Goal: Task Accomplishment & Management: Use online tool/utility

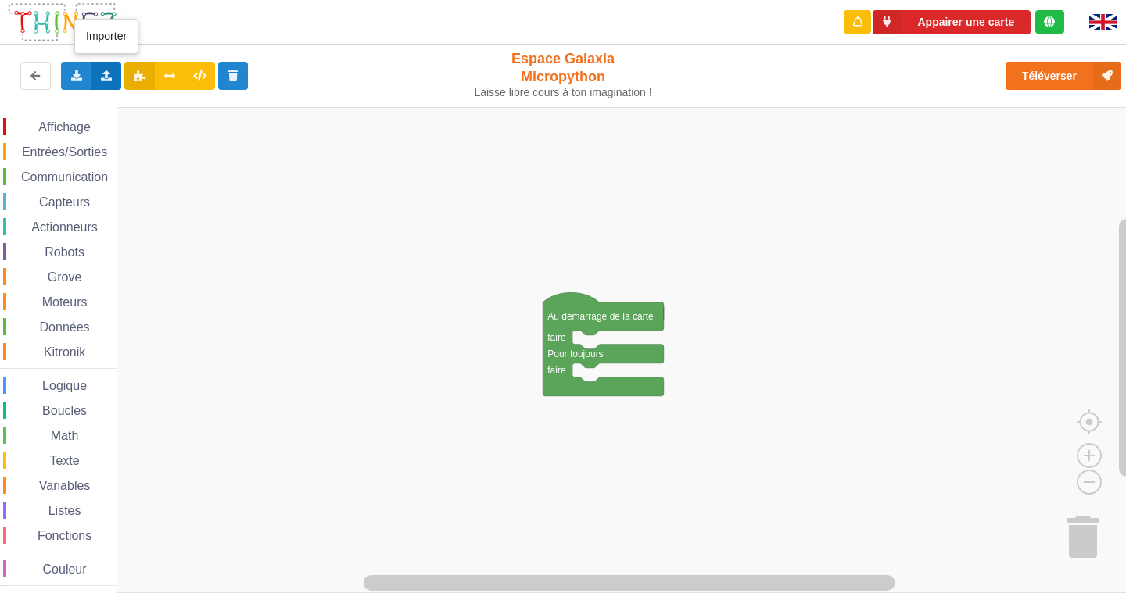
click at [106, 78] on icon at bounding box center [106, 74] width 13 height 9
click at [173, 101] on span "Importer un assemblage de blocs" at bounding box center [215, 104] width 162 height 13
click at [51, 131] on span "Affichage" at bounding box center [64, 126] width 56 height 13
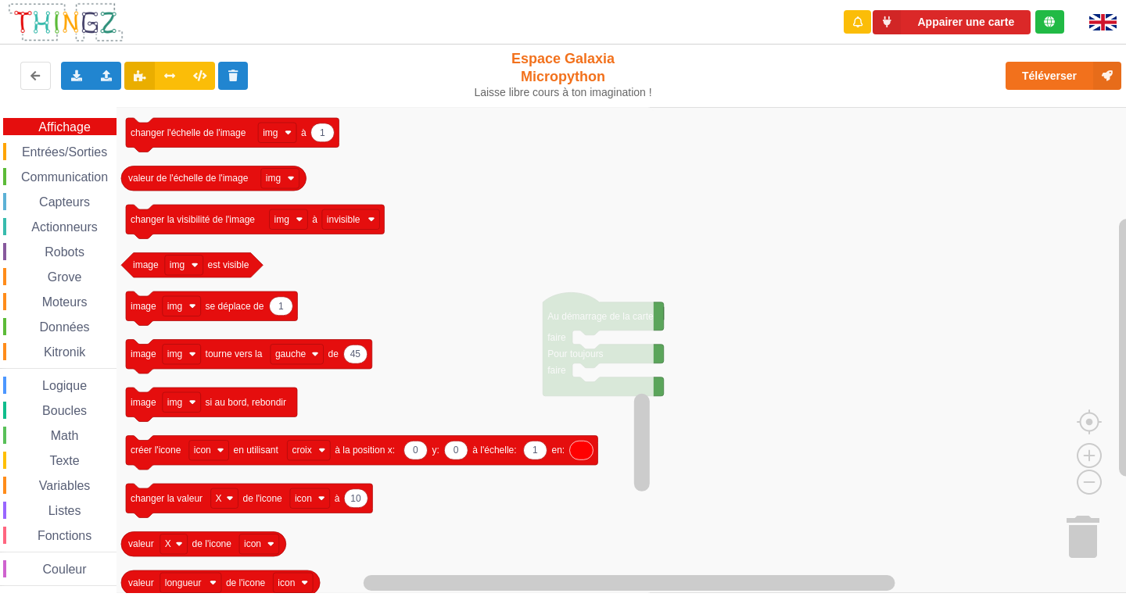
click at [40, 155] on span "Entrées/Sorties" at bounding box center [65, 151] width 90 height 13
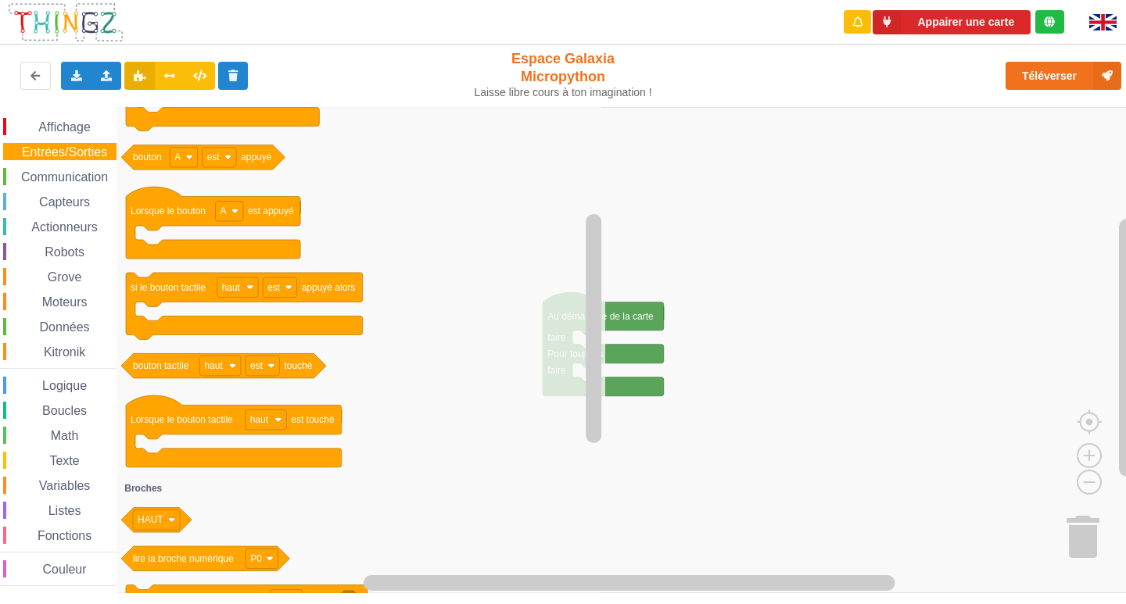
click at [71, 134] on div "Affichage" at bounding box center [59, 126] width 113 height 17
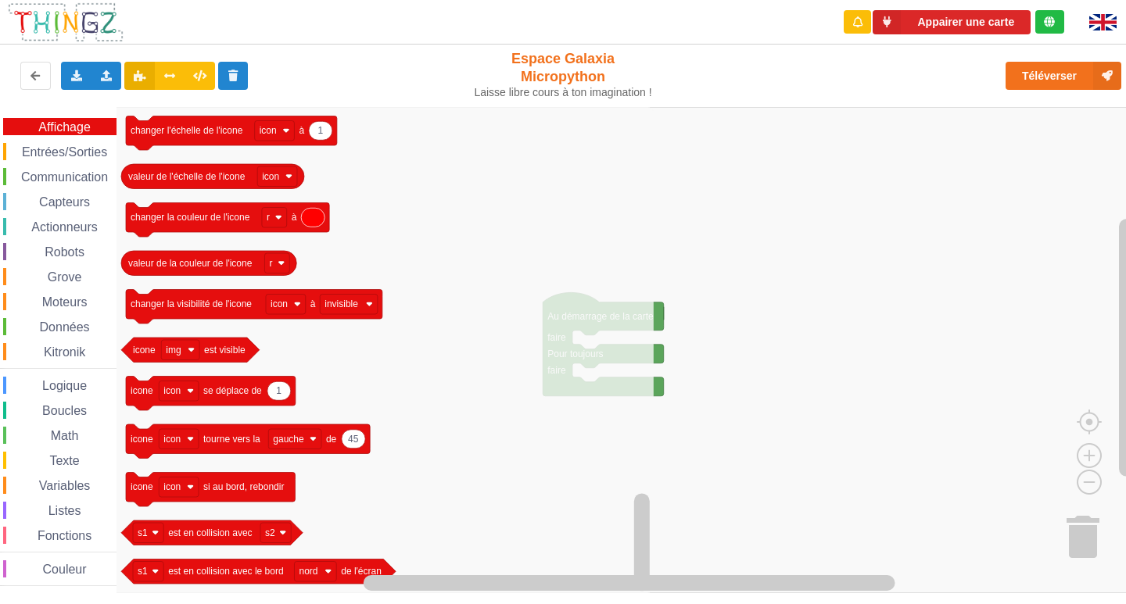
click at [41, 156] on span "Entrées/Sorties" at bounding box center [65, 151] width 90 height 13
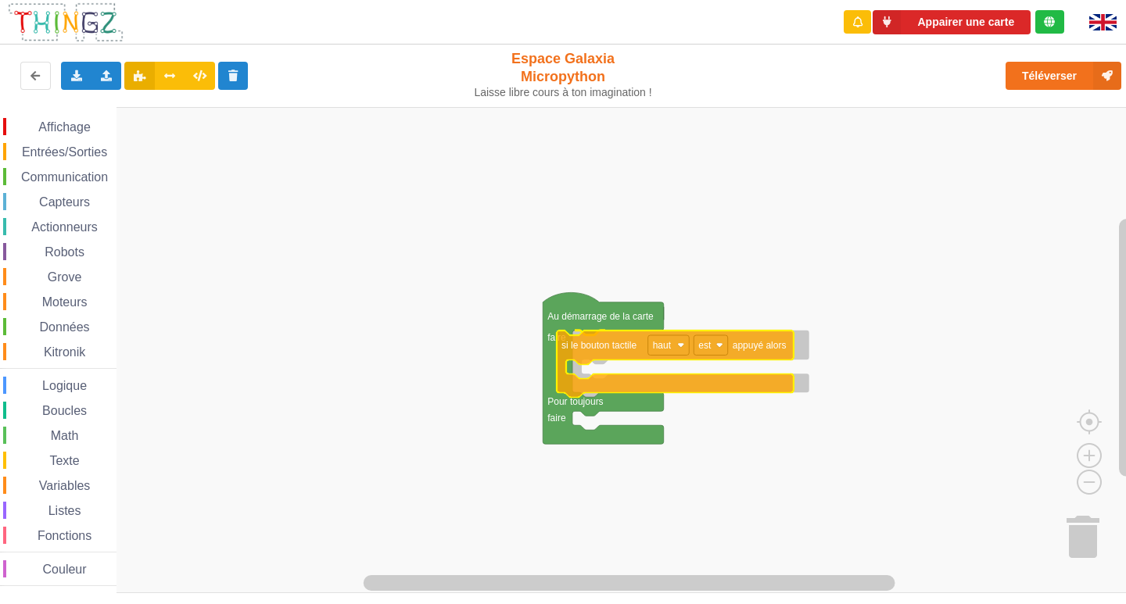
click at [639, 345] on div "Affichage Entrées/Sorties Communication Capteurs Actionneurs Robots Grove Moteu…" at bounding box center [568, 350] width 1137 height 486
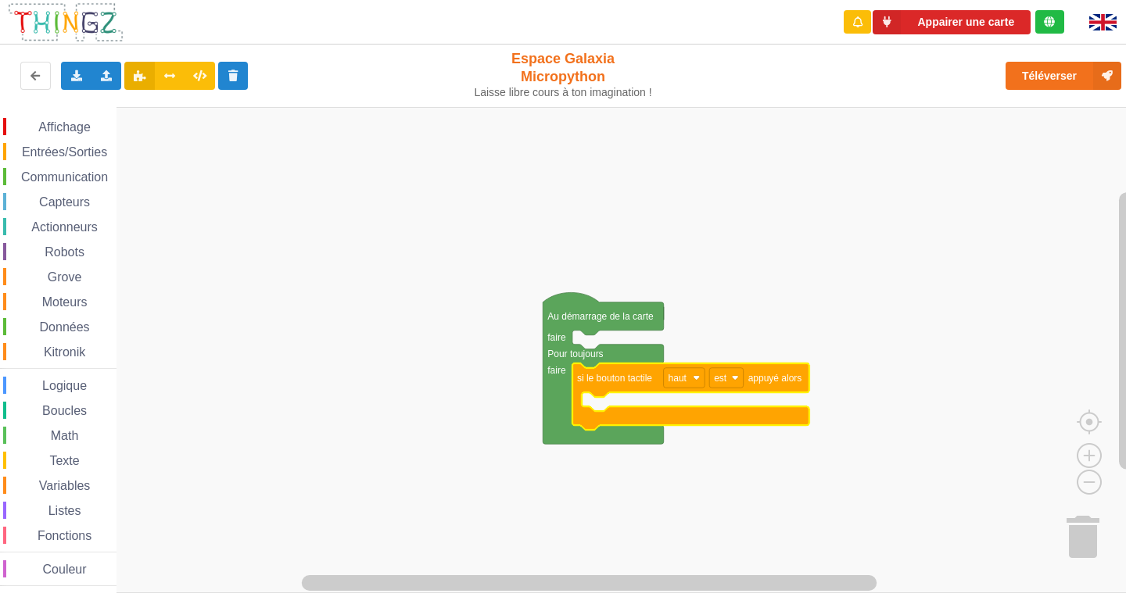
click at [46, 125] on span "Affichage" at bounding box center [64, 126] width 56 height 13
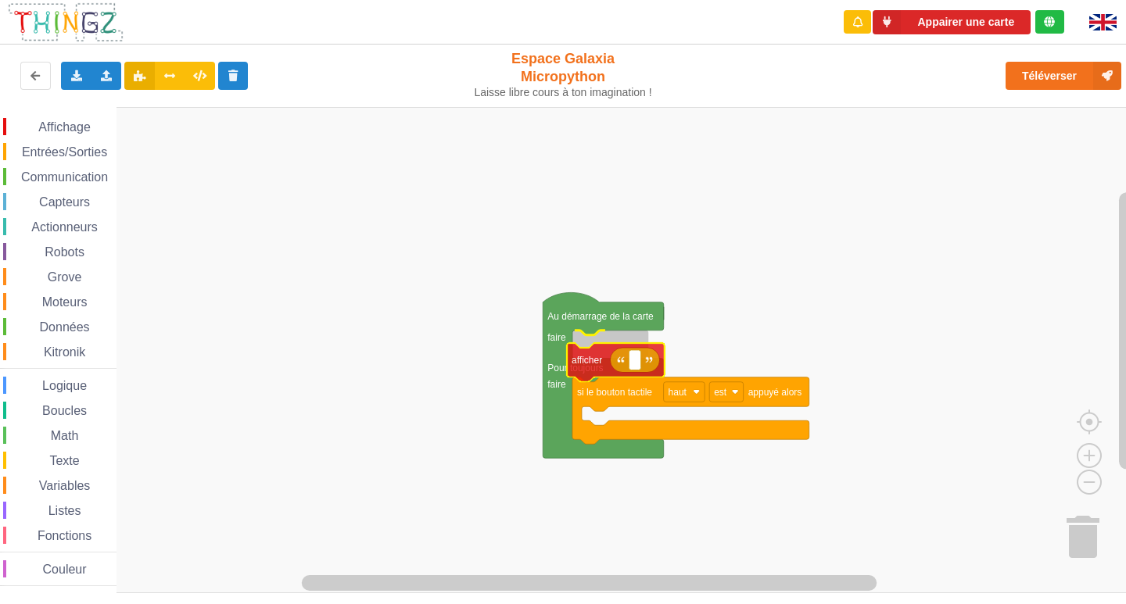
click at [591, 364] on div "Affichage Entrées/Sorties Communication Capteurs Actionneurs Robots Grove Moteu…" at bounding box center [568, 350] width 1137 height 486
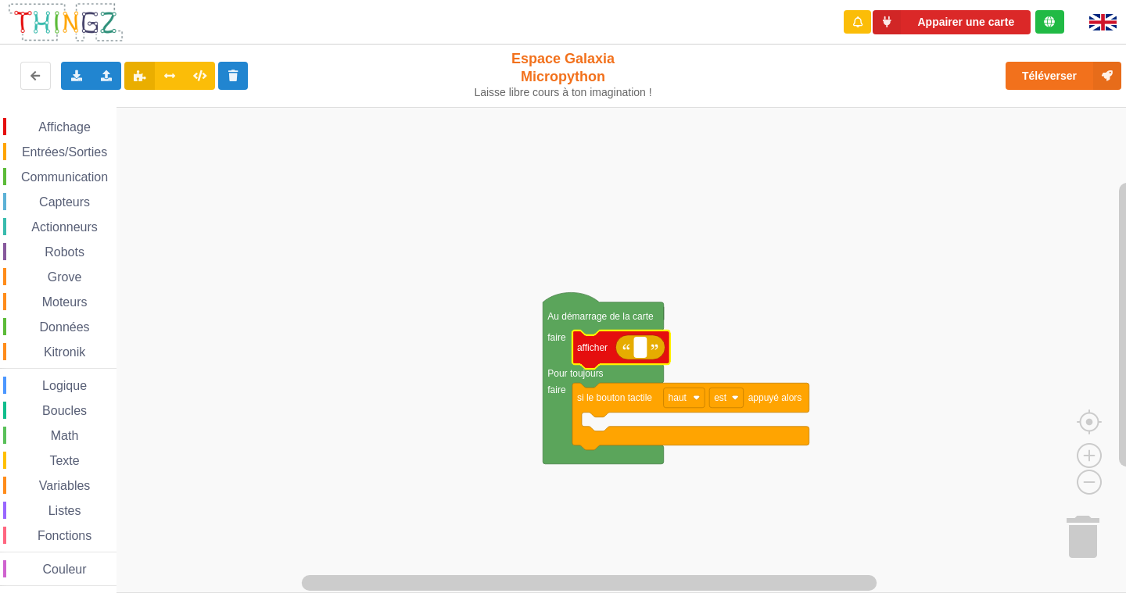
click at [641, 354] on rect "Espace de travail de Blocky" at bounding box center [640, 348] width 12 height 20
type input "activité &"
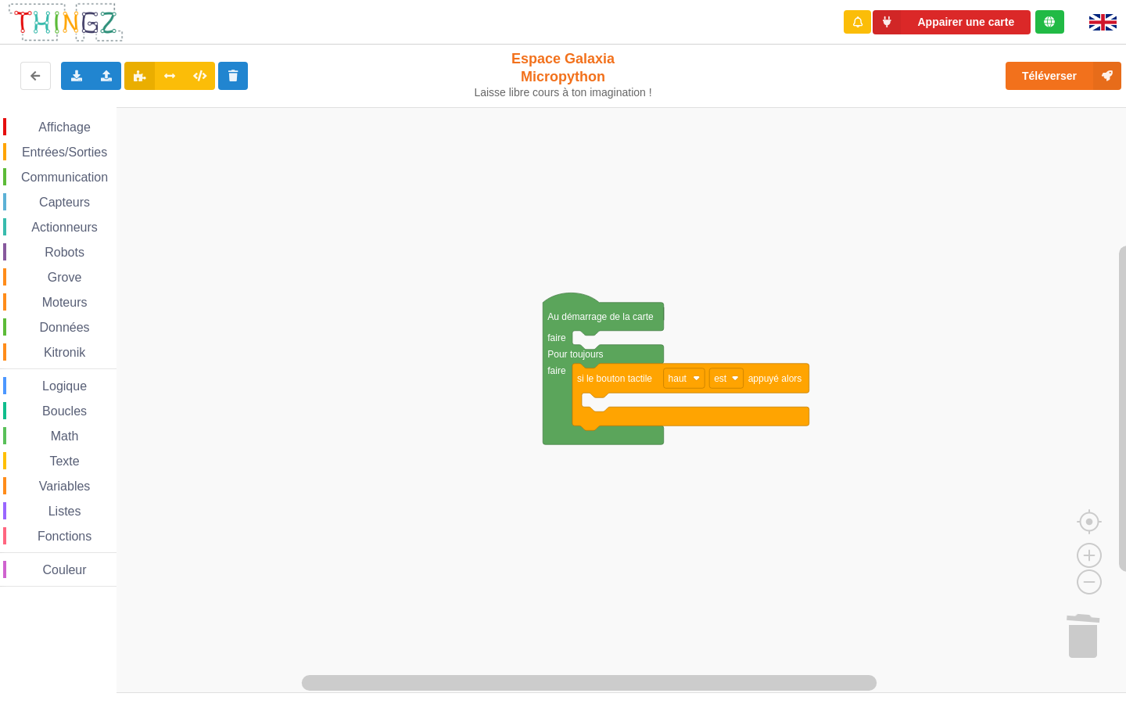
click at [41, 124] on span "Affichage" at bounding box center [64, 126] width 56 height 13
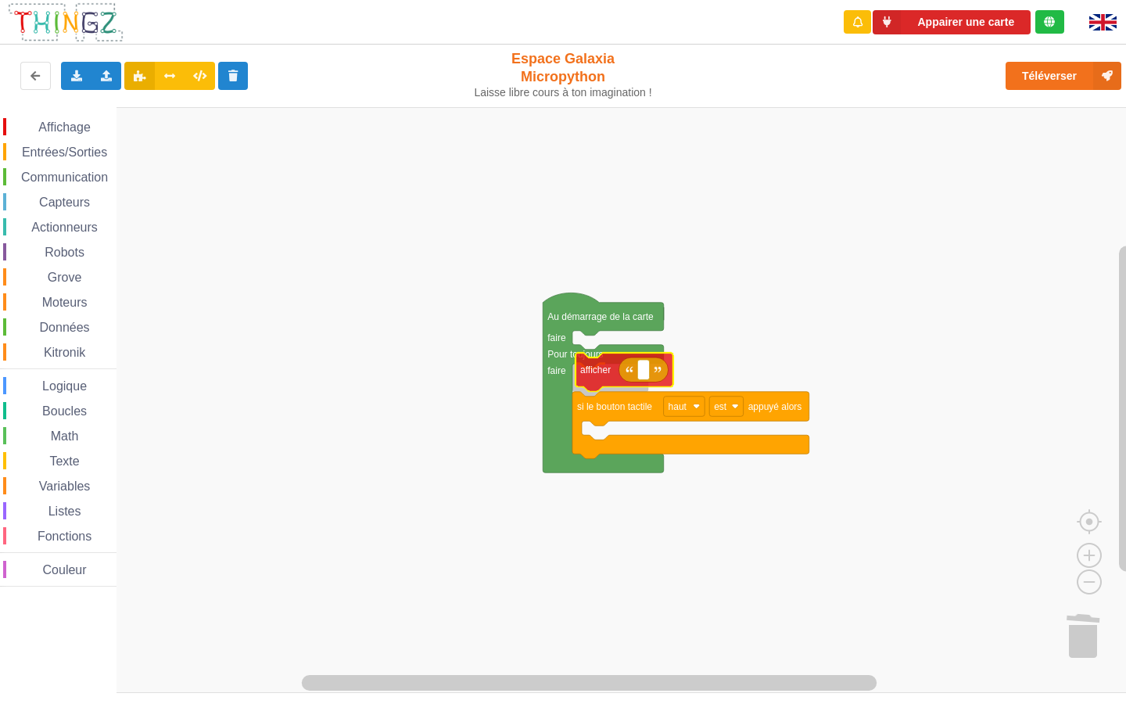
click at [610, 364] on div "Affichage Entrées/Sorties Communication Capteurs Actionneurs Robots Grove Moteu…" at bounding box center [568, 399] width 1137 height 585
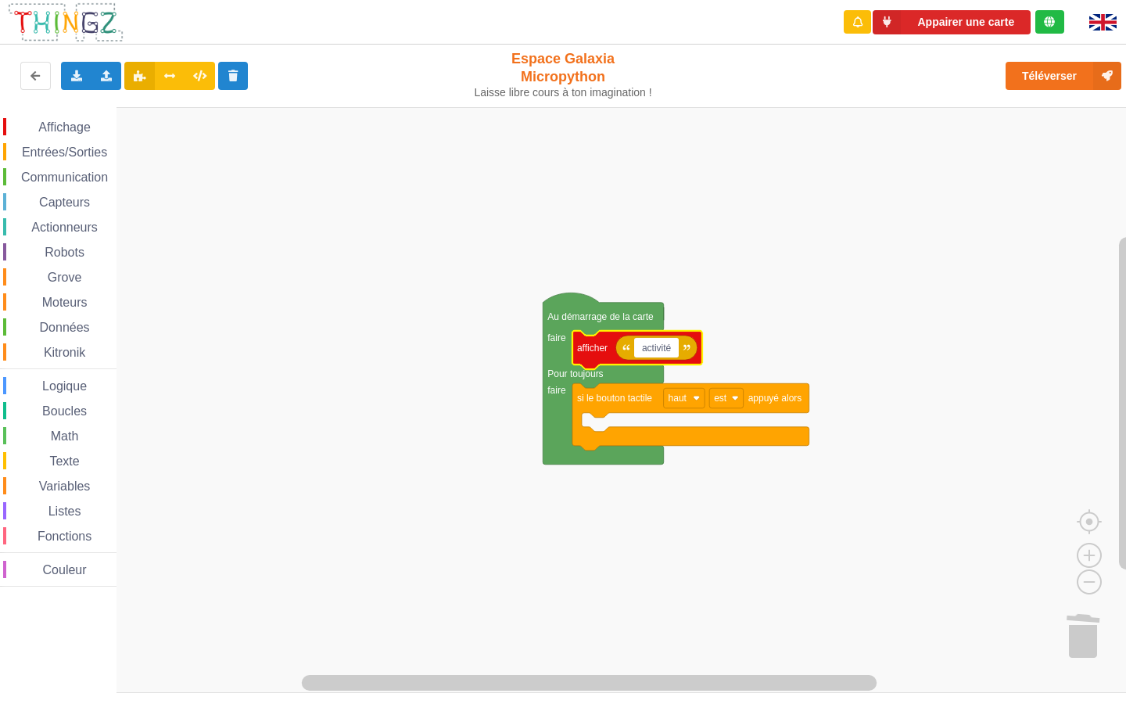
type input "activité 1"
click at [74, 116] on div "Affichage Entrées/Sorties Communication Capteurs Actionneurs Robots Grove Moteu…" at bounding box center [58, 350] width 116 height 486
click at [78, 125] on span "Affichage" at bounding box center [64, 126] width 56 height 13
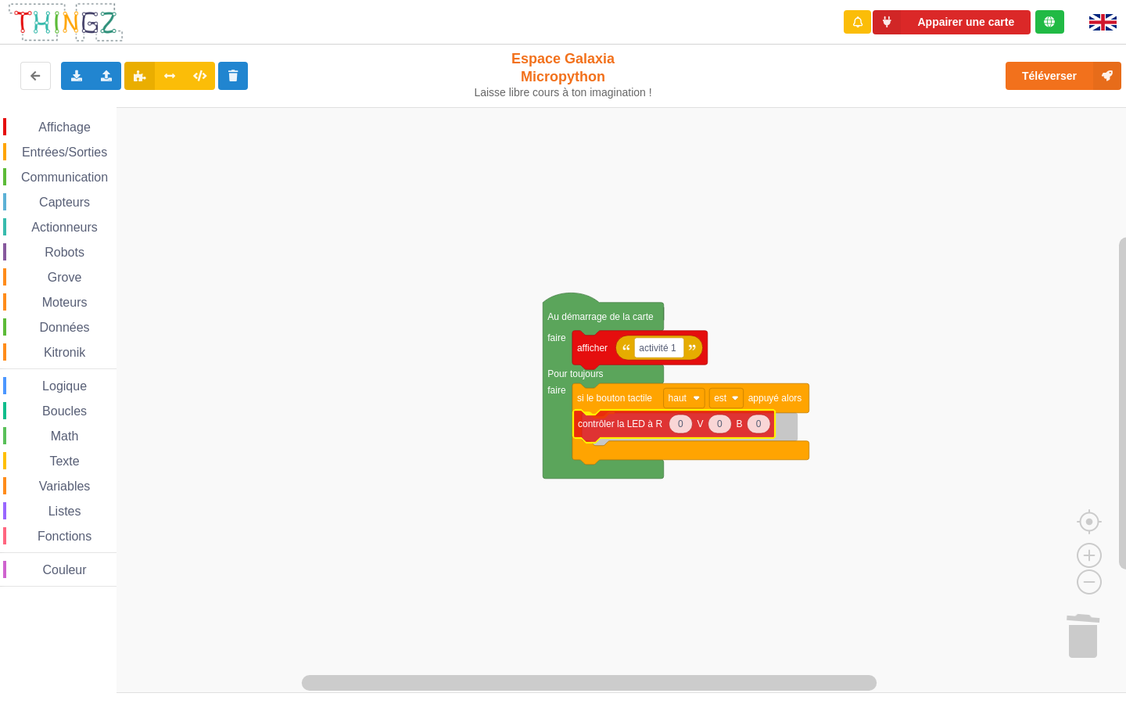
click at [621, 435] on div "Affichage Entrées/Sorties Communication Capteurs Actionneurs Robots Grove Moteu…" at bounding box center [568, 399] width 1137 height 585
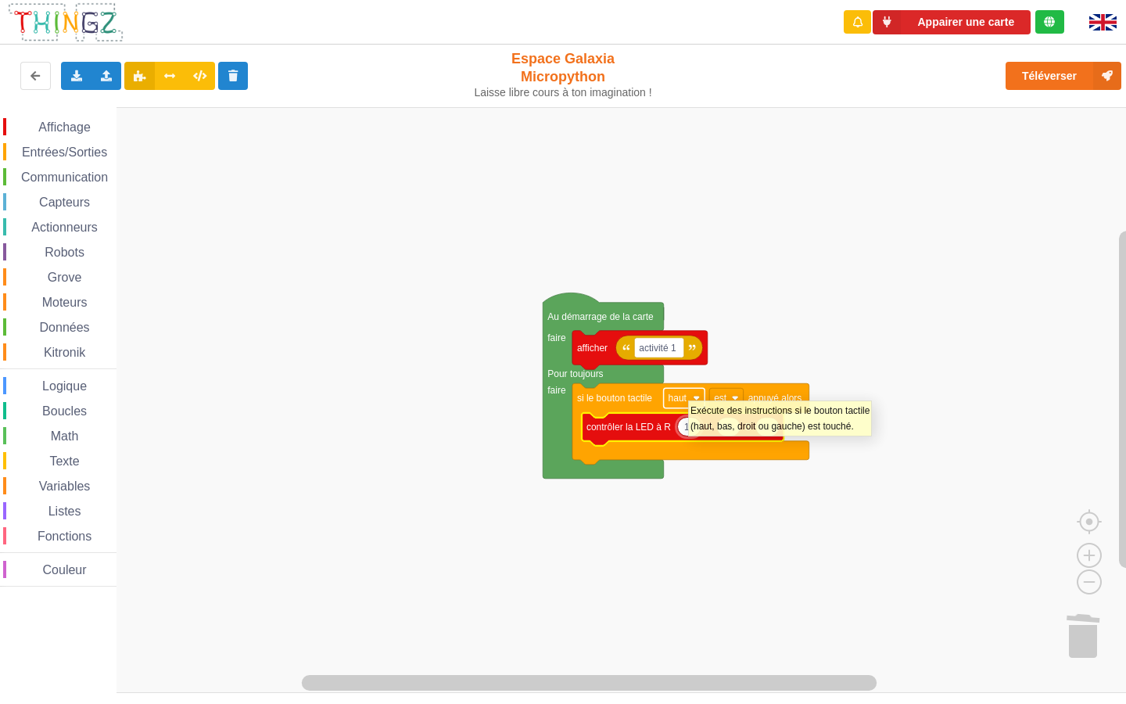
type input "100"
click at [127, 259] on rect "Espace de travail de Blocky" at bounding box center [568, 399] width 1137 height 585
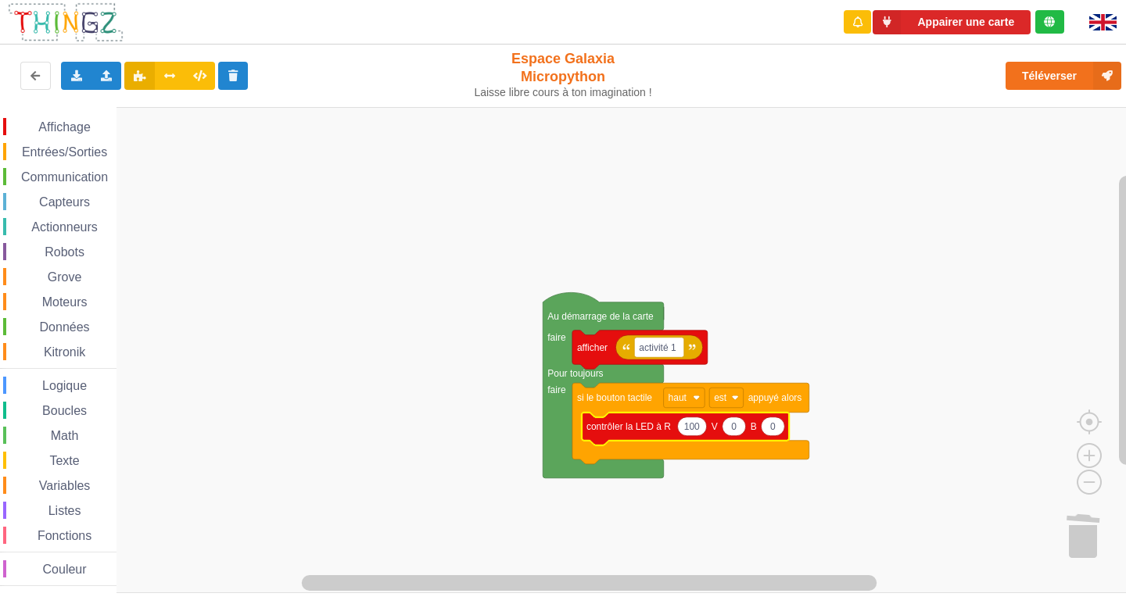
click at [689, 428] on text "100" at bounding box center [692, 426] width 16 height 11
type input "0"
click at [772, 439] on icon "Espace de travail de Blocky" at bounding box center [683, 429] width 202 height 33
click at [761, 427] on icon "Espace de travail de Blocky" at bounding box center [766, 426] width 23 height 19
click at [761, 427] on input "0" at bounding box center [767, 427] width 24 height 20
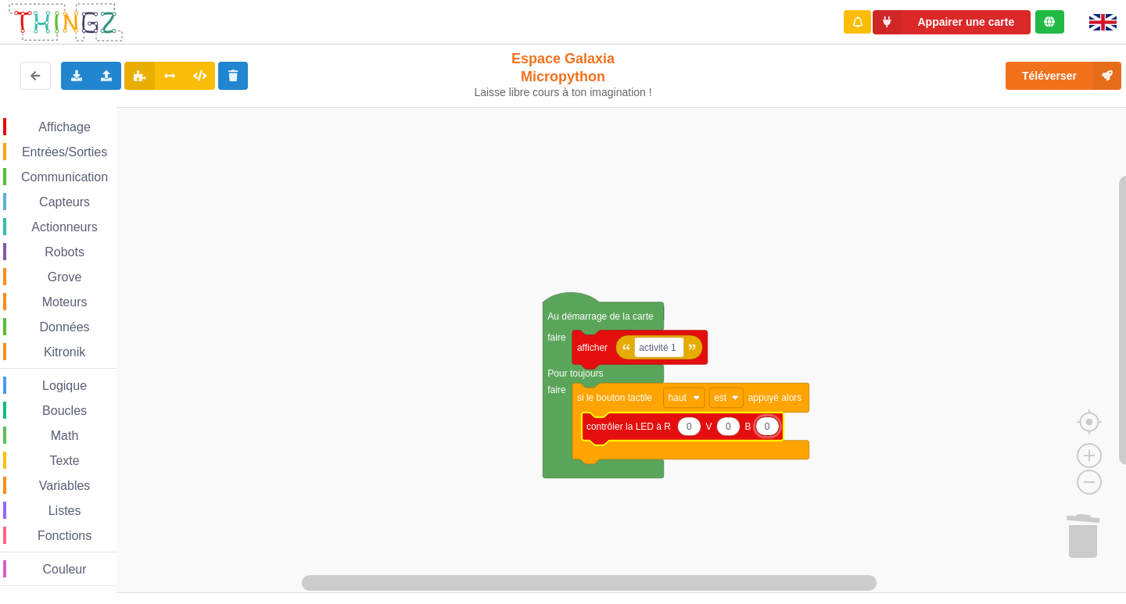
click at [767, 426] on input "0" at bounding box center [767, 427] width 24 height 20
type input "100"
click at [77, 152] on span "Entrées/Sorties" at bounding box center [65, 151] width 90 height 13
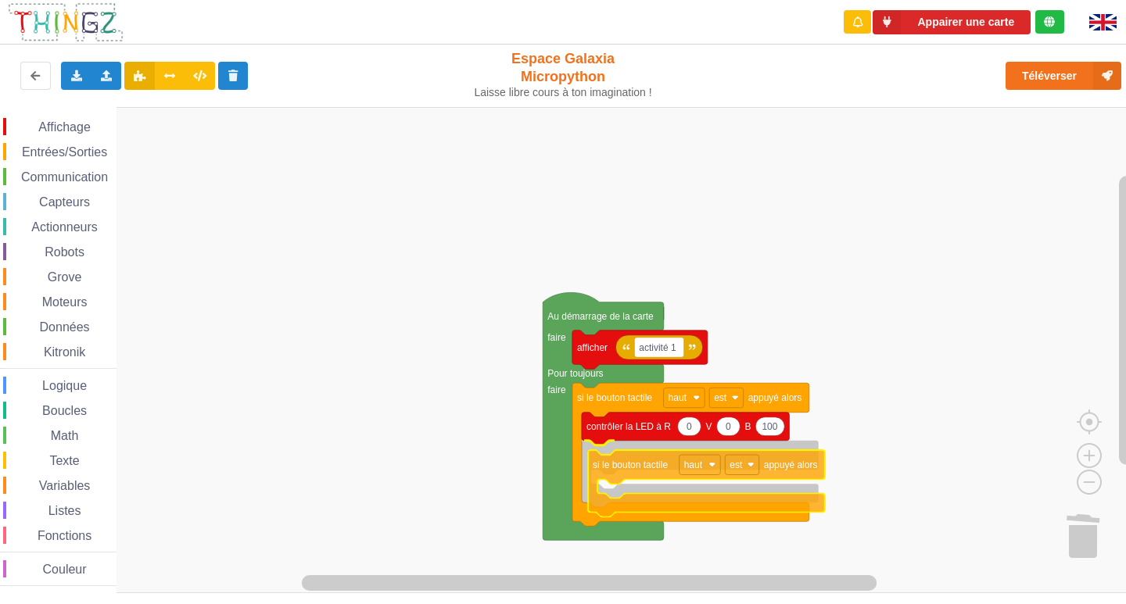
click at [621, 479] on div "Affichage Entrées/Sorties Communication Capteurs Actionneurs Robots Grove Moteu…" at bounding box center [568, 350] width 1137 height 486
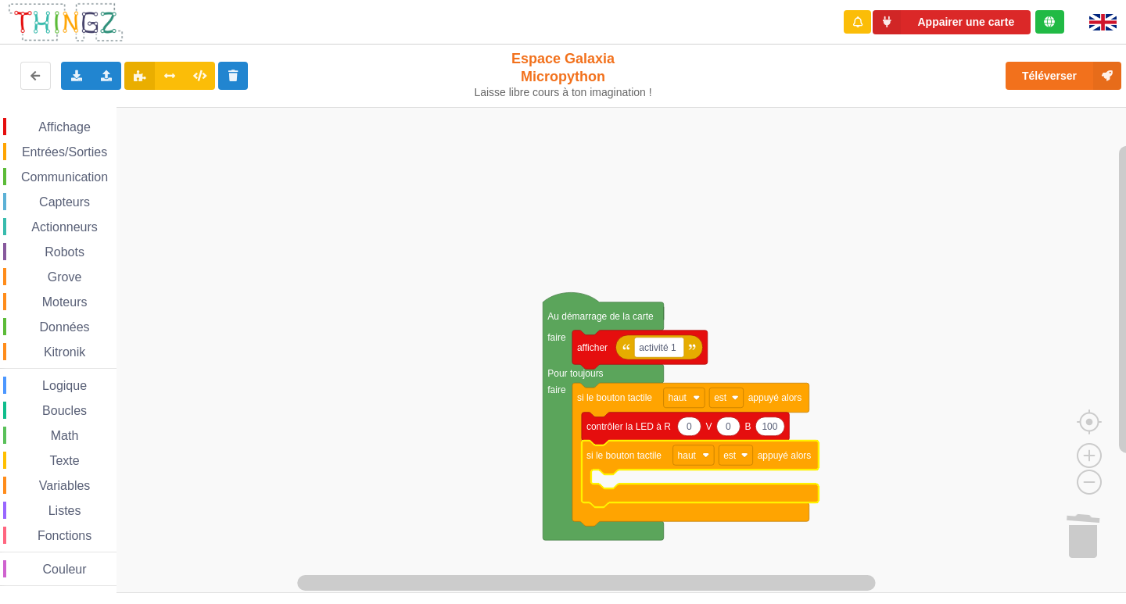
click at [69, 119] on div "Affichage" at bounding box center [59, 126] width 113 height 17
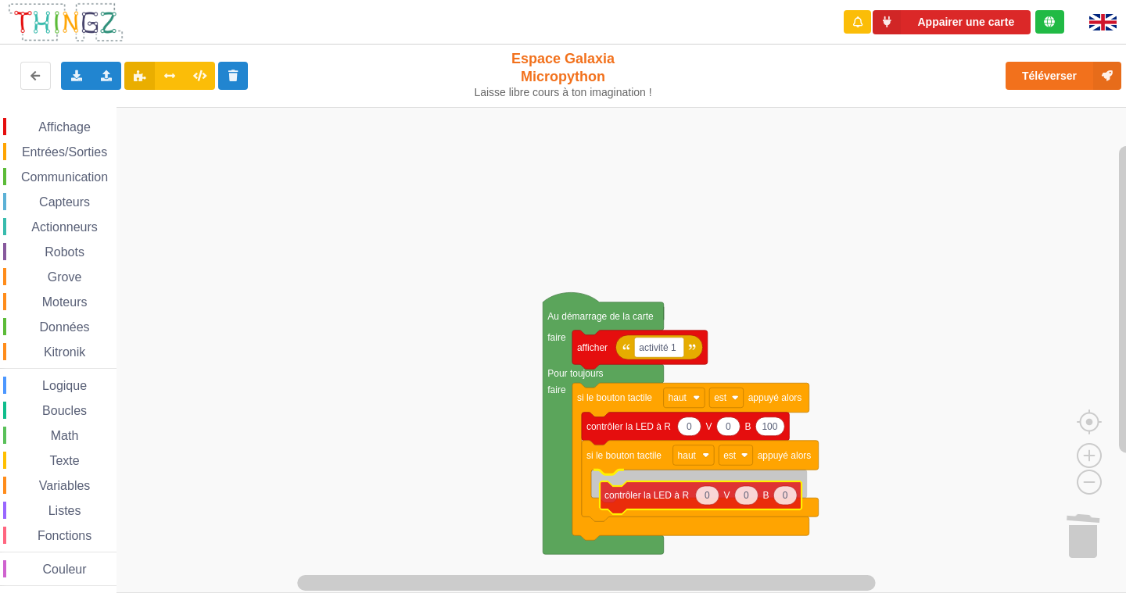
click at [653, 494] on div "Affichage Entrées/Sorties Communication Capteurs Actionneurs Robots Grove Moteu…" at bounding box center [568, 350] width 1137 height 486
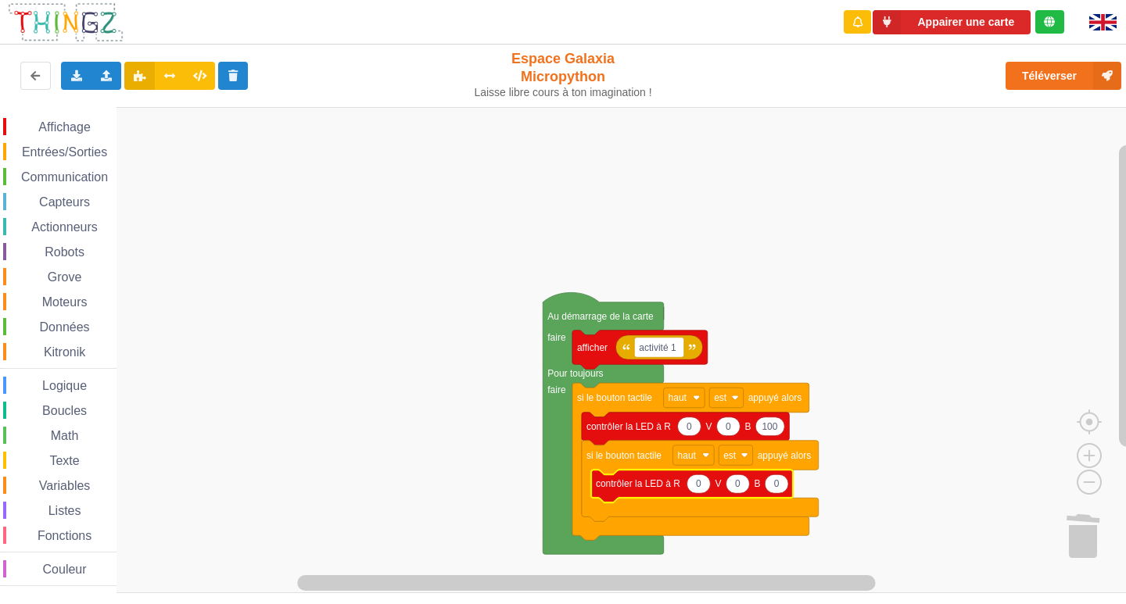
click at [697, 492] on icon "Espace de travail de Blocky" at bounding box center [697, 483] width 23 height 19
click at [698, 492] on input "0" at bounding box center [698, 484] width 24 height 20
type input "100"
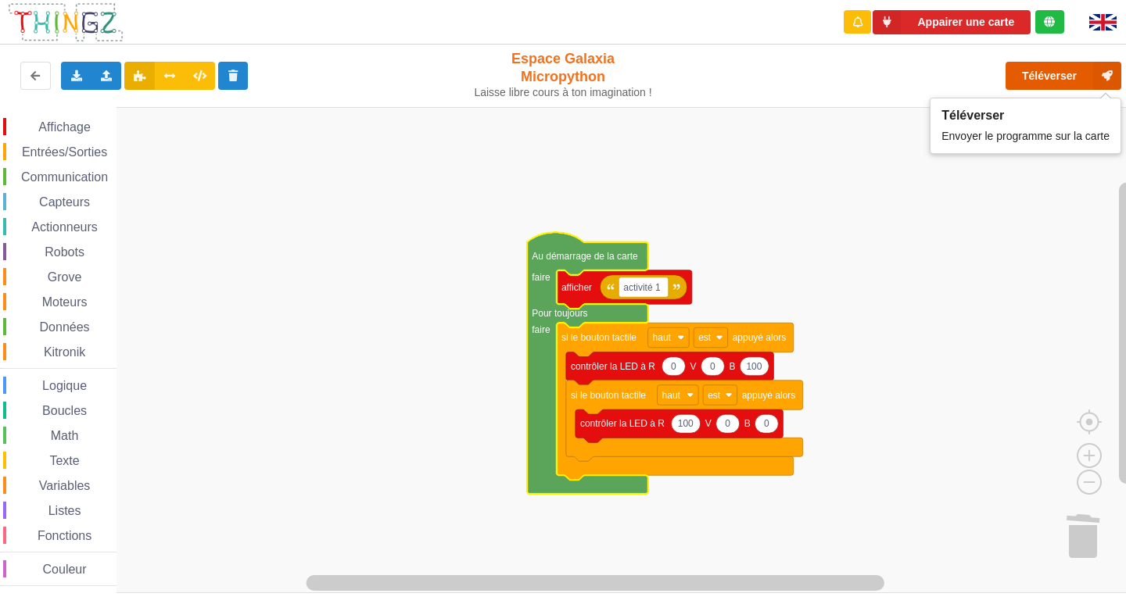
click at [1055, 73] on button "Téléverser" at bounding box center [1063, 76] width 116 height 28
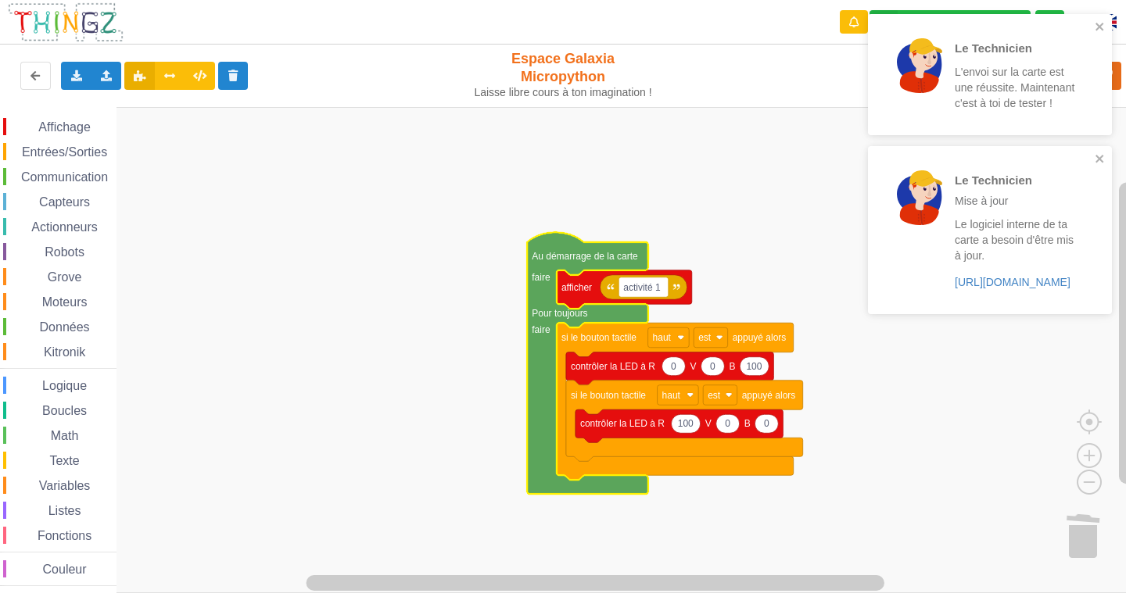
click at [888, 146] on div "Le Technicien Mise à jour Le logiciel interne de ta carte a besoin d'être mis à…" at bounding box center [990, 229] width 244 height 167
click at [1096, 23] on icon "close" at bounding box center [1100, 26] width 11 height 13
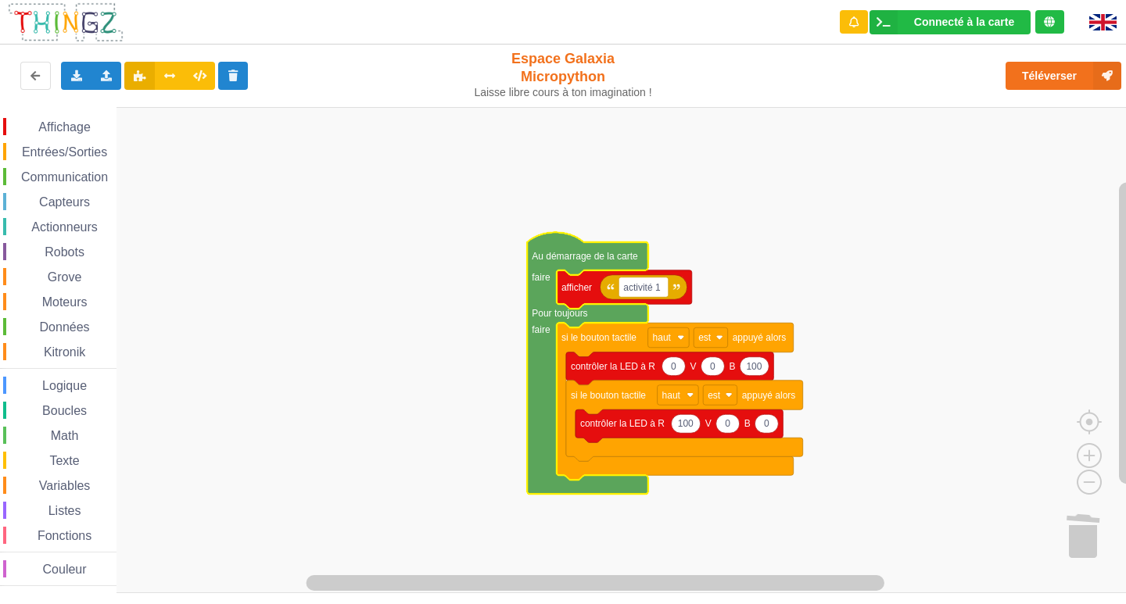
click at [1083, 76] on div "Le Technicien L'envoi sur la carte est une réussite. Maintenant c'est à toi de …" at bounding box center [990, 80] width 250 height 138
click at [1069, 60] on div "Téléverser" at bounding box center [901, 76] width 463 height 50
click at [1051, 65] on button "Téléverser" at bounding box center [1063, 76] width 116 height 28
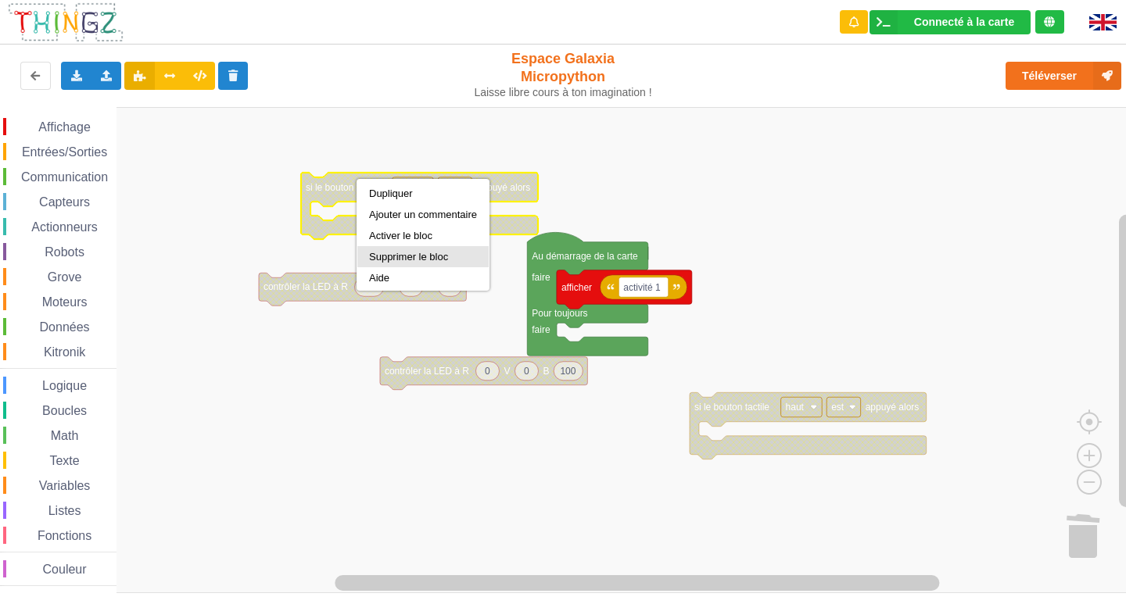
click at [405, 253] on div "Supprimer le bloc" at bounding box center [423, 257] width 108 height 12
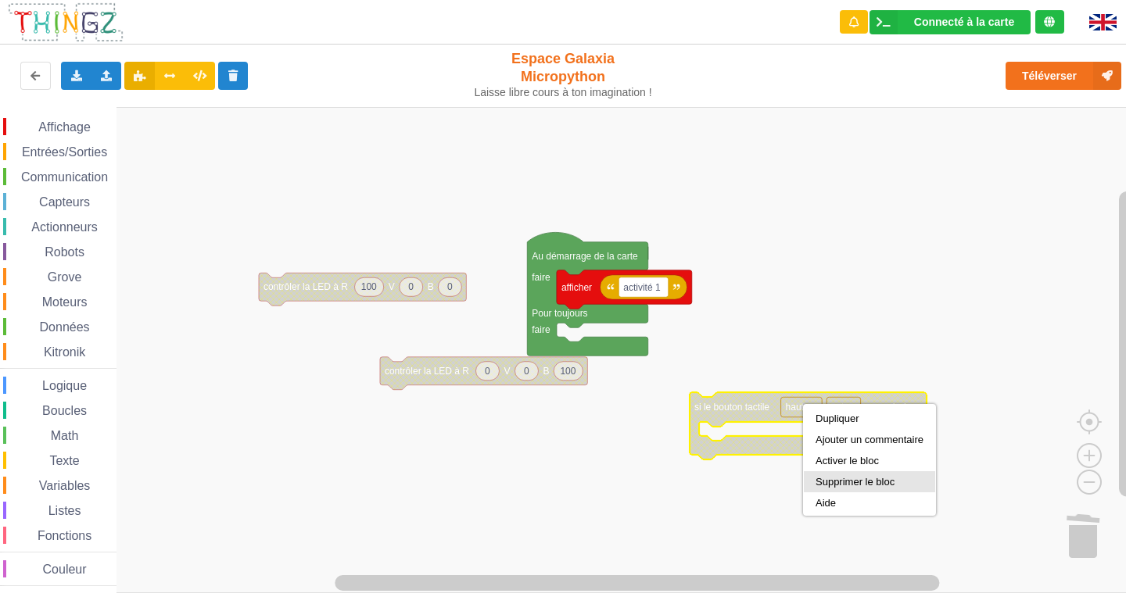
click at [845, 474] on div "Supprimer le bloc" at bounding box center [869, 481] width 131 height 21
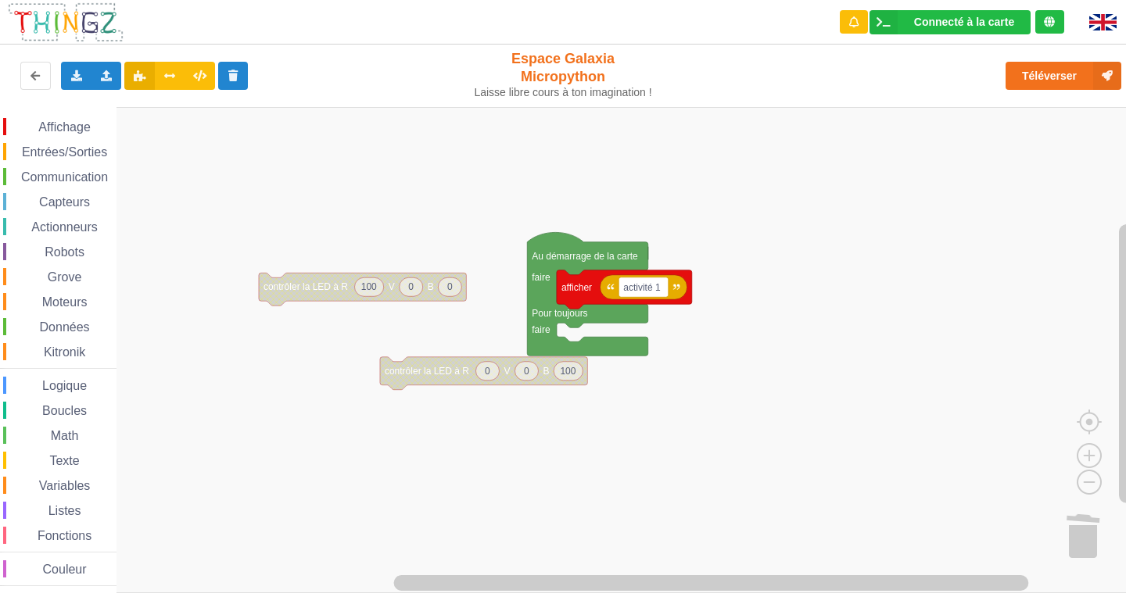
click at [71, 146] on span "Entrées/Sorties" at bounding box center [65, 151] width 90 height 13
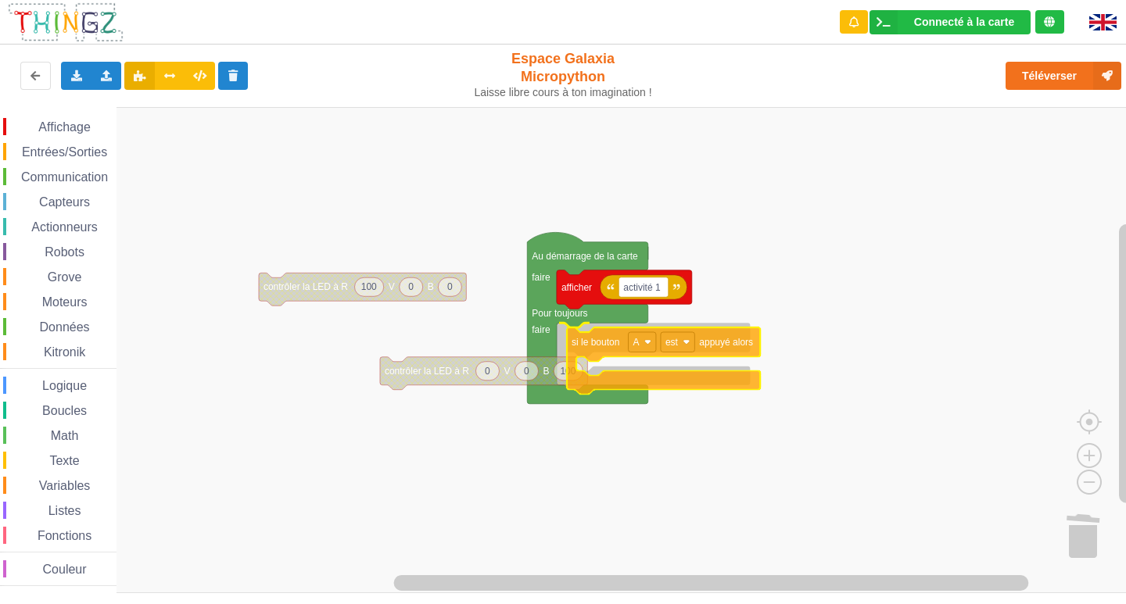
click at [693, 380] on div "Affichage Entrées/Sorties Communication Capteurs Actionneurs Robots Grove Moteu…" at bounding box center [568, 350] width 1137 height 486
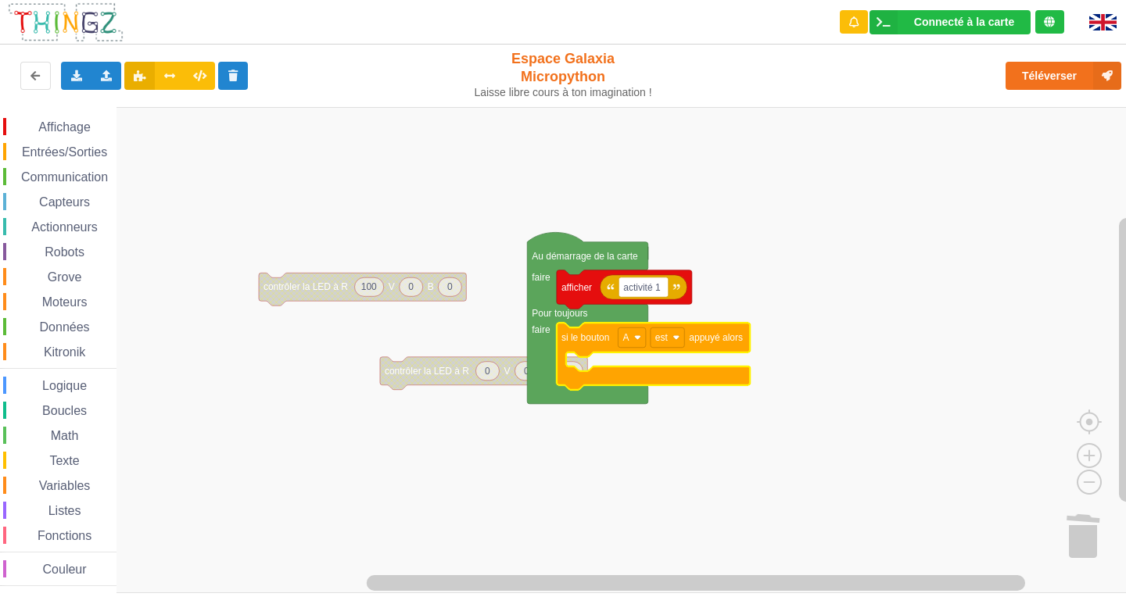
click at [427, 483] on div "Affichage Entrées/Sorties Communication Capteurs Actionneurs Robots Grove Moteu…" at bounding box center [568, 350] width 1137 height 486
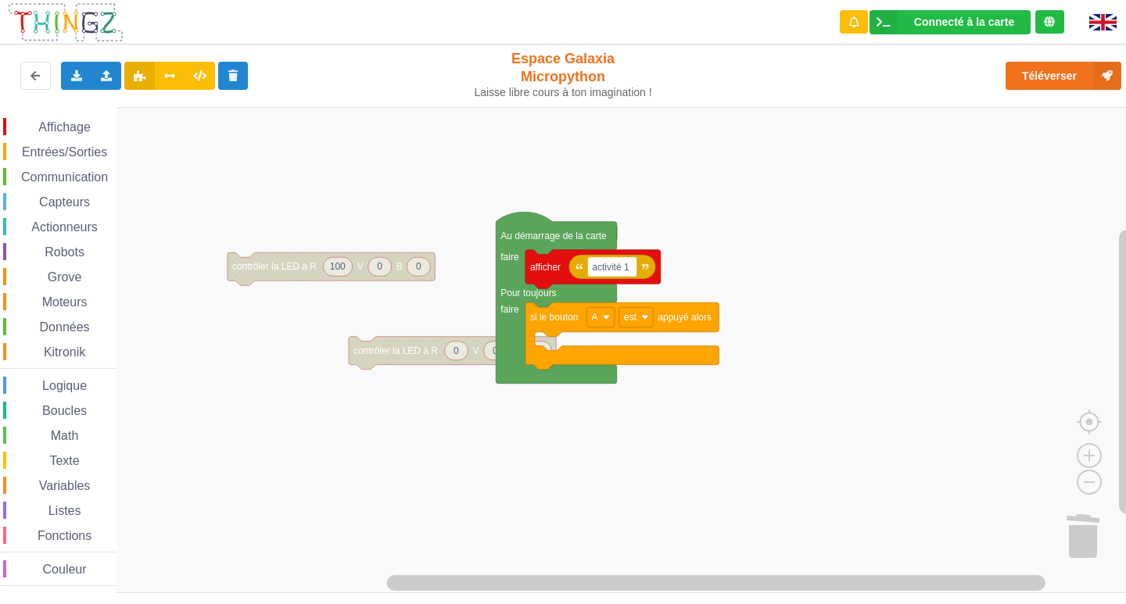
click at [84, 141] on div "Affichage Entrées/Sorties Communication Capteurs Actionneurs Robots Grove Moteu…" at bounding box center [58, 352] width 116 height 468
click at [80, 154] on span "Entrées/Sorties" at bounding box center [65, 151] width 90 height 13
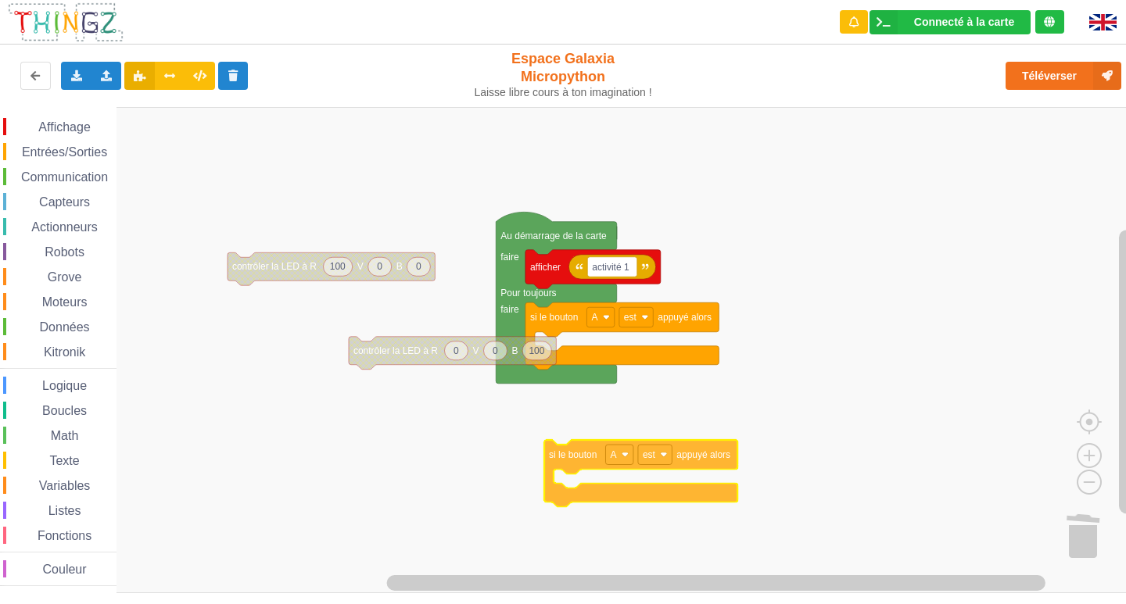
click at [648, 498] on div "Affichage Entrées/Sorties Communication Capteurs Actionneurs Robots Grove Moteu…" at bounding box center [568, 350] width 1137 height 486
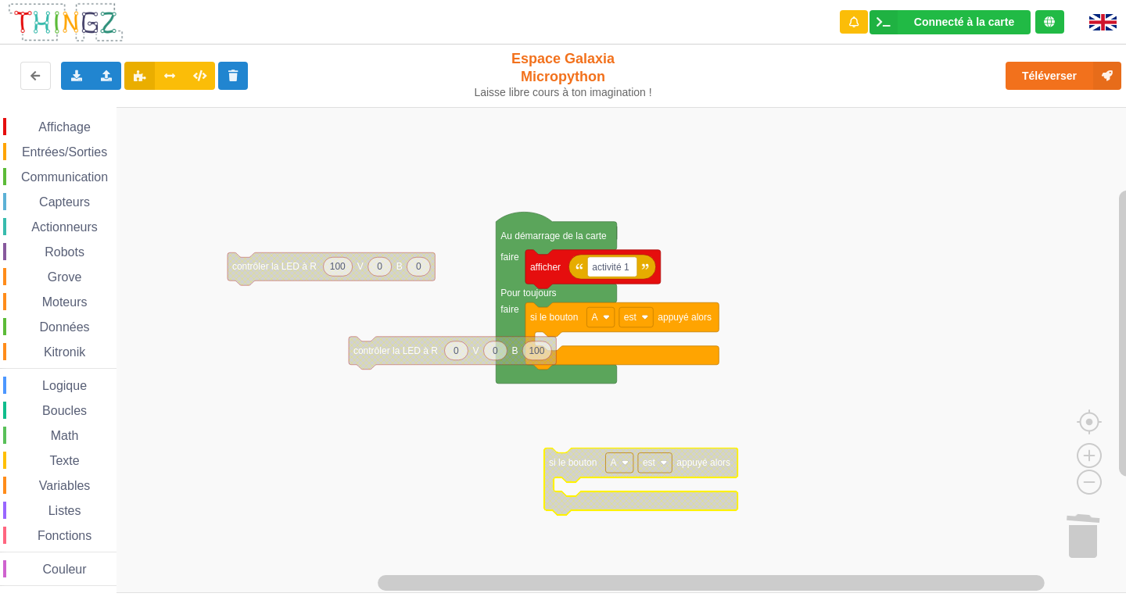
click at [622, 459] on rect "Espace de travail de Blocky" at bounding box center [618, 463] width 27 height 20
click at [623, 524] on div "B" at bounding box center [624, 521] width 38 height 12
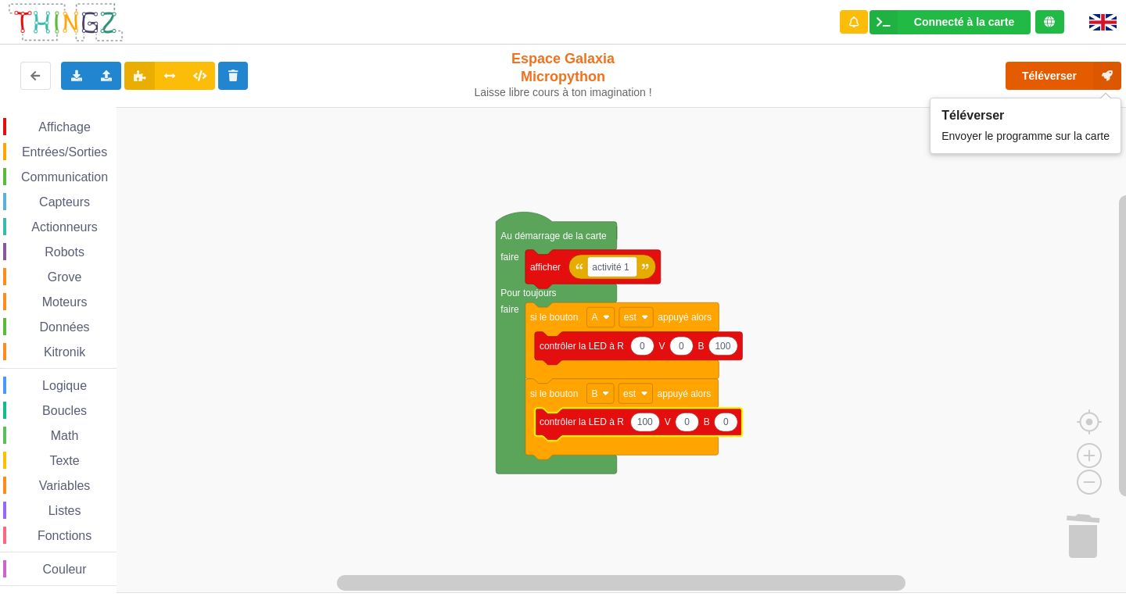
click at [1039, 83] on button "Téléverser" at bounding box center [1063, 76] width 116 height 28
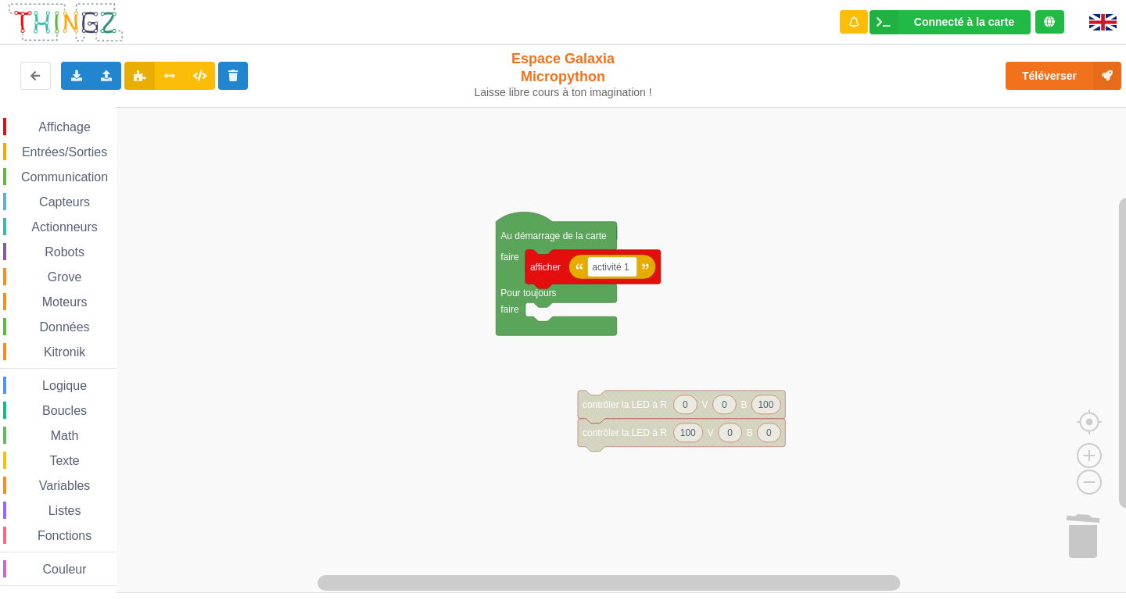
click at [69, 155] on span "Entrées/Sorties" at bounding box center [65, 151] width 90 height 13
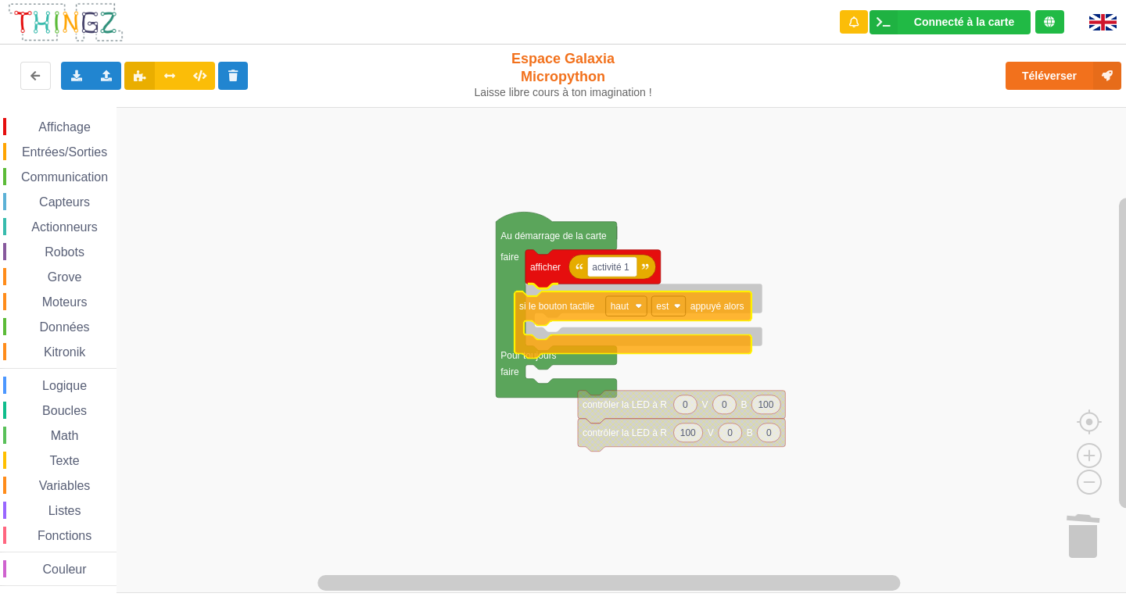
click at [602, 308] on div "Affichage Entrées/Sorties Communication Capteurs Actionneurs Robots Grove Moteu…" at bounding box center [568, 350] width 1137 height 486
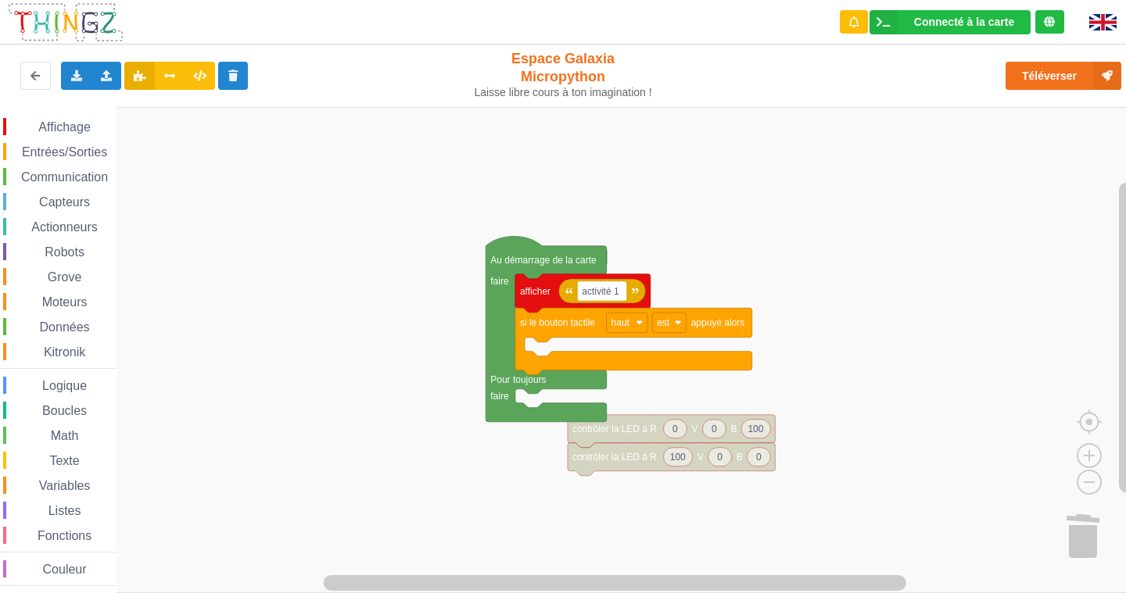
click at [566, 341] on div "Affichage Entrées/Sorties Communication Capteurs Actionneurs Robots Grove Moteu…" at bounding box center [568, 350] width 1137 height 486
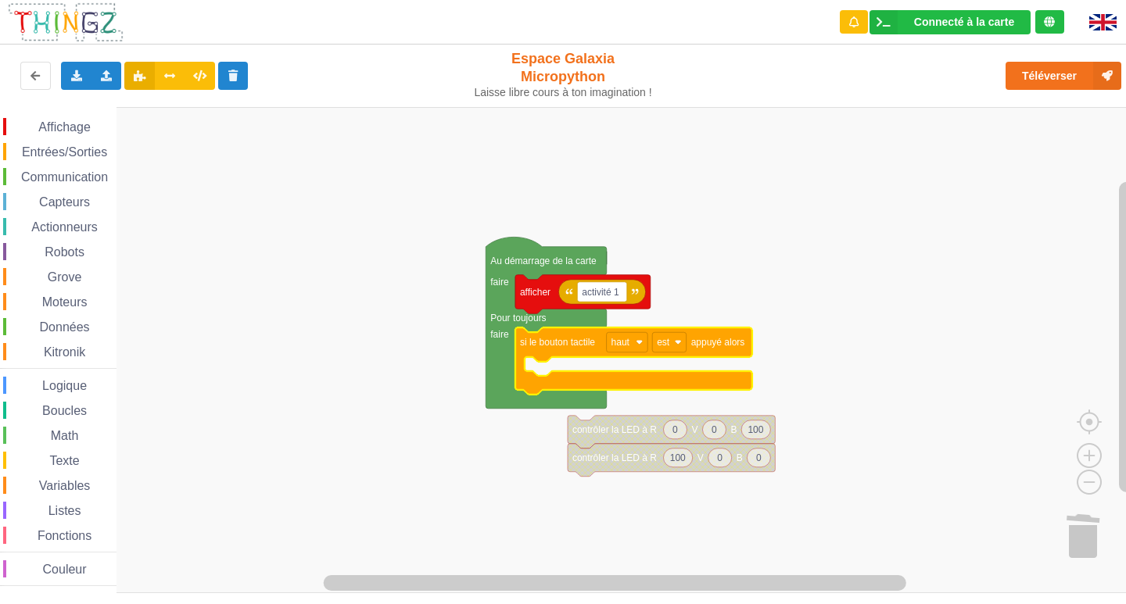
click at [575, 360] on rect "Espace de travail de Blocky" at bounding box center [568, 350] width 1137 height 486
click at [71, 145] on span "Entrées/Sorties" at bounding box center [65, 151] width 90 height 13
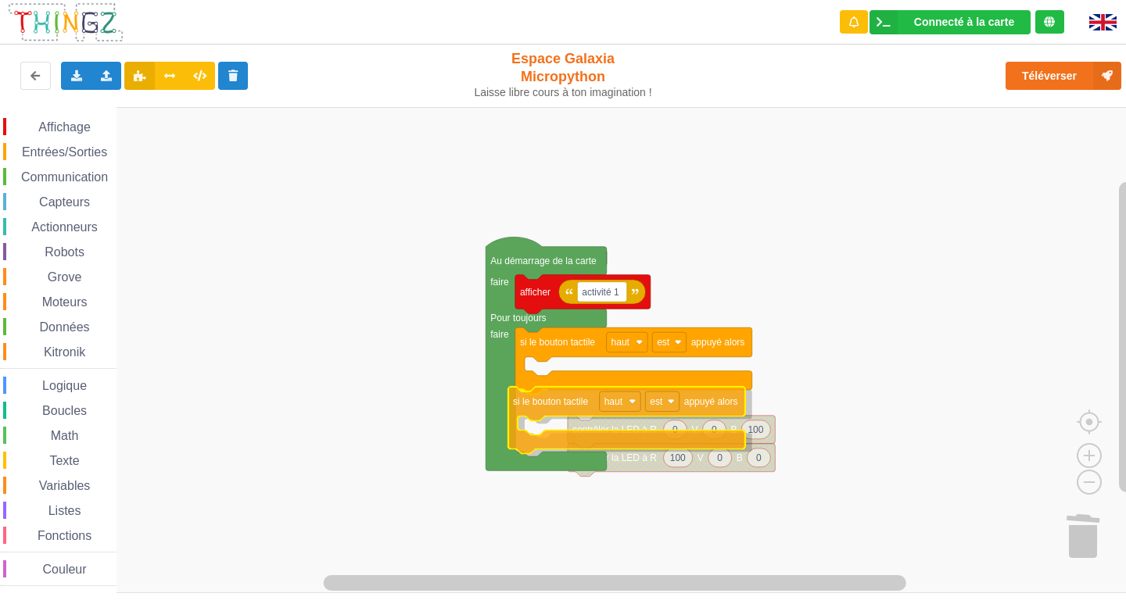
click at [575, 414] on div "Affichage Entrées/Sorties Communication Capteurs Actionneurs Robots Grove Moteu…" at bounding box center [568, 350] width 1137 height 486
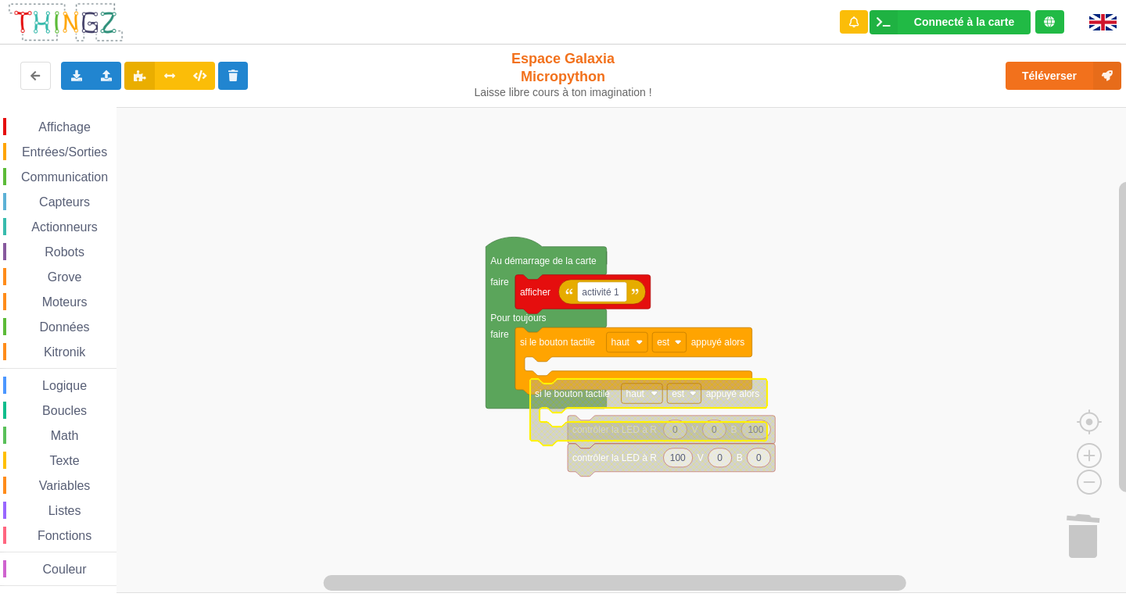
click at [664, 482] on div "Affichage Entrées/Sorties Communication Capteurs Actionneurs Robots Grove Moteu…" at bounding box center [568, 350] width 1137 height 486
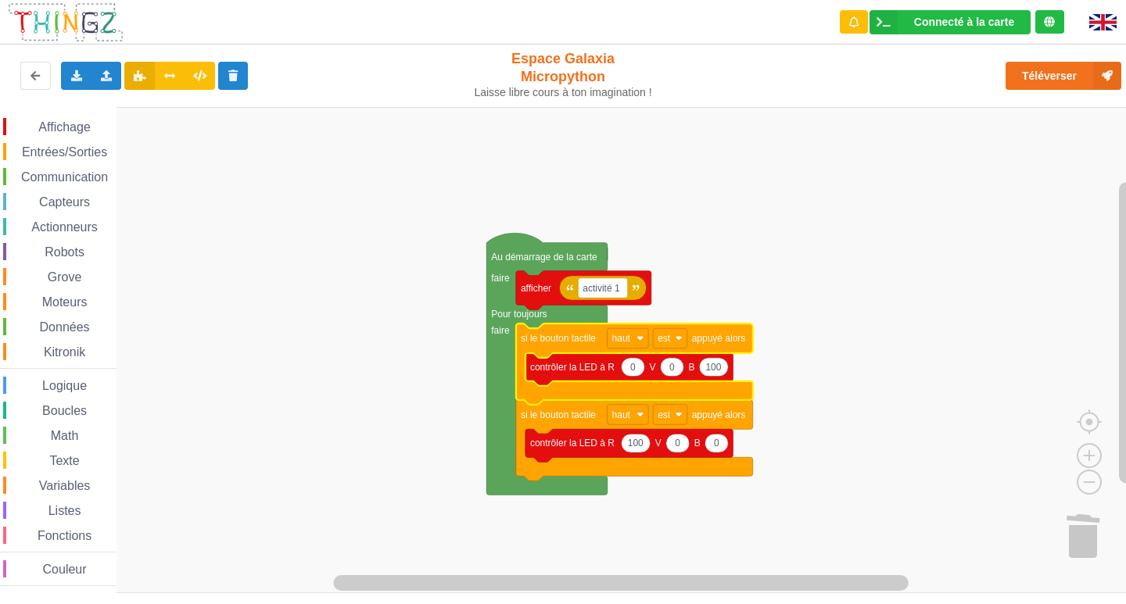
click at [1046, 53] on div "Téléverser" at bounding box center [901, 76] width 463 height 50
click at [1045, 73] on button "Téléverser" at bounding box center [1063, 76] width 116 height 28
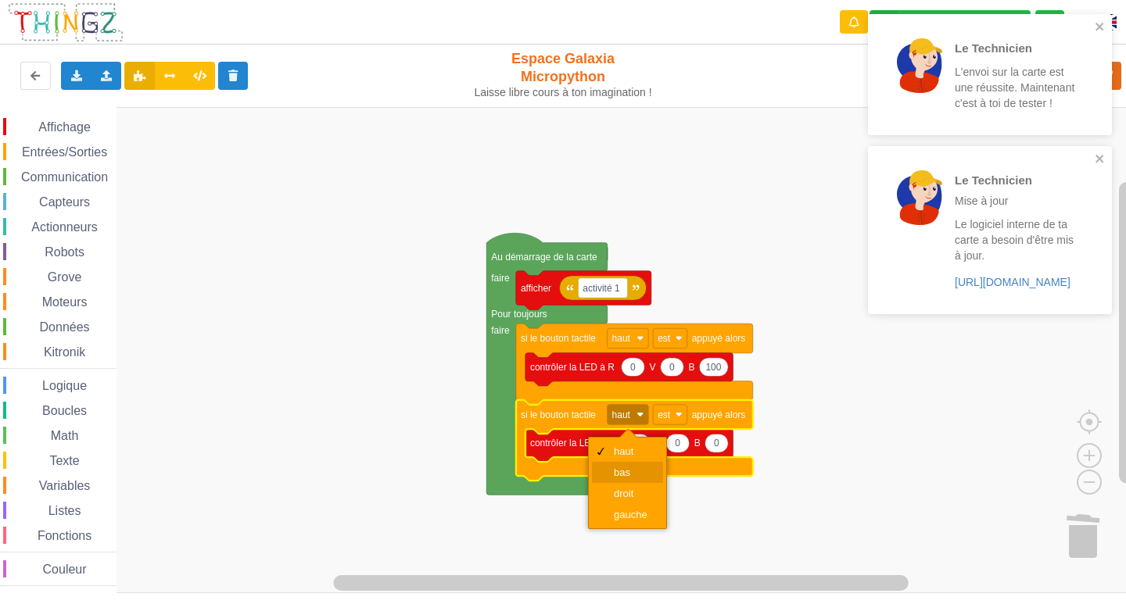
click at [634, 479] on div "bas" at bounding box center [627, 472] width 71 height 21
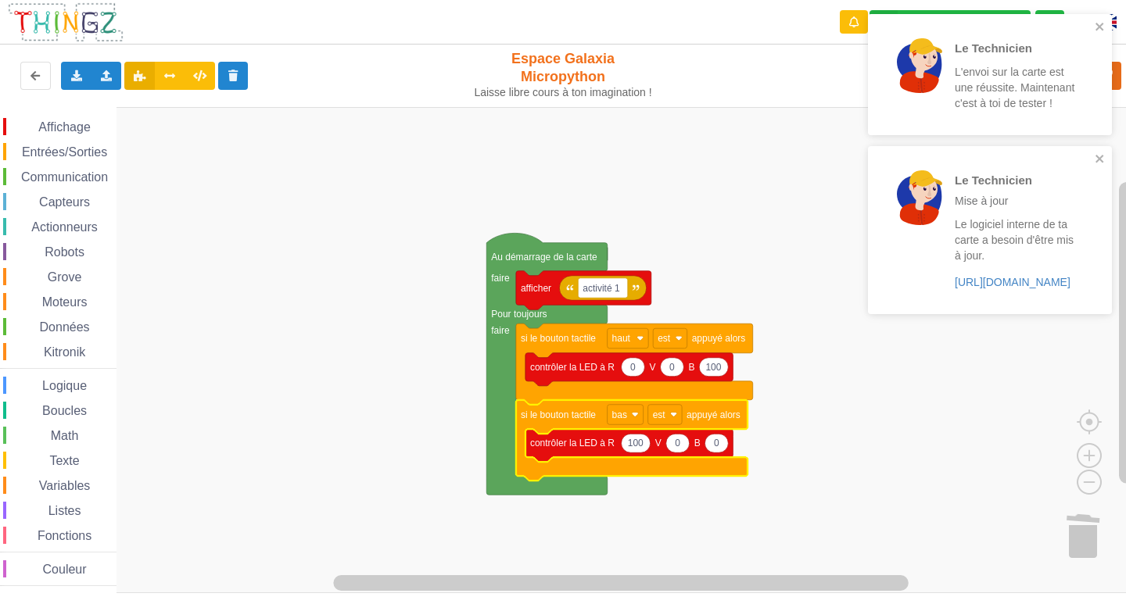
click at [818, 476] on rect "Espace de travail de Blocky" at bounding box center [568, 350] width 1137 height 486
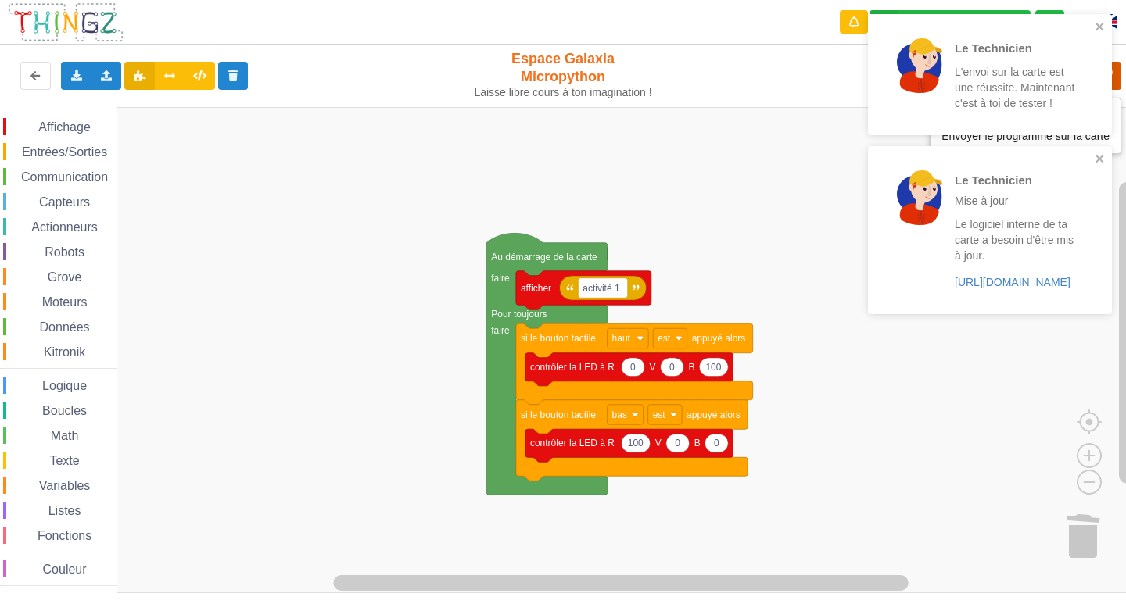
click at [1115, 75] on icon at bounding box center [1107, 76] width 28 height 28
click at [1097, 155] on icon "close" at bounding box center [1099, 158] width 11 height 13
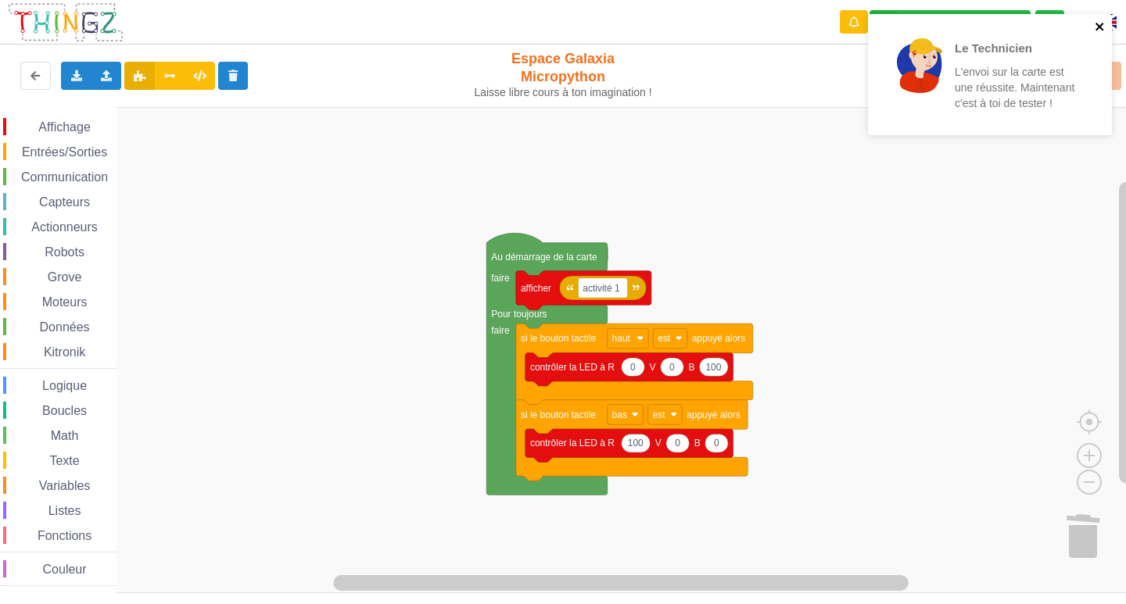
click at [1102, 22] on icon "close" at bounding box center [1099, 26] width 11 height 13
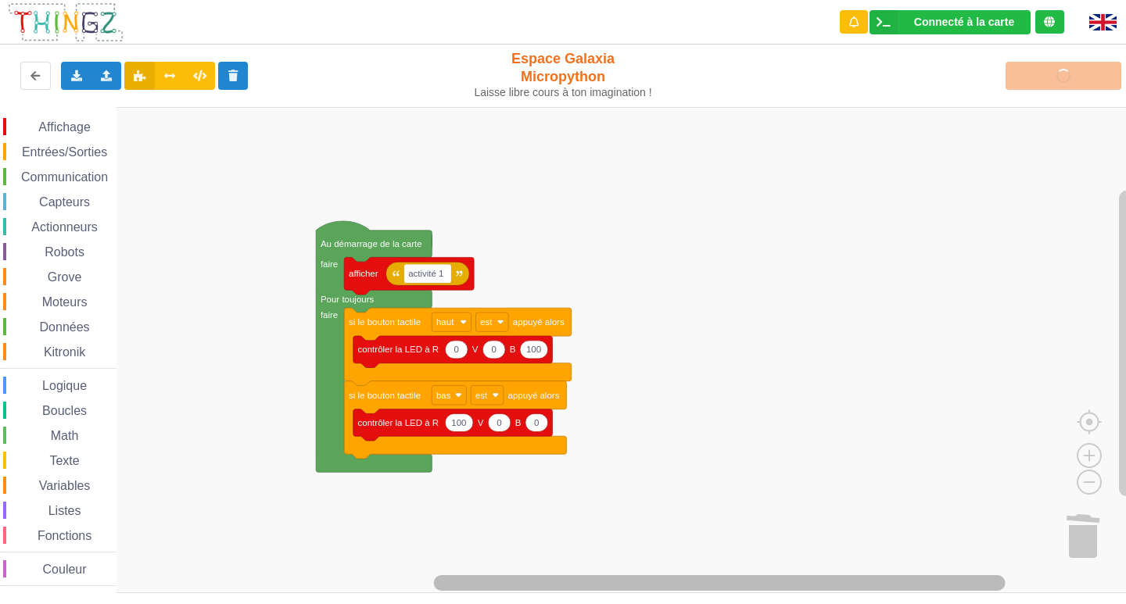
click at [428, 577] on rect "Espace de travail de Blocky" at bounding box center [617, 584] width 1000 height 20
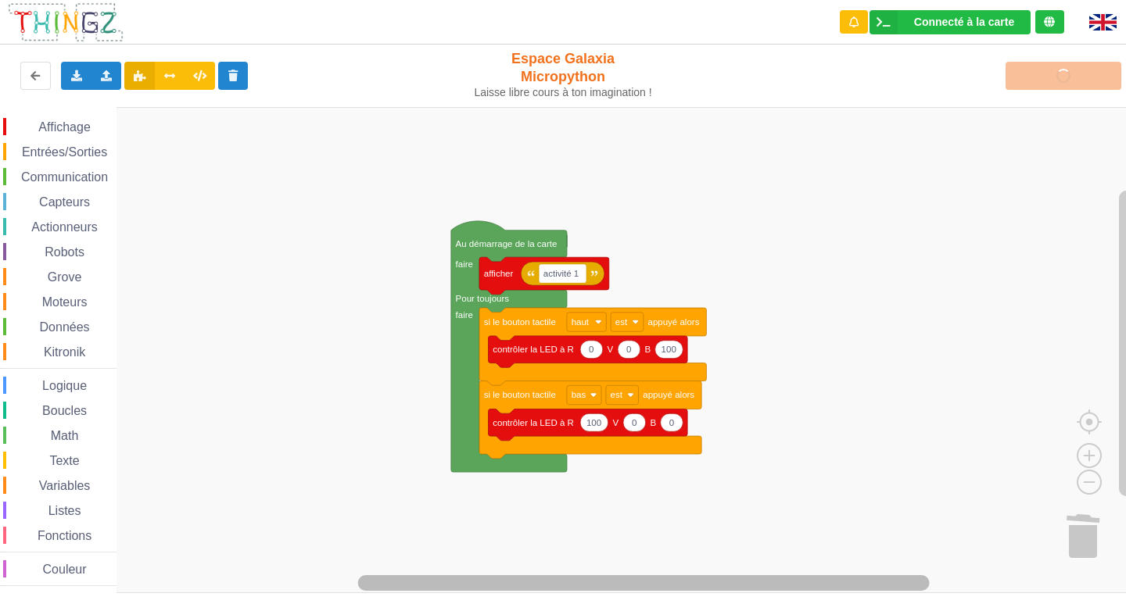
click at [374, 556] on div "Affichage Entrées/Sorties Communication Capteurs Actionneurs Robots Grove Moteu…" at bounding box center [568, 350] width 1137 height 486
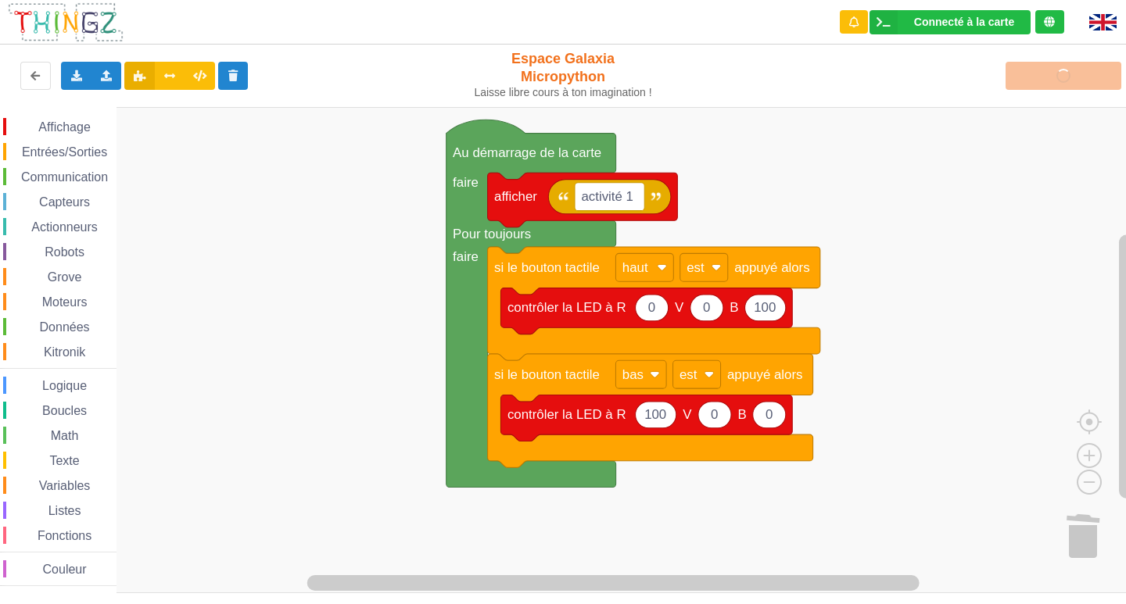
click at [473, 564] on rect "Espace de travail de Blocky" at bounding box center [568, 350] width 1137 height 486
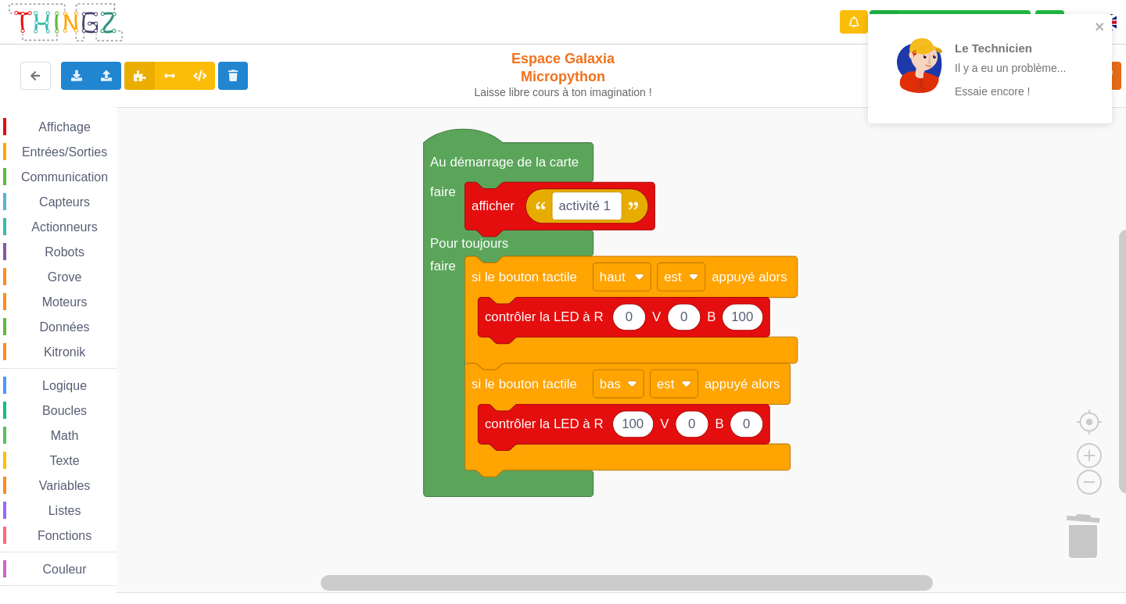
click at [439, 547] on rect "Espace de travail de Blocky" at bounding box center [568, 350] width 1137 height 486
click at [1101, 28] on icon "close" at bounding box center [1099, 27] width 8 height 8
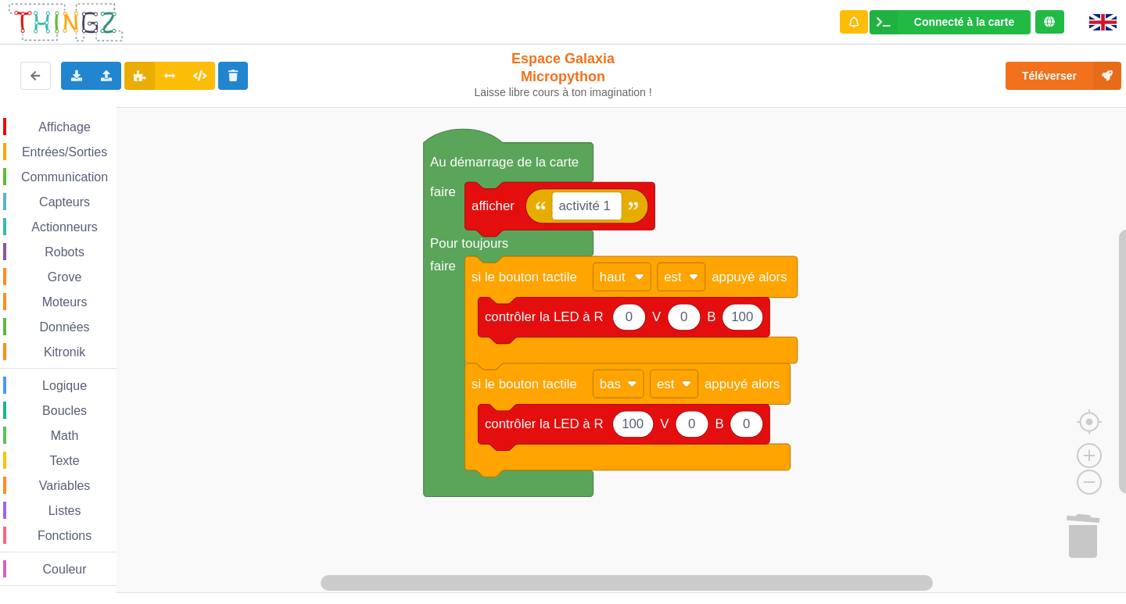
click at [1059, 66] on div "Le Technicien Il y a eu un problème... Essaie encore !" at bounding box center [990, 74] width 250 height 127
click at [1051, 87] on button "Téléverser" at bounding box center [1063, 76] width 116 height 28
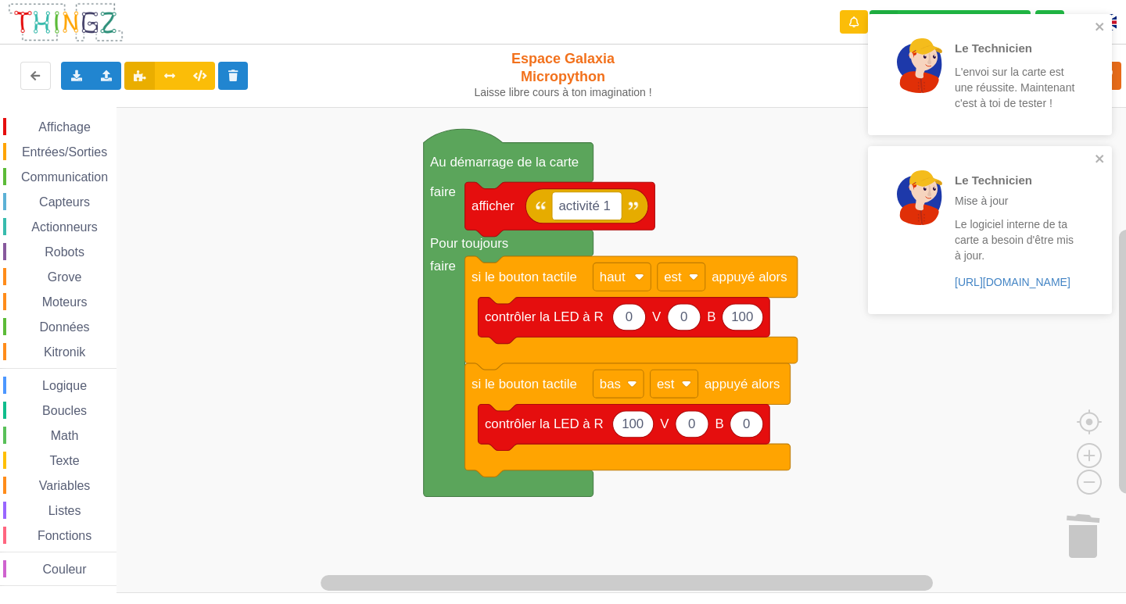
click at [1093, 152] on div "Le Technicien Mise à jour Le logiciel interne de ta carte a besoin d'être mis à…" at bounding box center [990, 229] width 244 height 167
click at [1096, 17] on div "Le Technicien L'envoi sur la carte est une réussite. Maintenant c'est à toi de …" at bounding box center [990, 74] width 244 height 121
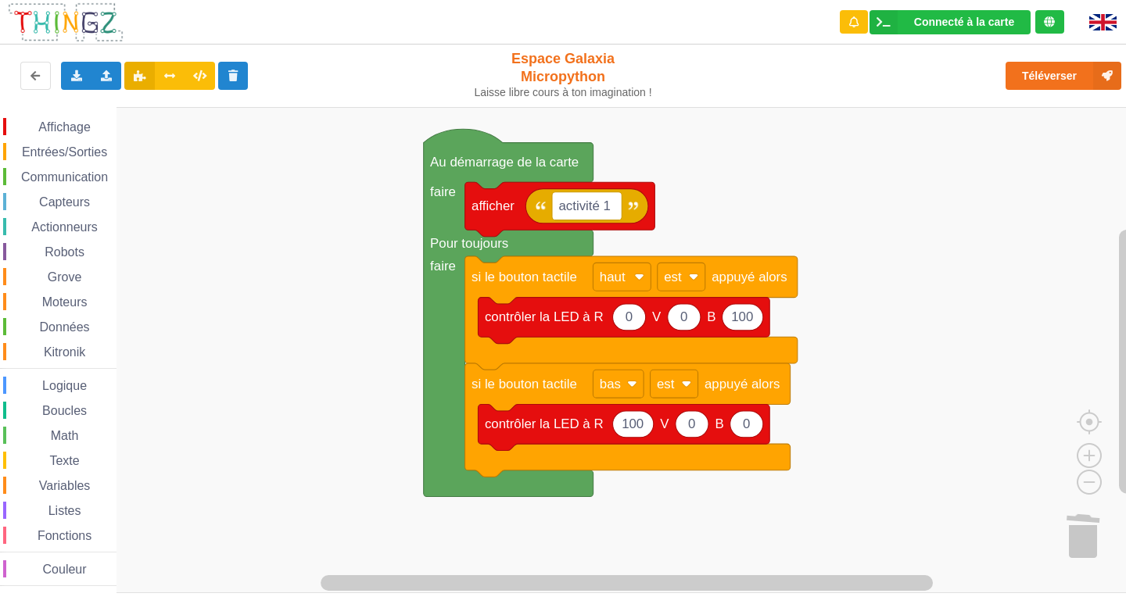
click at [1077, 17] on div "Le Technicien L'envoi sur la carte est une réussite. Maintenant c'est à toi de …" at bounding box center [990, 14] width 250 height 6
click at [90, 181] on span "Communication" at bounding box center [64, 176] width 91 height 13
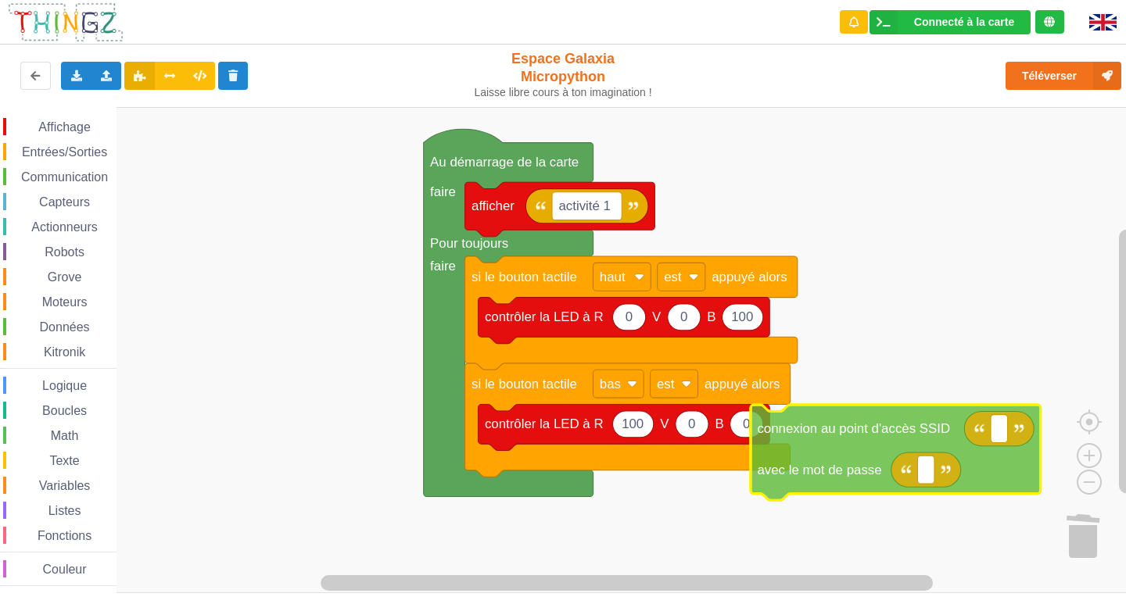
click at [917, 442] on div "Affichage Entrées/Sorties Communication Capteurs Actionneurs Robots Grove Moteu…" at bounding box center [568, 350] width 1137 height 486
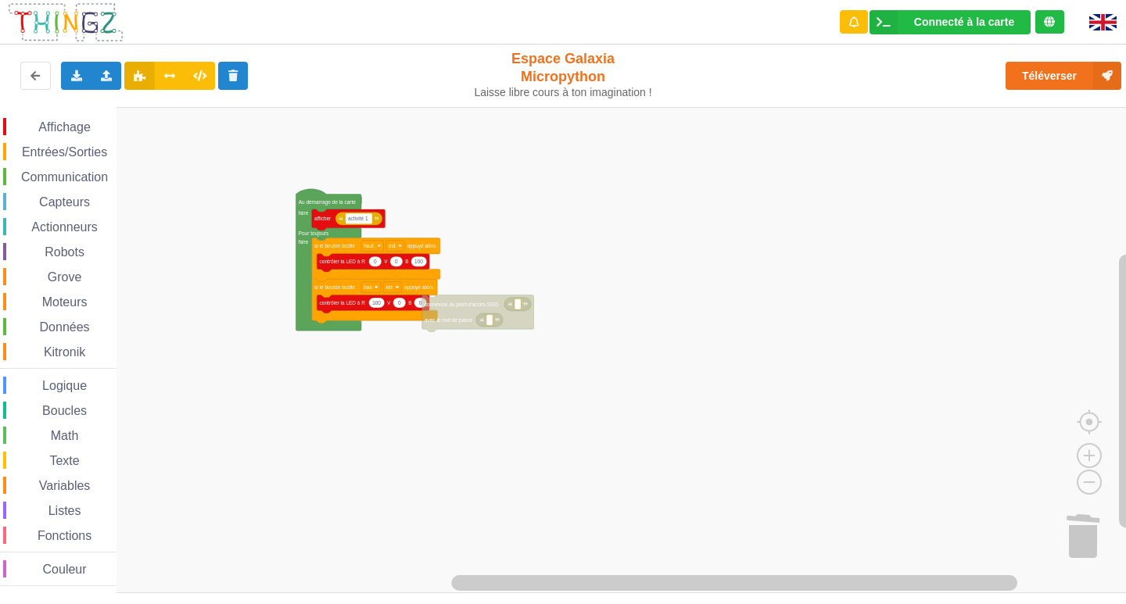
click at [292, 226] on div "Affichage Entrées/Sorties Communication Capteurs Actionneurs Robots Grove Moteu…" at bounding box center [568, 350] width 1137 height 486
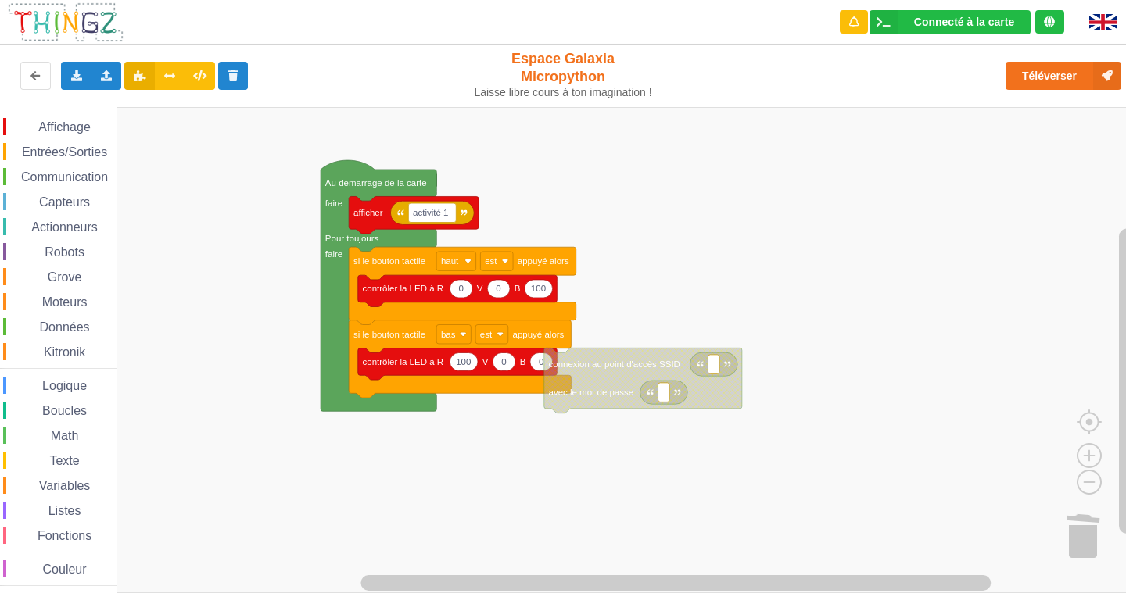
click at [71, 177] on span "Communication" at bounding box center [64, 176] width 91 height 13
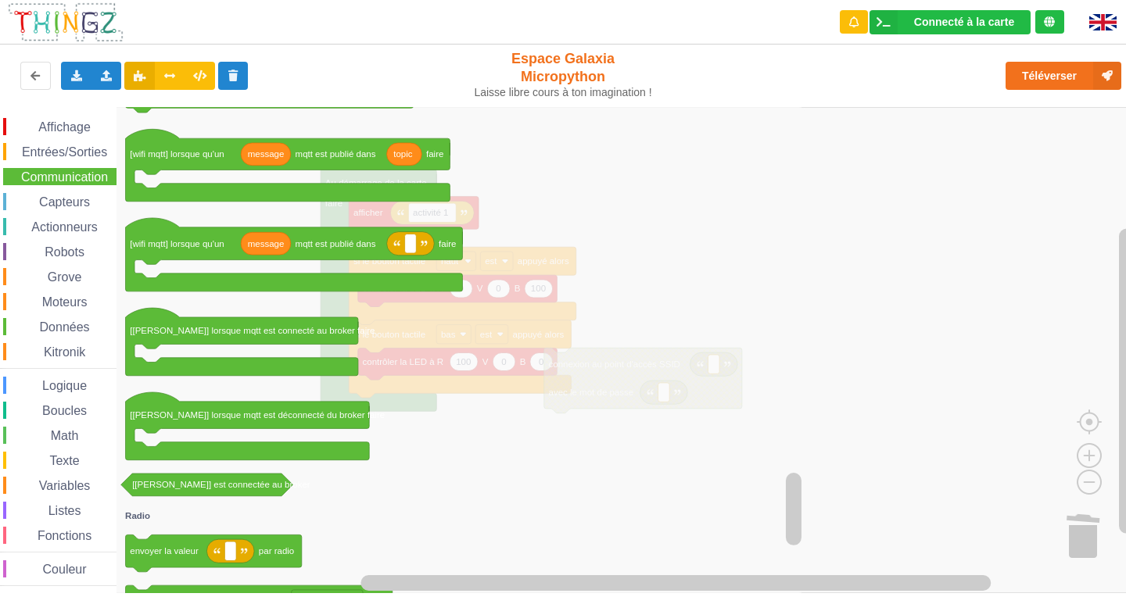
click at [70, 434] on span "Math" at bounding box center [64, 435] width 33 height 13
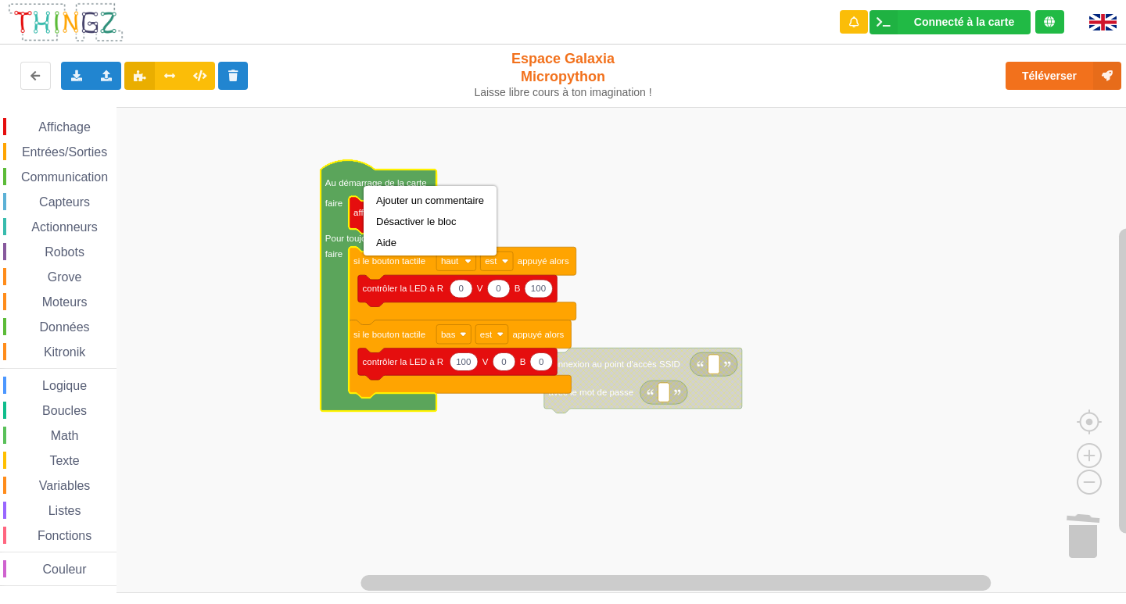
click at [281, 360] on rect "Espace de travail de Blocky" at bounding box center [568, 350] width 1137 height 486
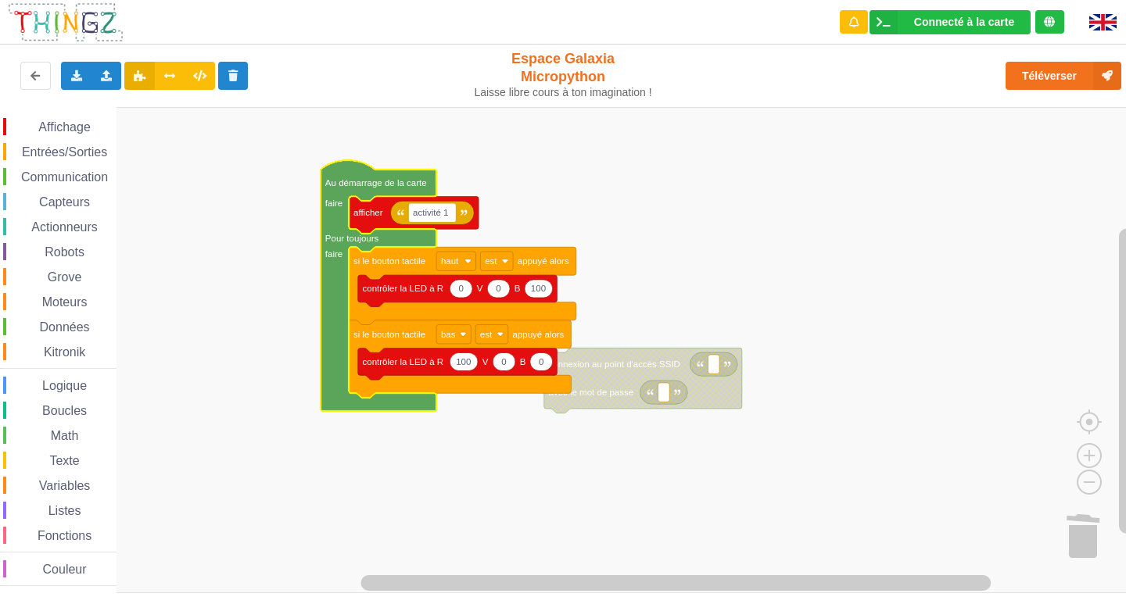
click at [331, 285] on icon "Espace de travail de Blocky" at bounding box center [378, 285] width 116 height 251
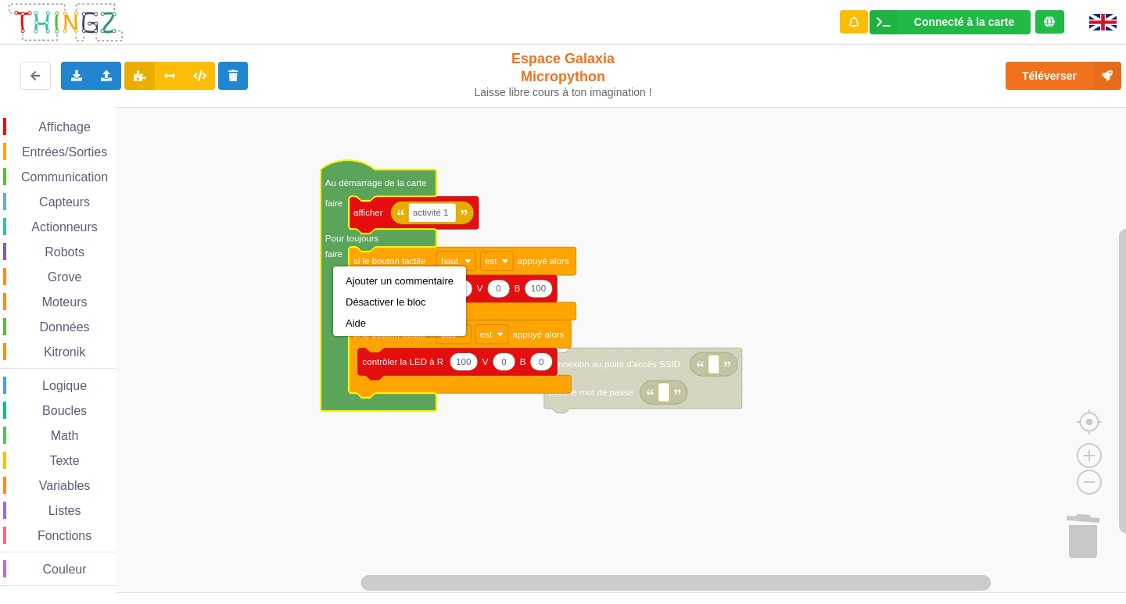
click at [349, 550] on rect "Espace de travail de Blocky" at bounding box center [568, 350] width 1137 height 486
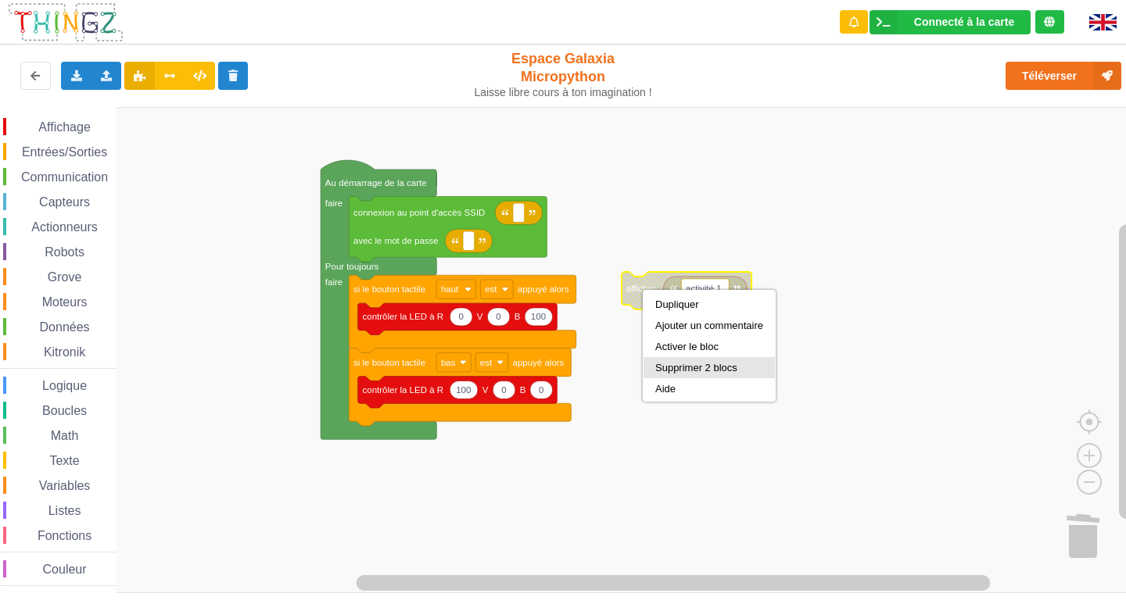
click at [690, 367] on div "Supprimer 2 blocs" at bounding box center [709, 368] width 108 height 12
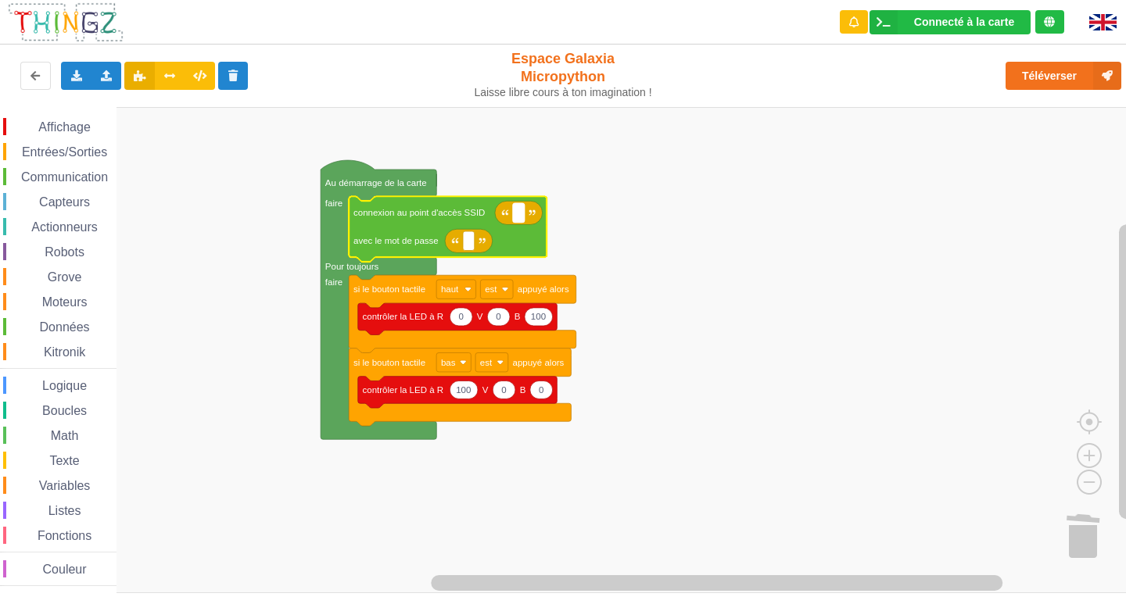
click at [518, 217] on text "Espace de travail de Blocky" at bounding box center [518, 212] width 2 height 9
click at [87, 126] on span "Affichage" at bounding box center [64, 126] width 56 height 13
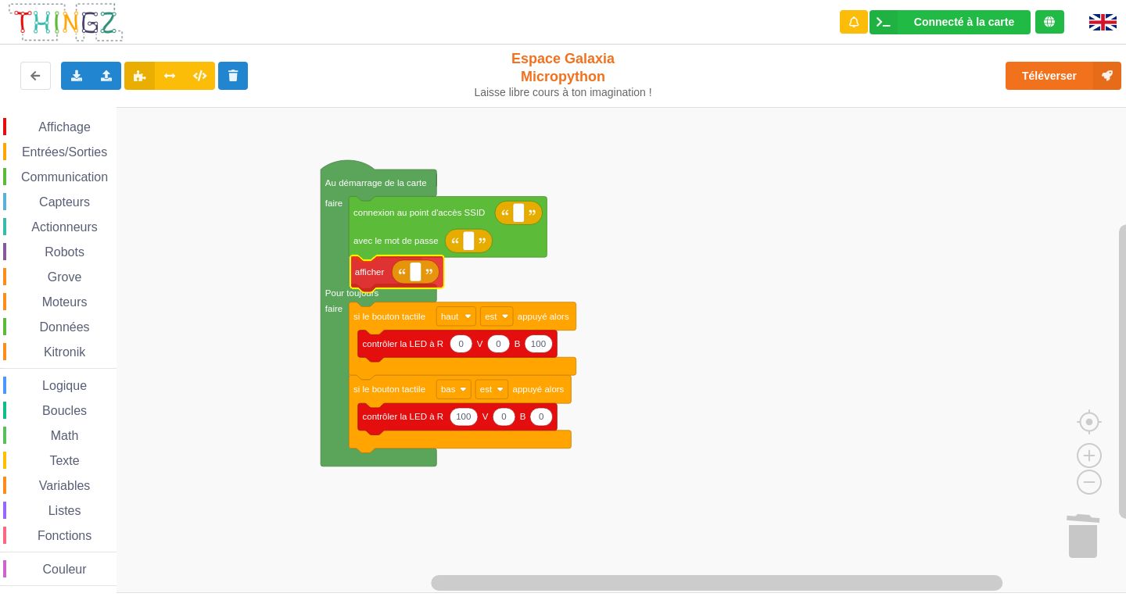
click at [386, 271] on div "Affichage Entrées/Sorties Communication Capteurs Actionneurs Robots Grove Moteu…" at bounding box center [568, 350] width 1137 height 486
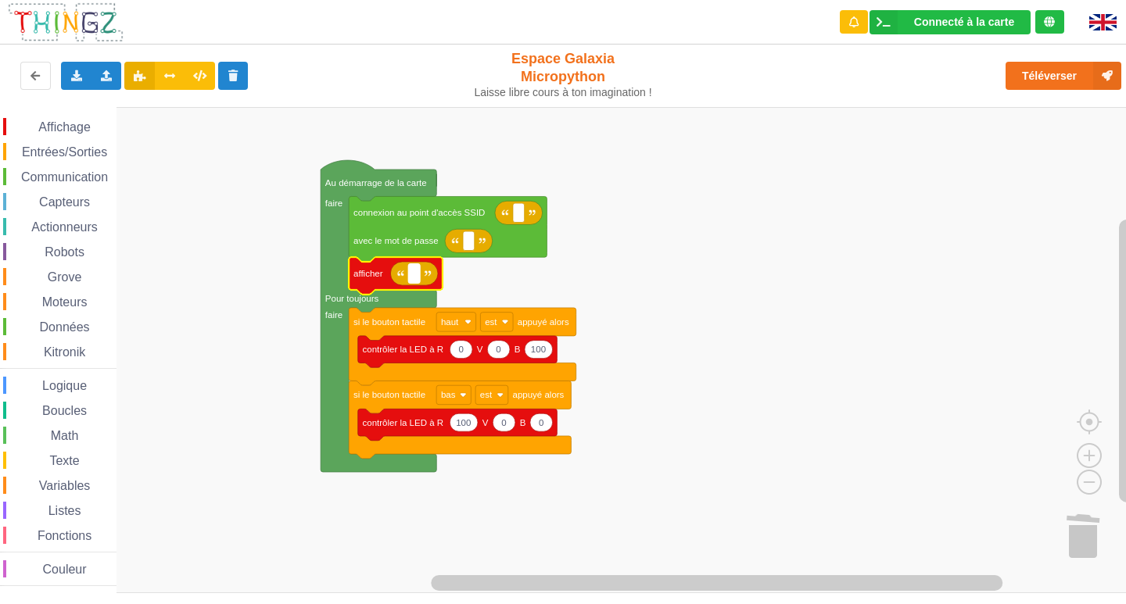
click at [417, 279] on rect "Espace de travail de Blocky" at bounding box center [414, 273] width 12 height 19
type input "activité 1"
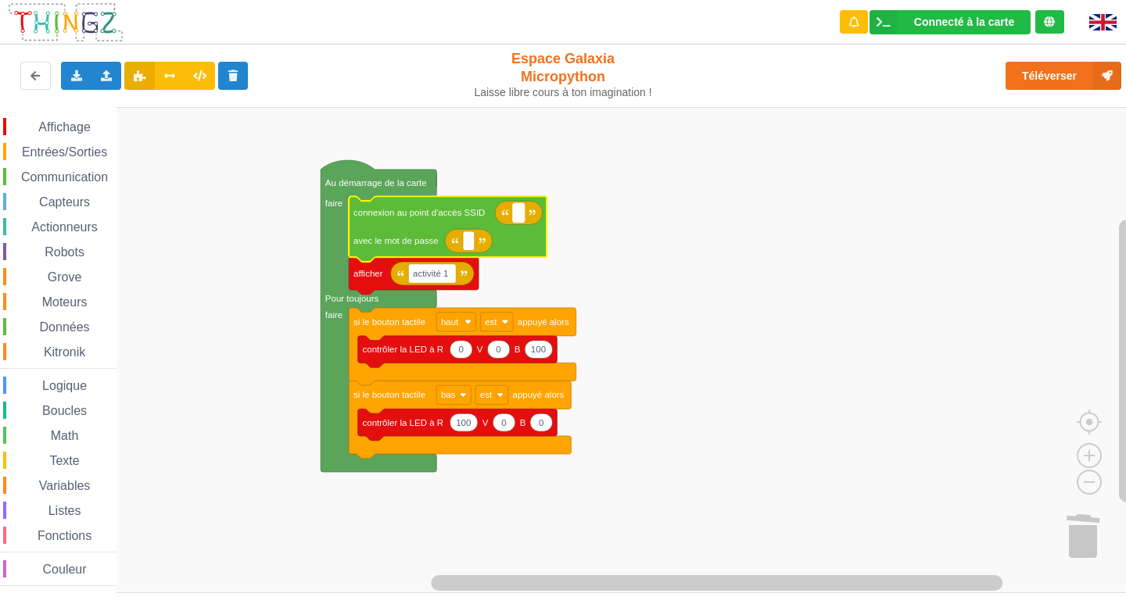
click at [518, 212] on text "Espace de travail de Blocky" at bounding box center [518, 212] width 2 height 9
type input "NETGEAR38"
click at [467, 249] on rect "Espace de travail de Blocky" at bounding box center [469, 240] width 12 height 19
type input "joyoustuba995"
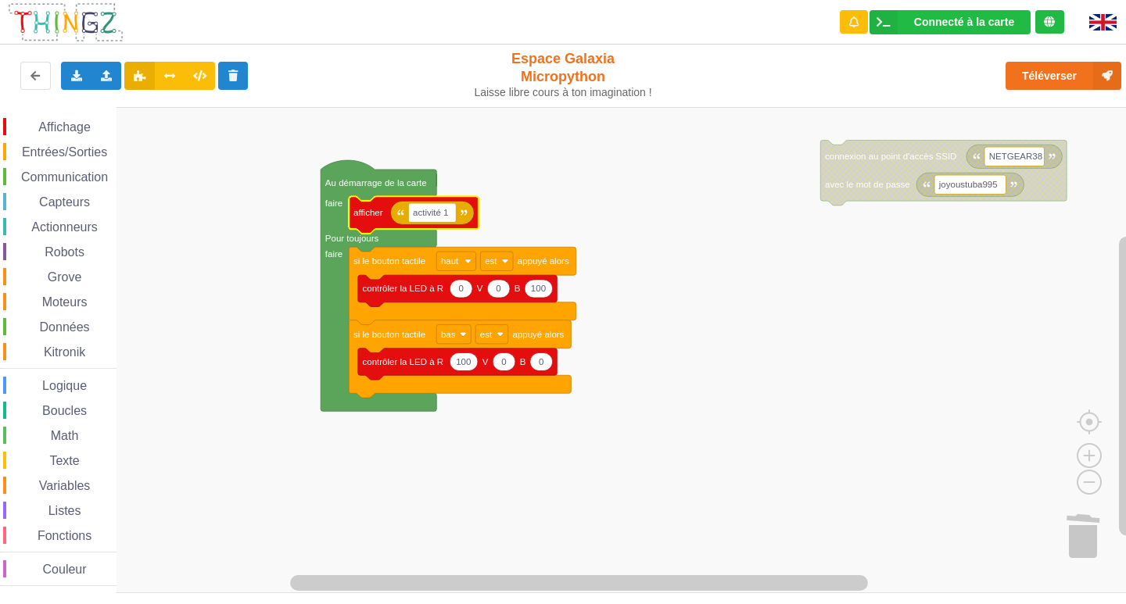
click at [63, 163] on div "Affichage Entrées/Sorties Communication Capteurs Actionneurs Robots Grove Moteu…" at bounding box center [58, 352] width 116 height 468
click at [70, 181] on span "Communication" at bounding box center [64, 176] width 91 height 13
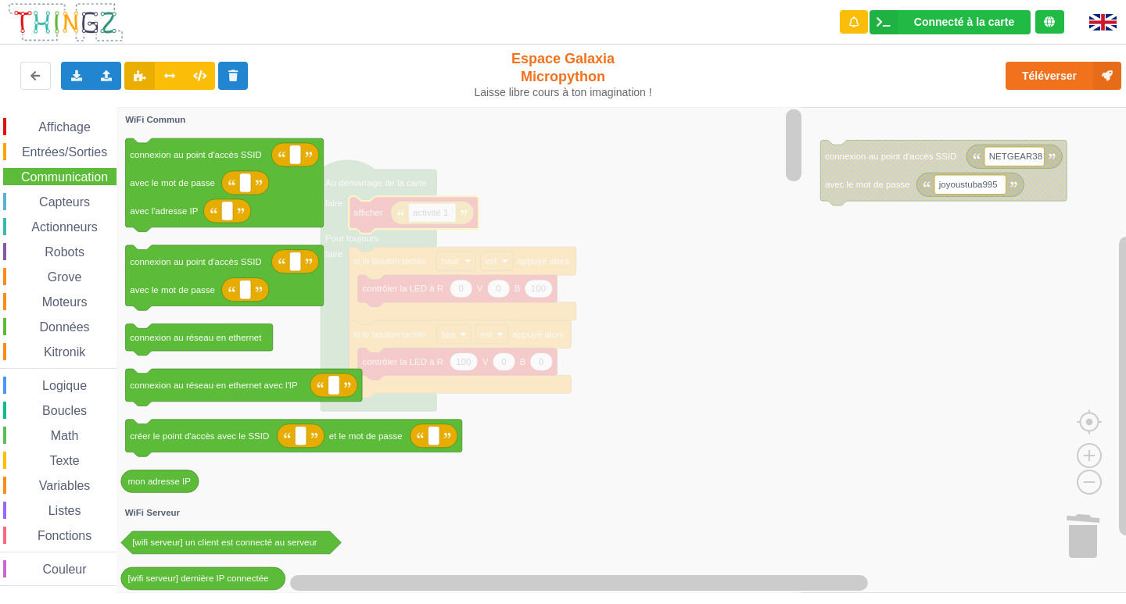
click at [70, 195] on span "Capteurs" at bounding box center [65, 201] width 56 height 13
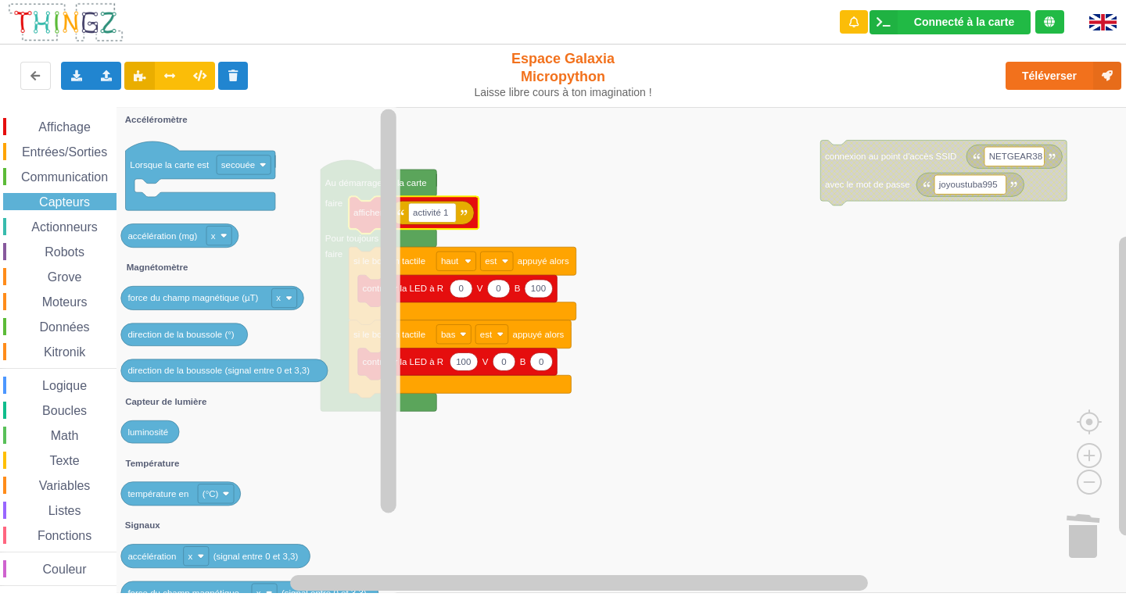
click at [65, 237] on div "Affichage Entrées/Sorties Communication Capteurs Actionneurs Robots Grove Moteu…" at bounding box center [58, 352] width 116 height 468
click at [70, 224] on span "Actionneurs" at bounding box center [64, 226] width 71 height 13
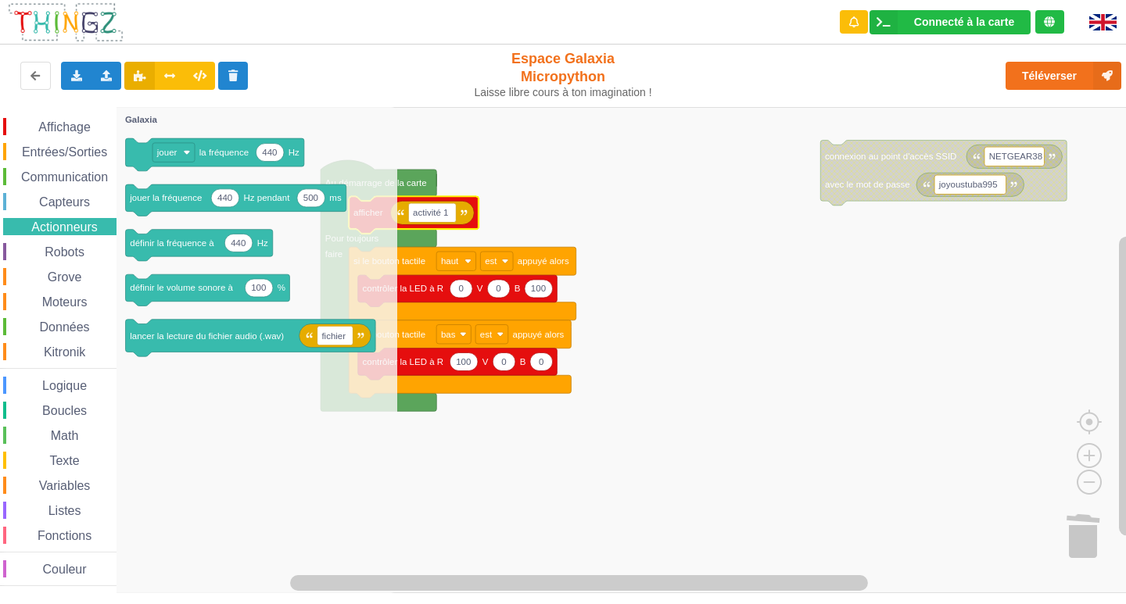
click at [66, 240] on div "Affichage Entrées/Sorties Communication Capteurs Actionneurs Robots Grove Moteu…" at bounding box center [58, 352] width 116 height 468
click at [72, 271] on span "Grove" at bounding box center [64, 276] width 39 height 13
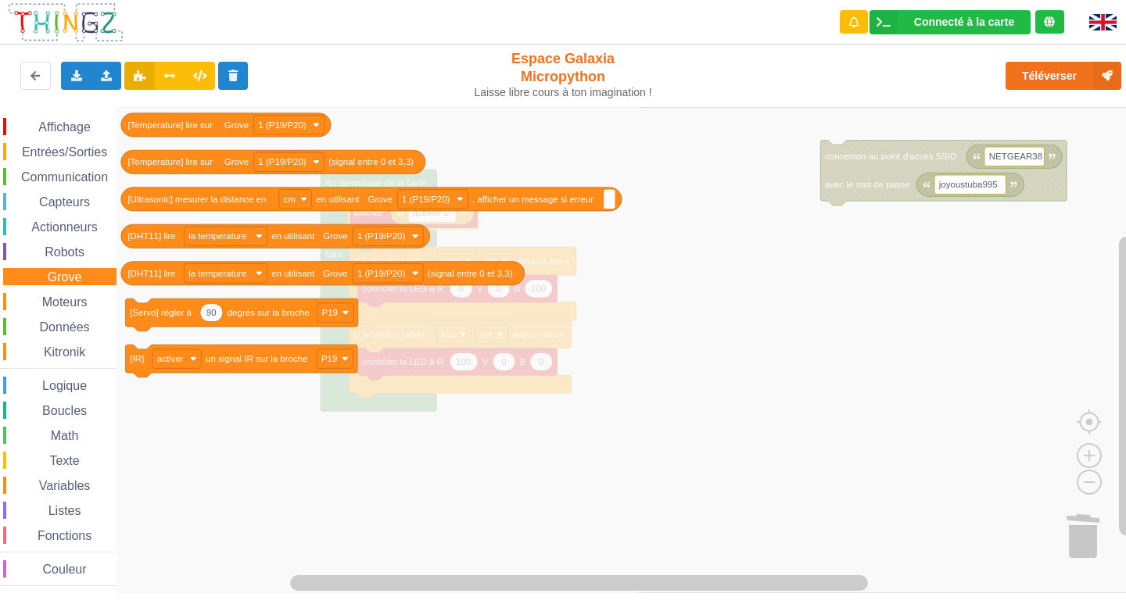
click at [78, 254] on span "Robots" at bounding box center [64, 251] width 45 height 13
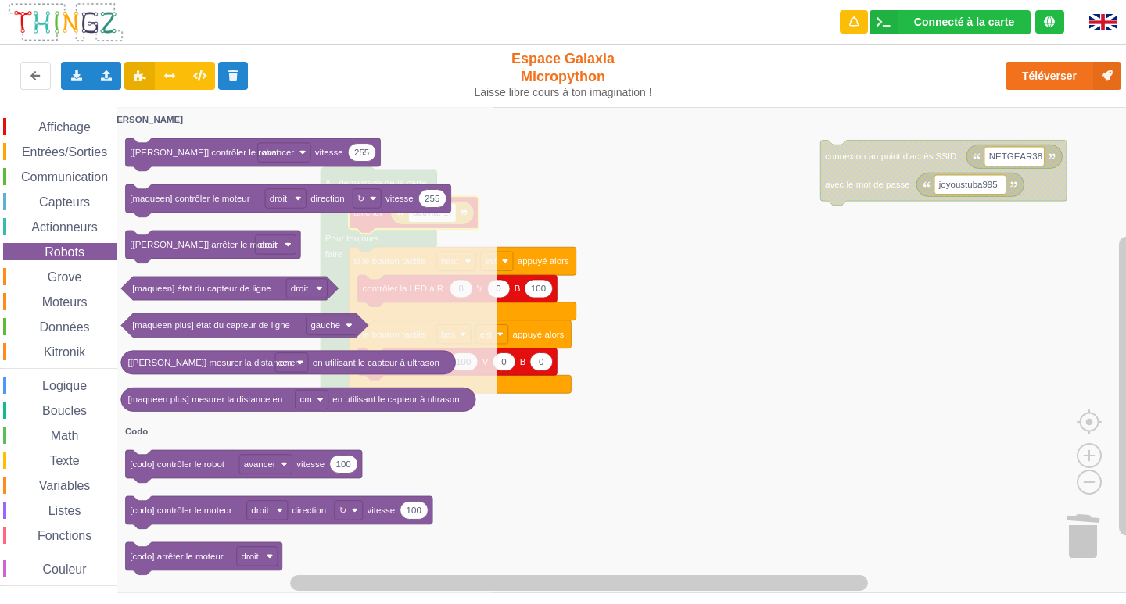
click at [73, 256] on span "Robots" at bounding box center [64, 251] width 45 height 13
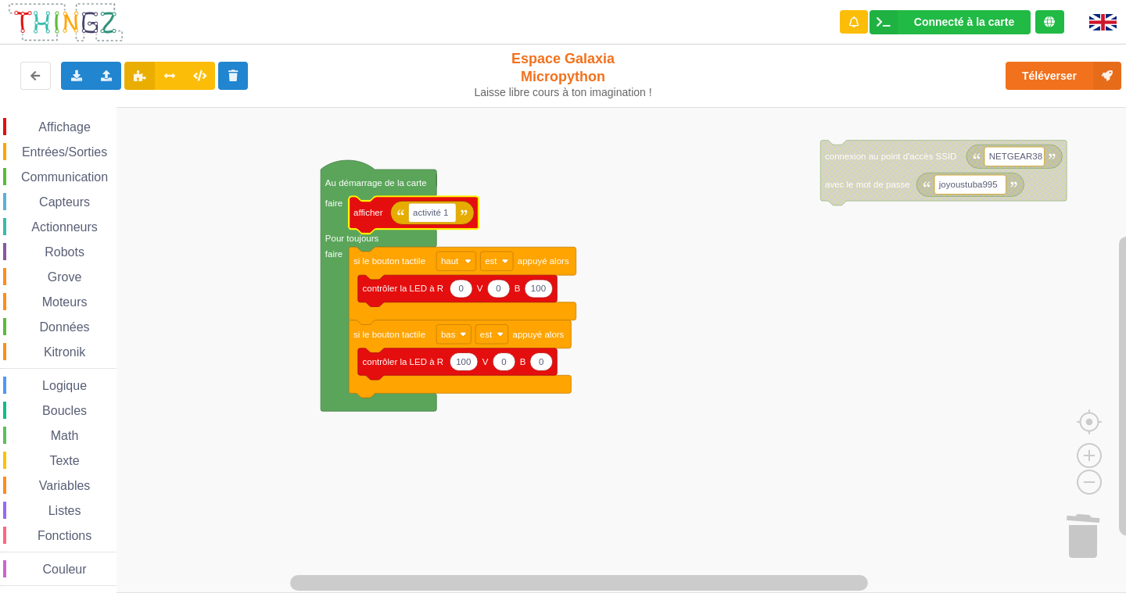
click at [72, 260] on div "Robots" at bounding box center [59, 251] width 113 height 17
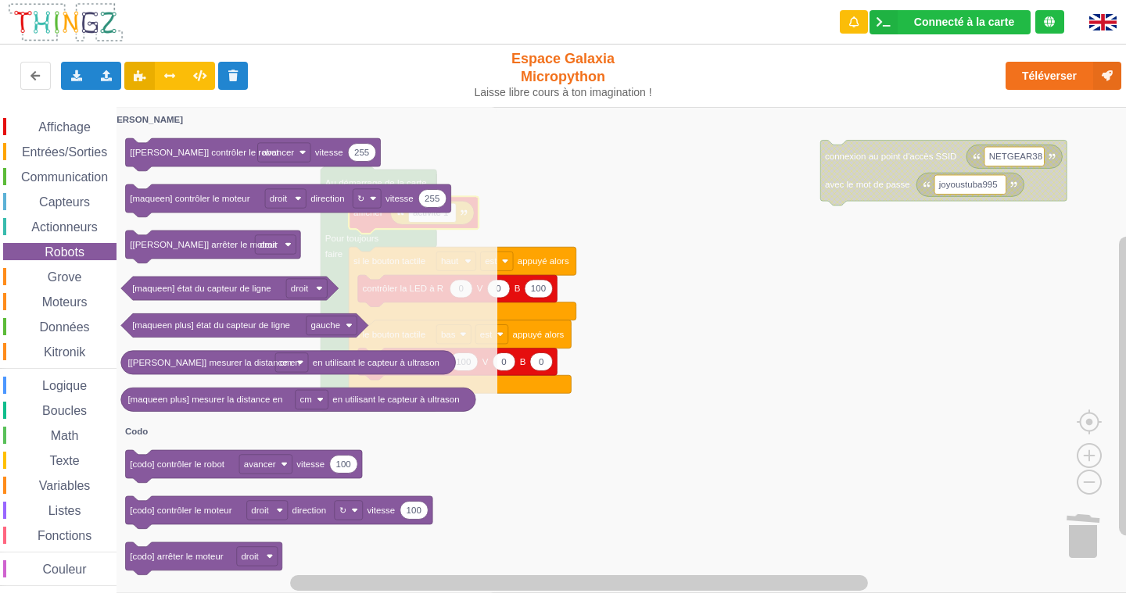
click at [66, 278] on span "Grove" at bounding box center [64, 276] width 39 height 13
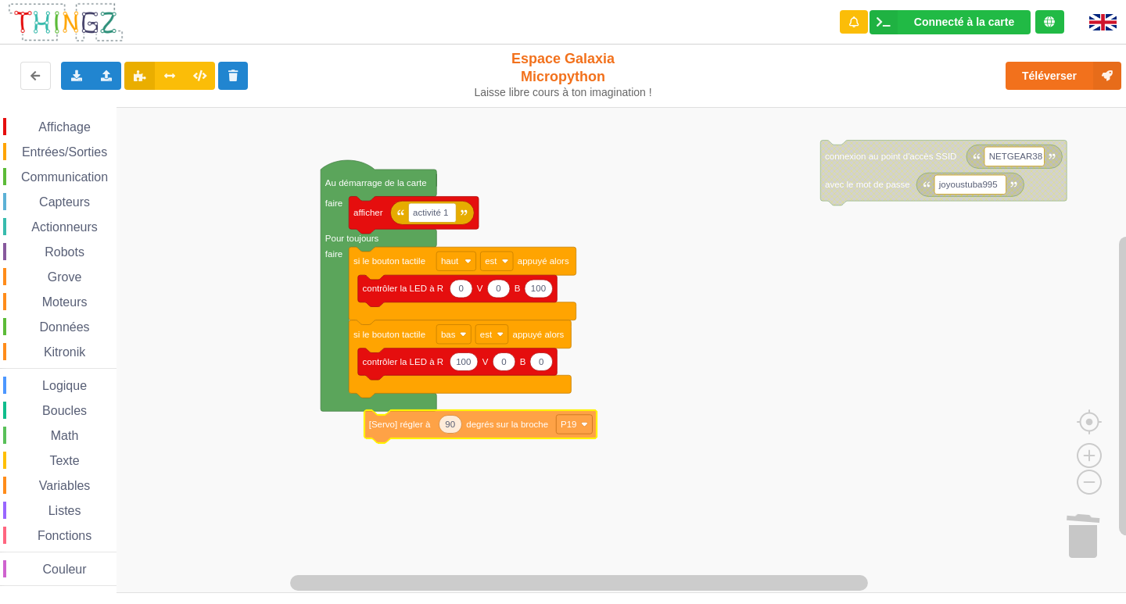
click at [472, 424] on div "Affichage Entrées/Sorties Communication Capteurs Actionneurs Robots Grove Moteu…" at bounding box center [568, 350] width 1137 height 486
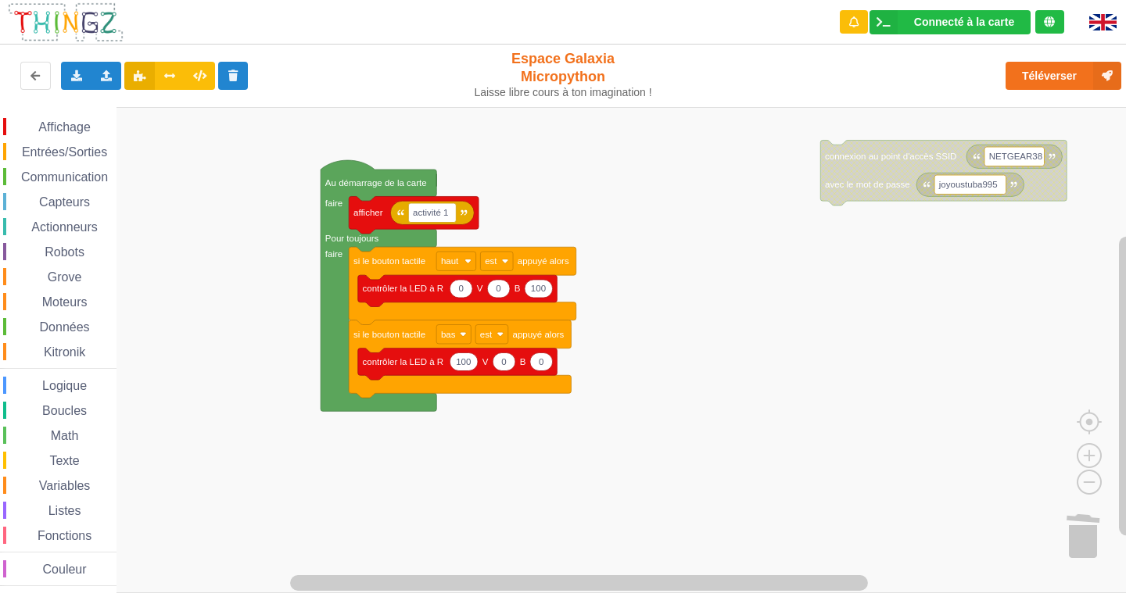
click at [41, 146] on span "Entrées/Sorties" at bounding box center [65, 151] width 90 height 13
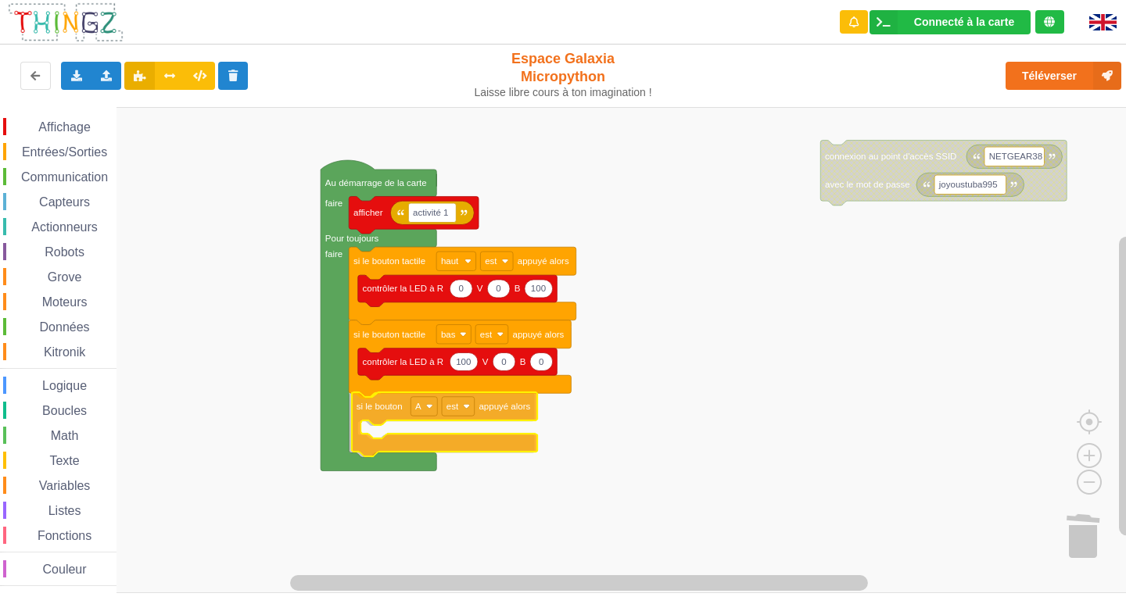
click at [397, 416] on div "Affichage Entrées/Sorties Communication Capteurs Actionneurs Robots Grove Moteu…" at bounding box center [568, 350] width 1137 height 486
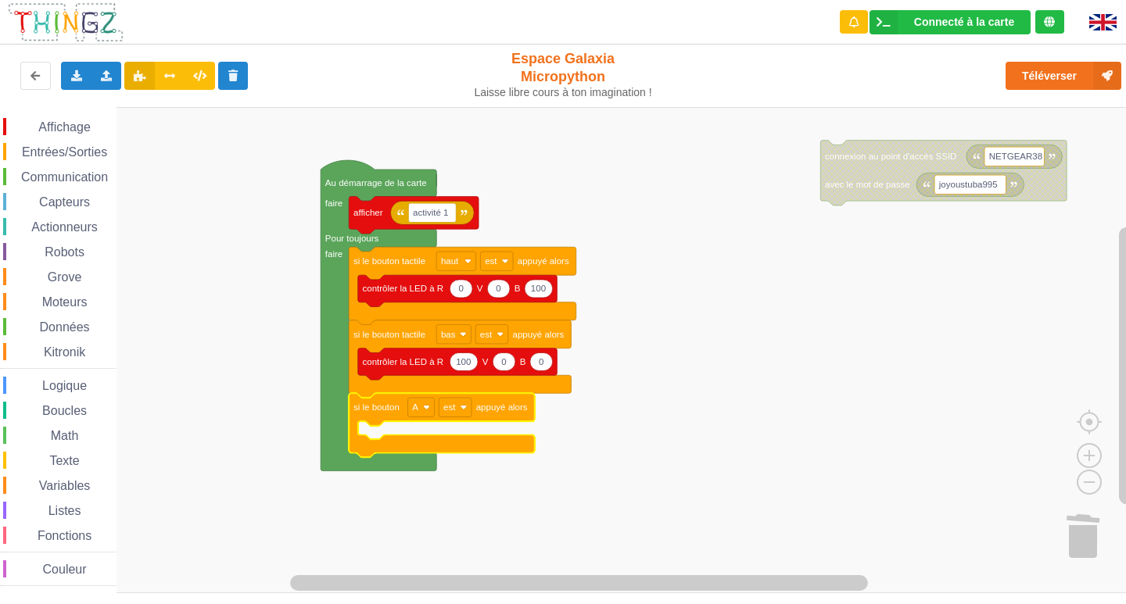
click at [75, 146] on span "Entrées/Sorties" at bounding box center [65, 151] width 90 height 13
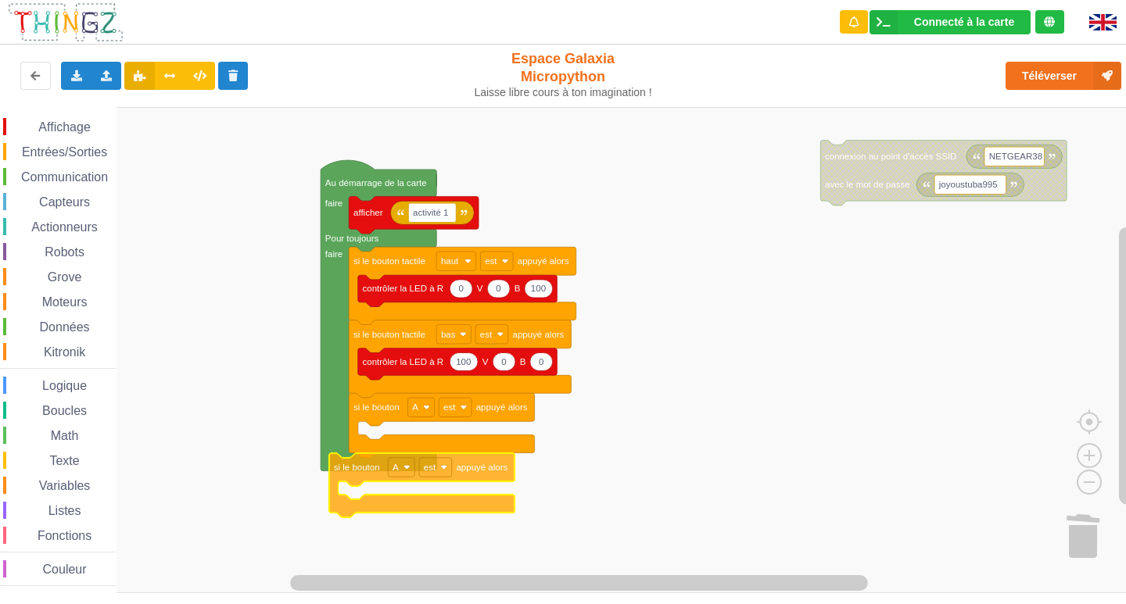
click at [383, 485] on div "Affichage Entrées/Sorties Communication Capteurs Actionneurs Robots Grove Moteu…" at bounding box center [568, 350] width 1137 height 486
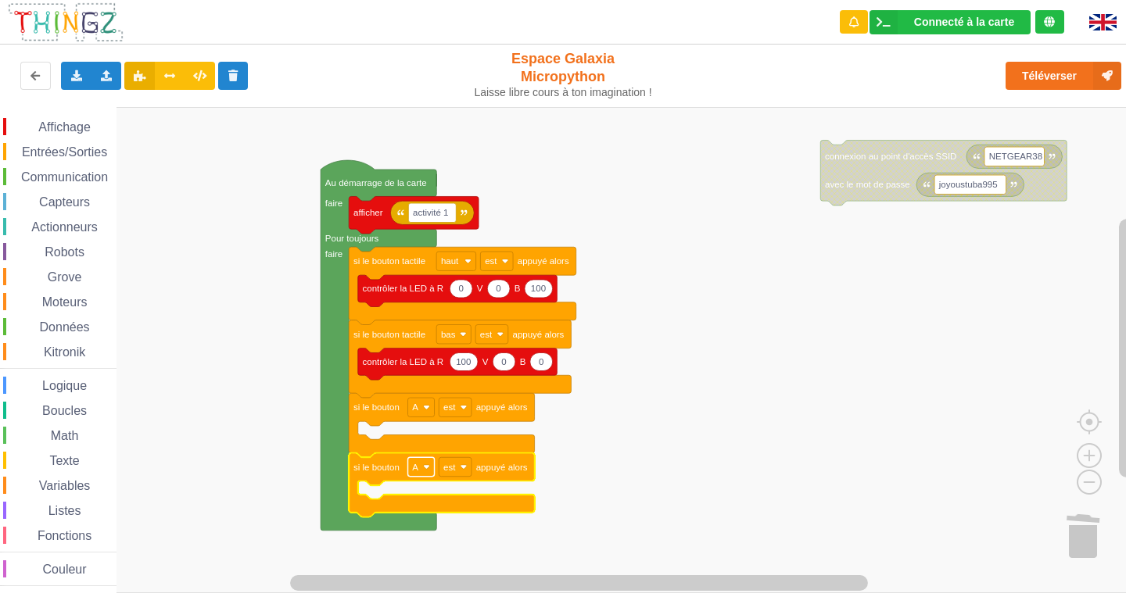
click at [422, 470] on rect "Espace de travail de Blocky" at bounding box center [421, 466] width 27 height 19
click at [431, 512] on div "A" at bounding box center [420, 502] width 71 height 21
click at [66, 272] on span "Grove" at bounding box center [64, 276] width 39 height 13
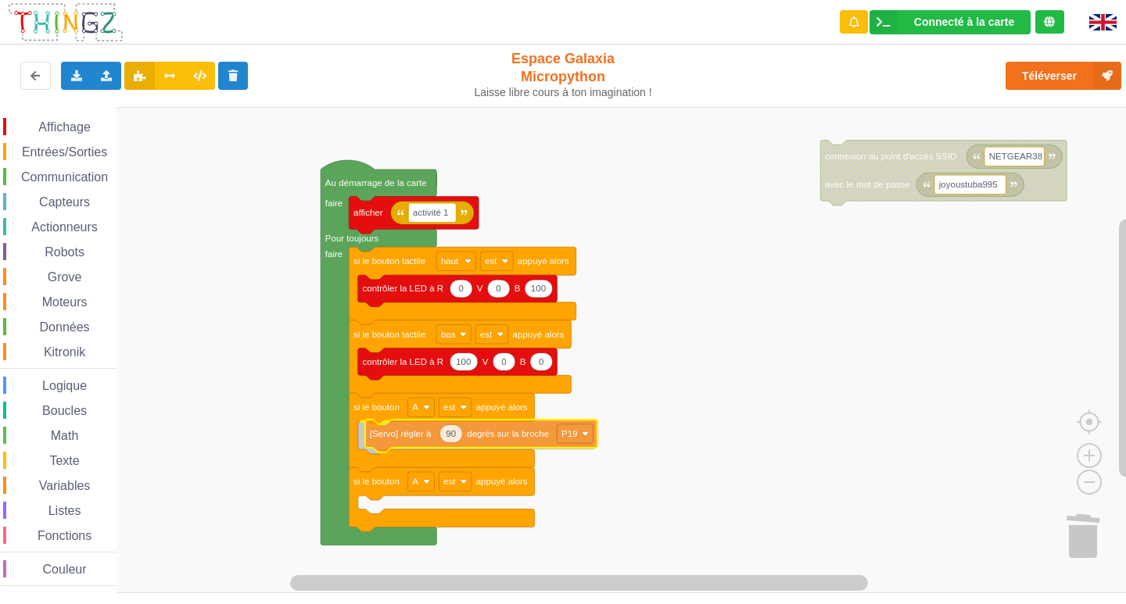
click at [442, 443] on div "Affichage Entrées/Sorties Communication Capteurs Actionneurs Robots Grove Moteu…" at bounding box center [568, 350] width 1137 height 486
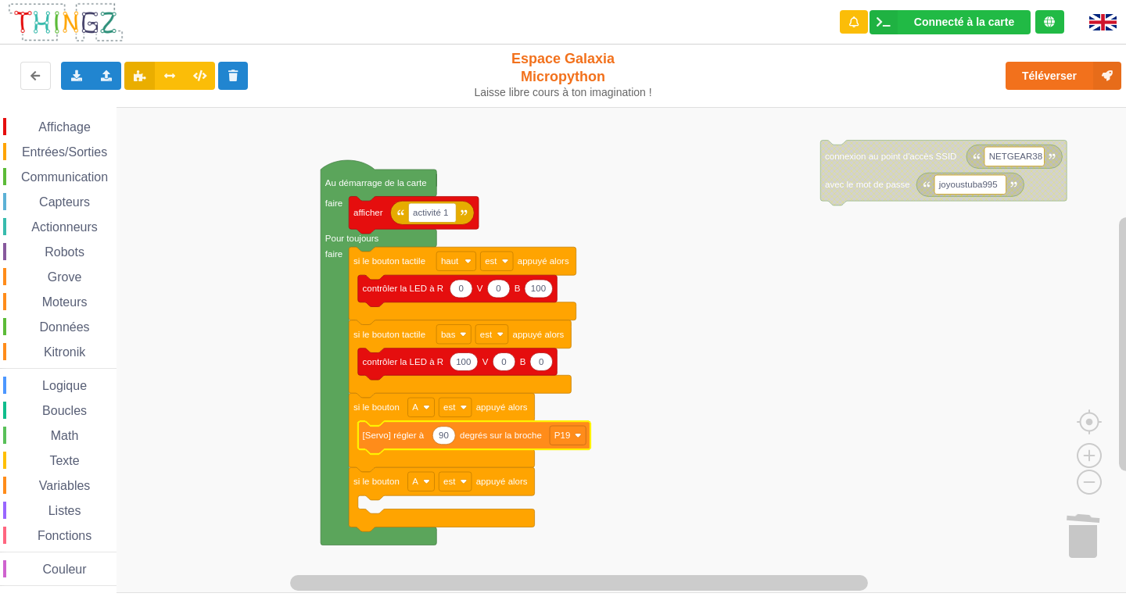
click at [30, 191] on div "Affichage Entrées/Sorties Communication Capteurs Actionneurs Robots Grove Moteu…" at bounding box center [58, 352] width 116 height 468
click at [58, 278] on span "Grove" at bounding box center [64, 276] width 39 height 13
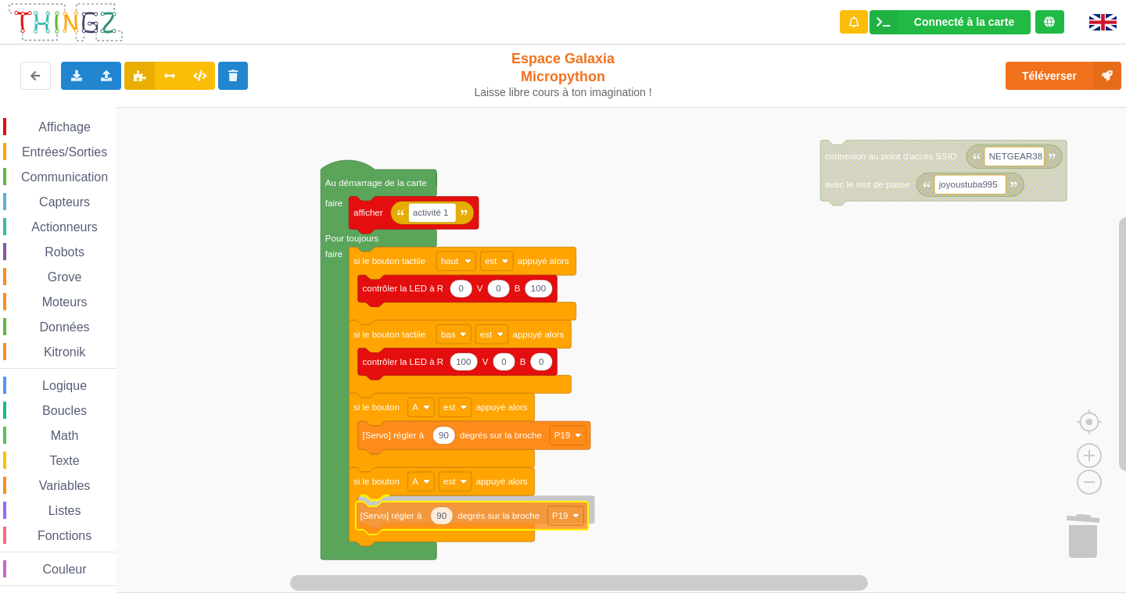
click at [427, 517] on div "Affichage Entrées/Sorties Communication Capteurs Actionneurs Robots Grove Moteu…" at bounding box center [568, 350] width 1137 height 486
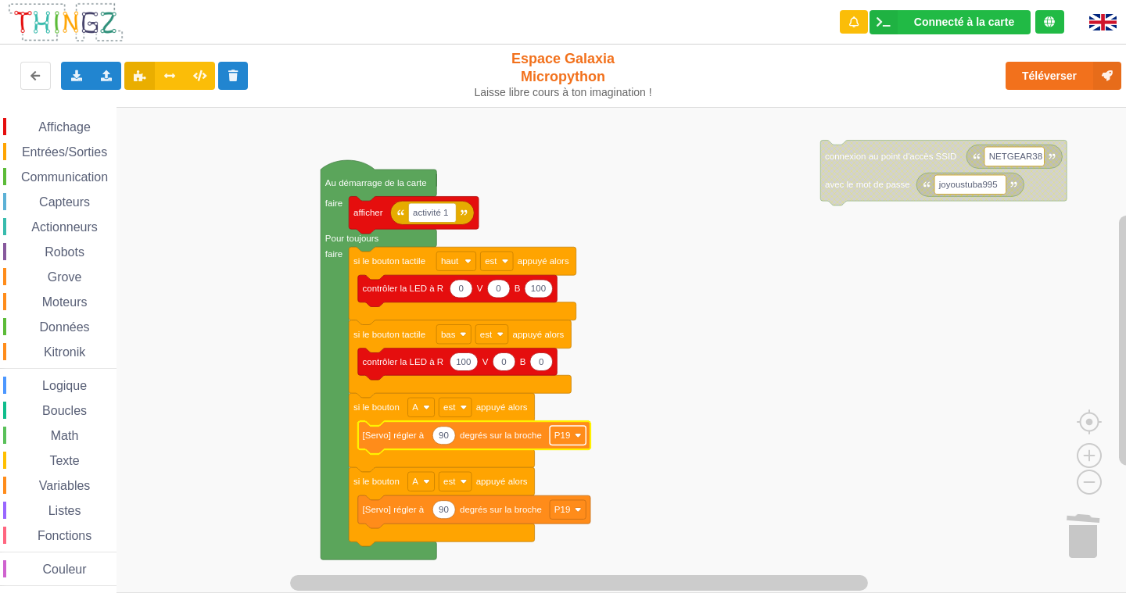
click at [576, 443] on rect "Espace de travail de Blocky" at bounding box center [568, 435] width 36 height 19
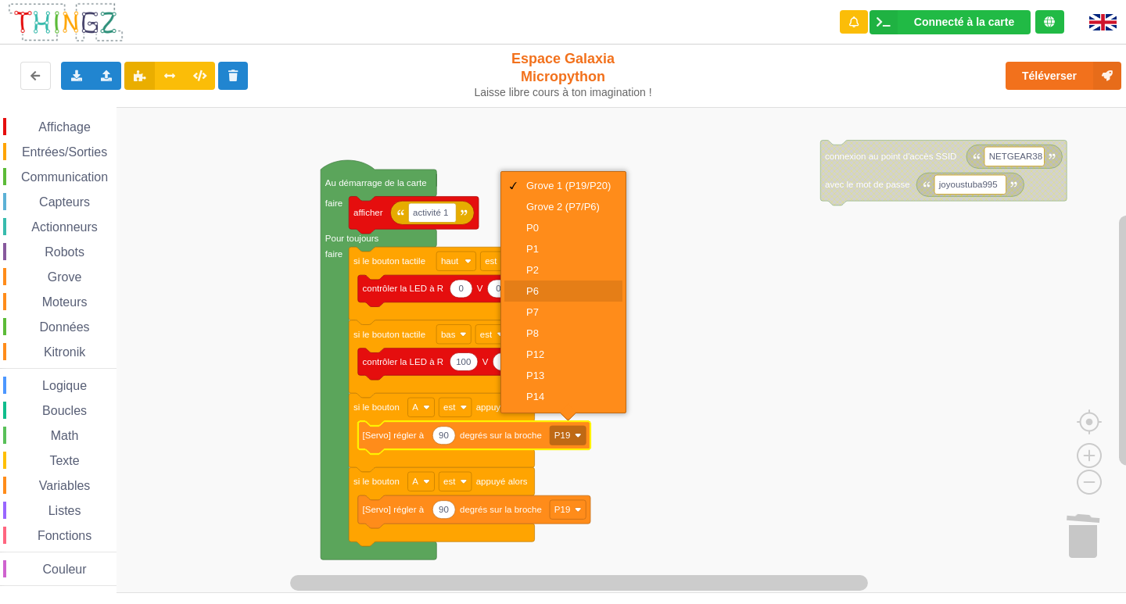
click at [555, 297] on div "P6" at bounding box center [563, 291] width 118 height 21
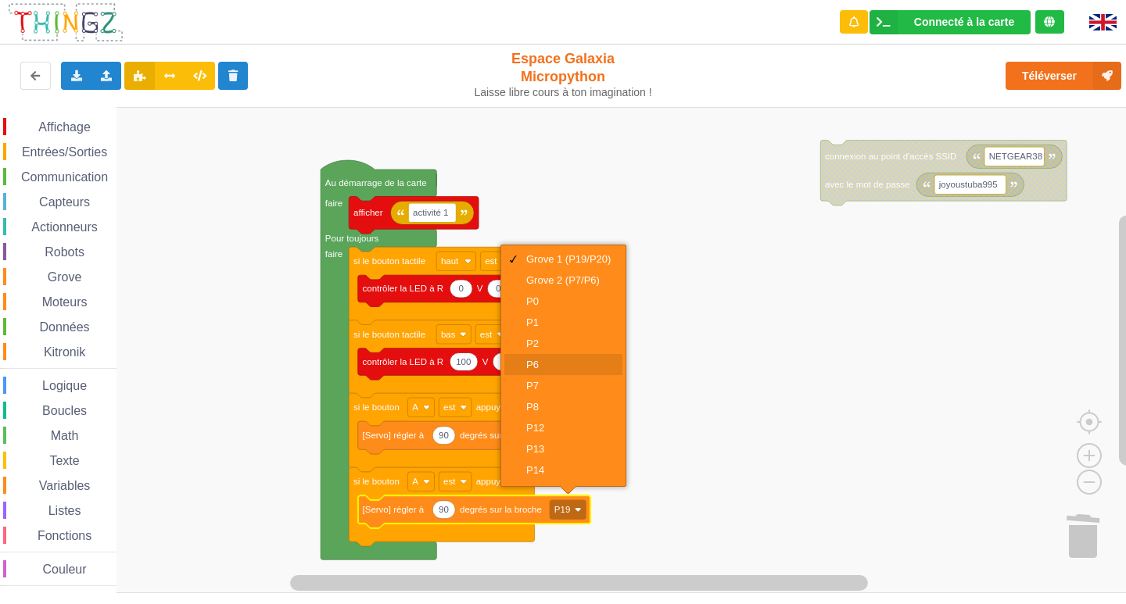
click at [538, 367] on div "P6" at bounding box center [568, 365] width 84 height 12
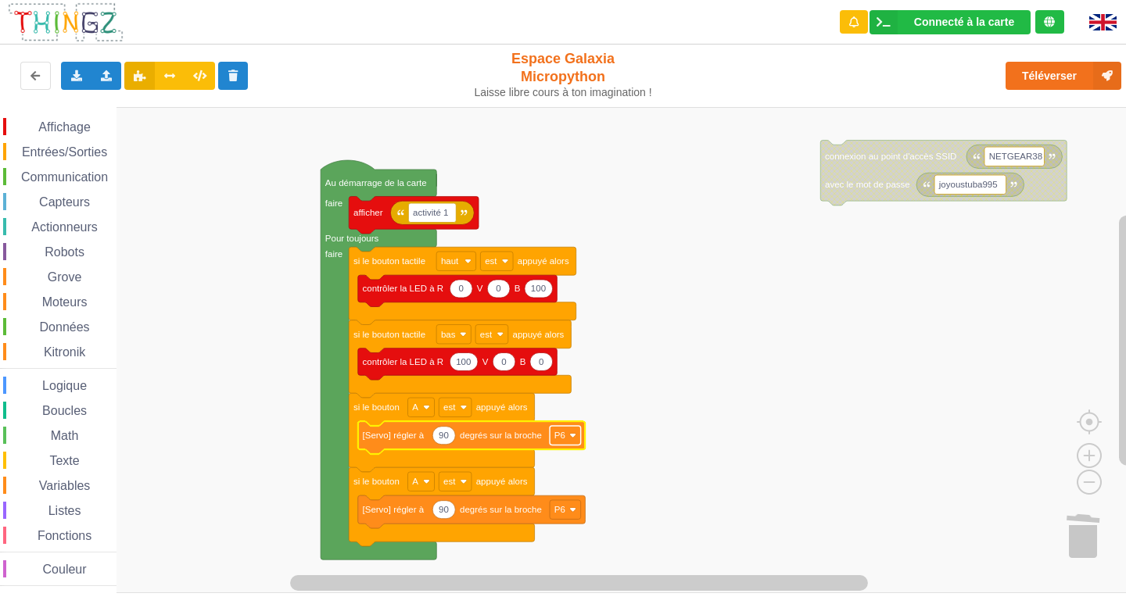
click at [576, 428] on rect "Espace de travail de Blocky" at bounding box center [565, 435] width 31 height 19
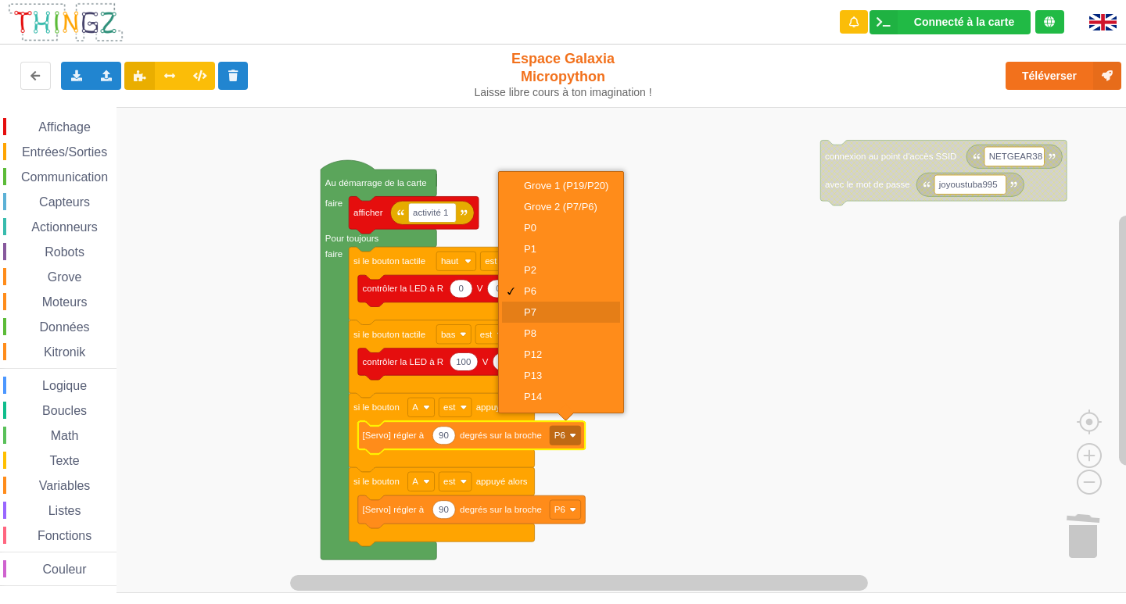
click at [542, 303] on div "P7" at bounding box center [561, 312] width 118 height 21
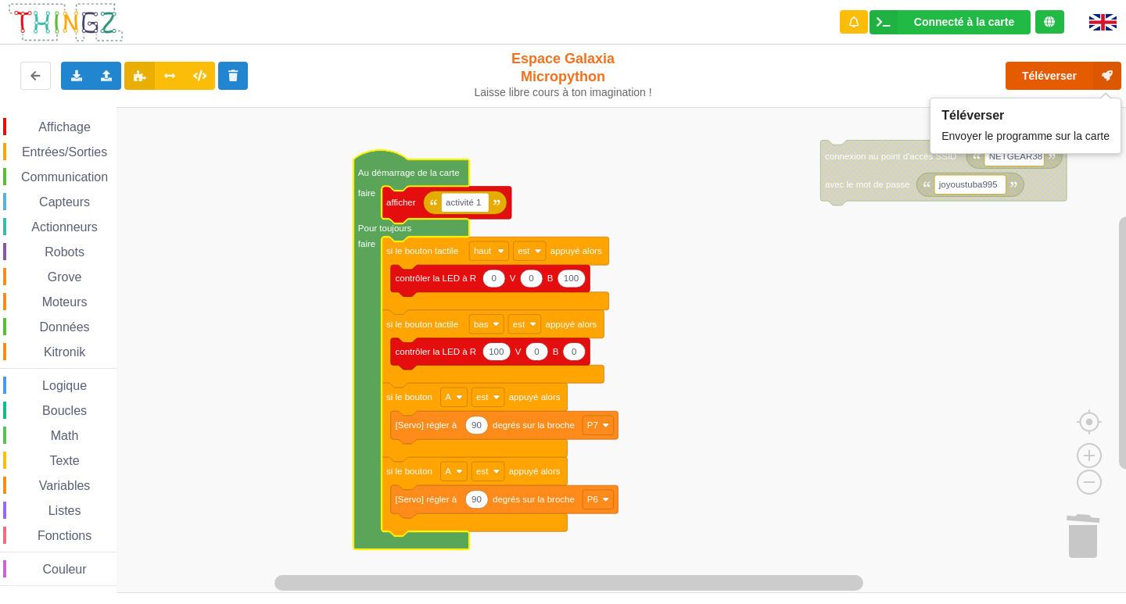
click at [1074, 73] on button "Téléverser" at bounding box center [1063, 76] width 116 height 28
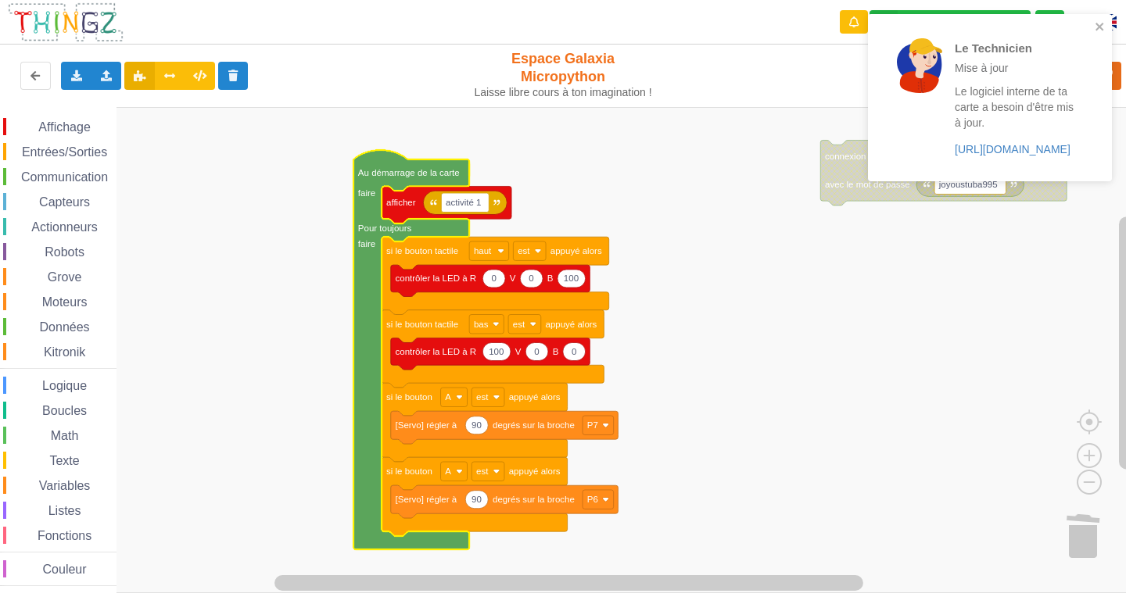
click at [1040, 337] on rect "Espace de travail de Blocky" at bounding box center [568, 350] width 1137 height 486
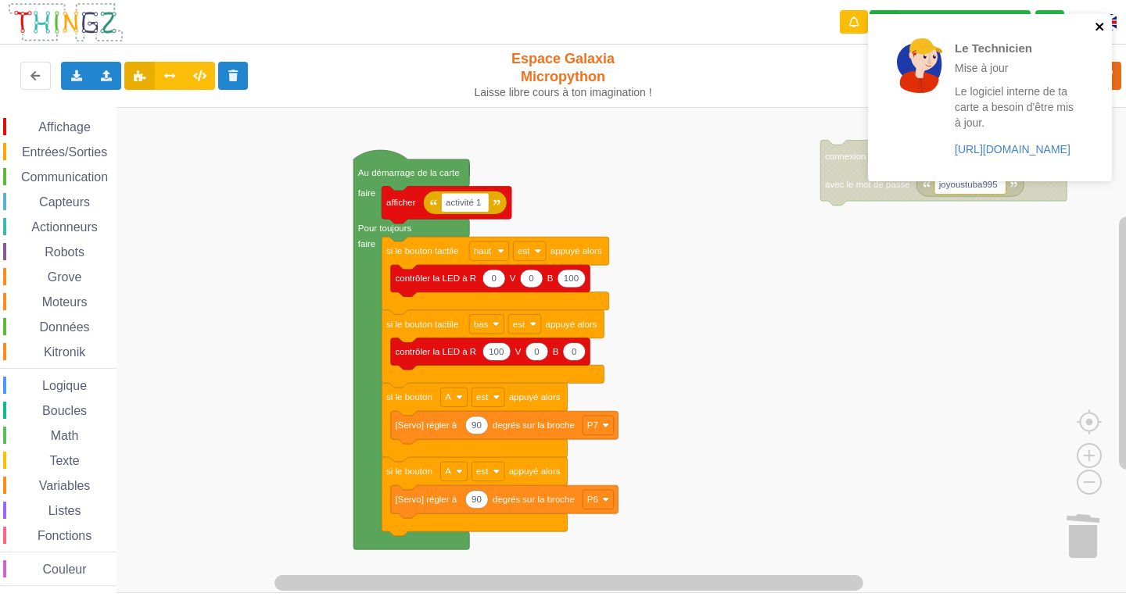
click at [1096, 22] on icon "close" at bounding box center [1099, 26] width 11 height 13
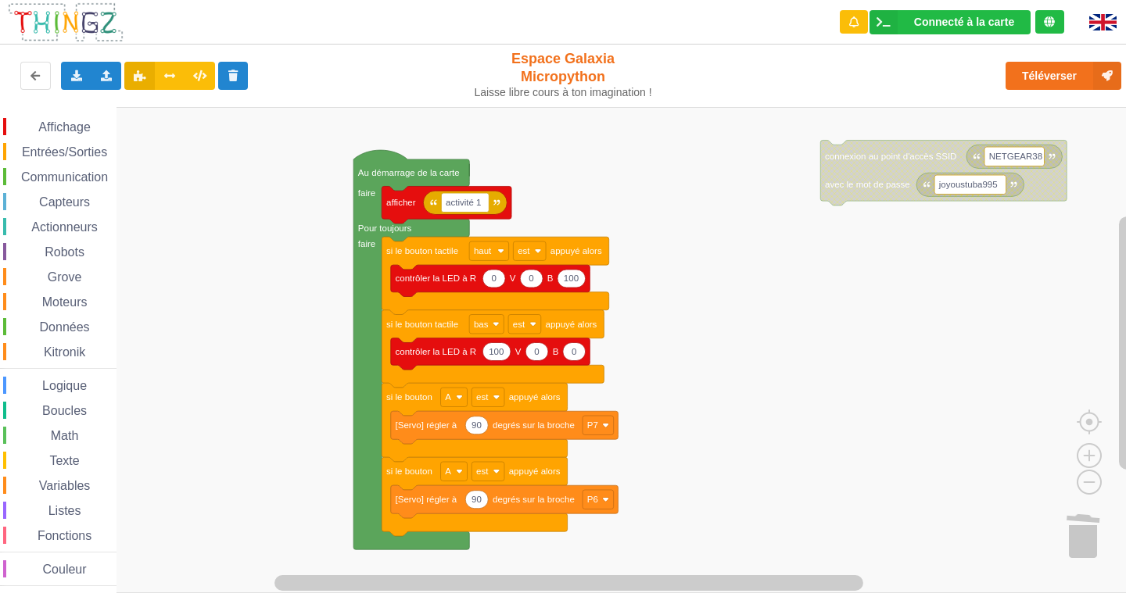
click at [486, 429] on icon "Espace de travail de Blocky" at bounding box center [476, 426] width 23 height 18
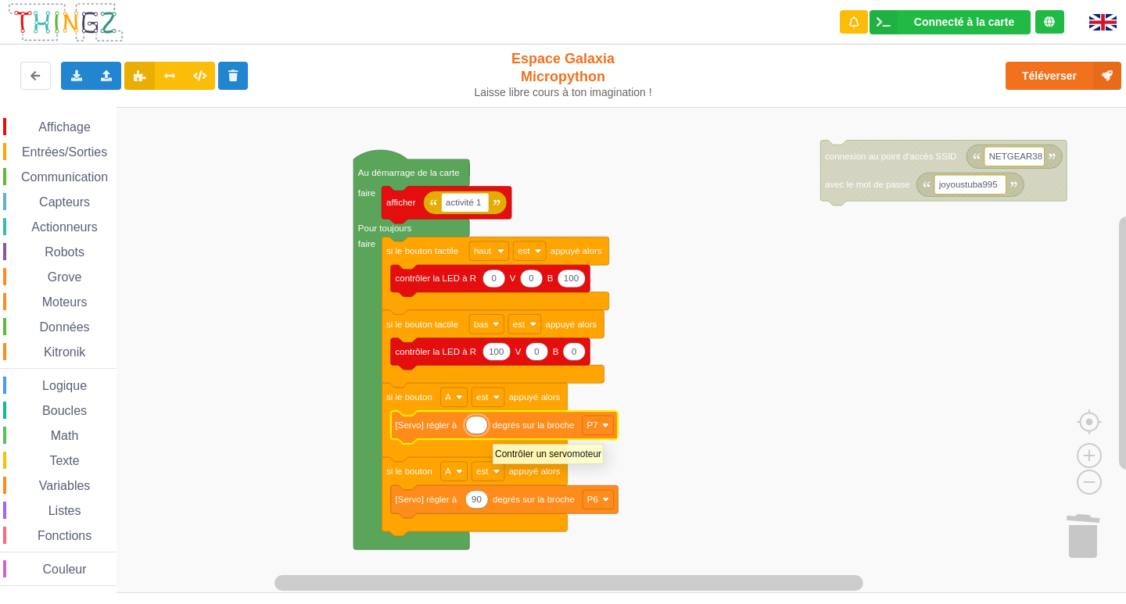
type input "5"
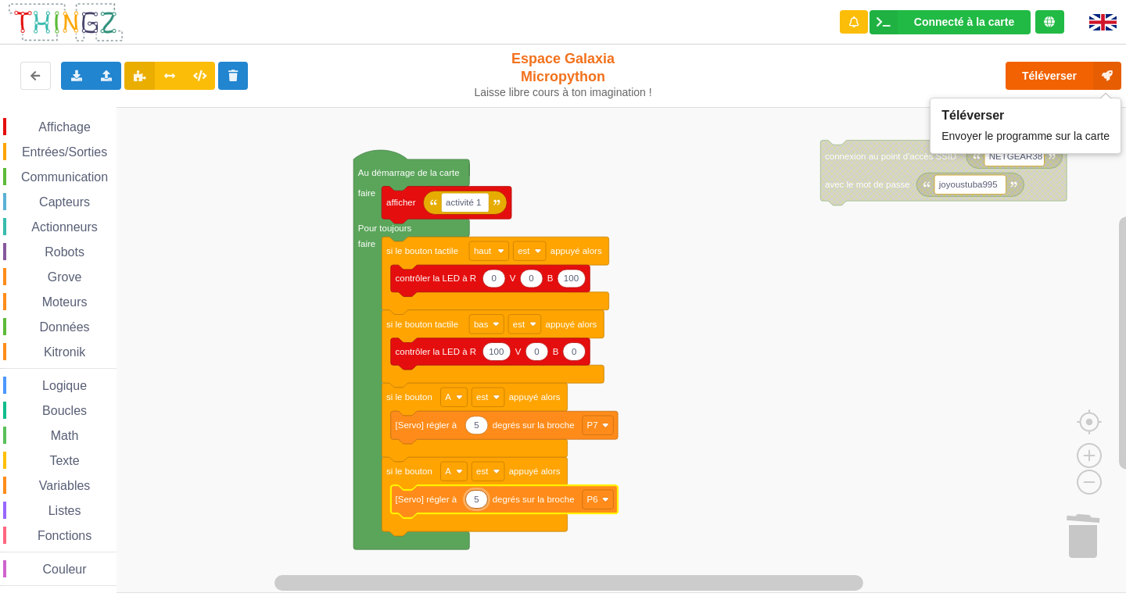
type input "5"
click at [1042, 70] on button "Téléverser" at bounding box center [1063, 76] width 116 height 28
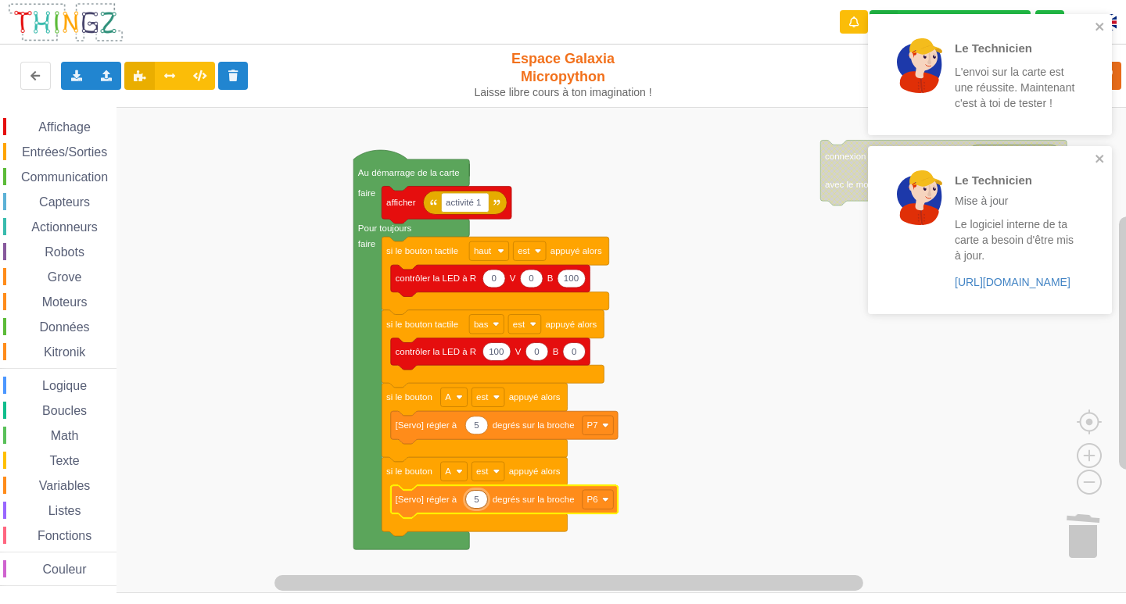
click at [1106, 26] on div "Le Technicien L'envoi sur la carte est une réussite. Maintenant c'est à toi de …" at bounding box center [990, 74] width 244 height 121
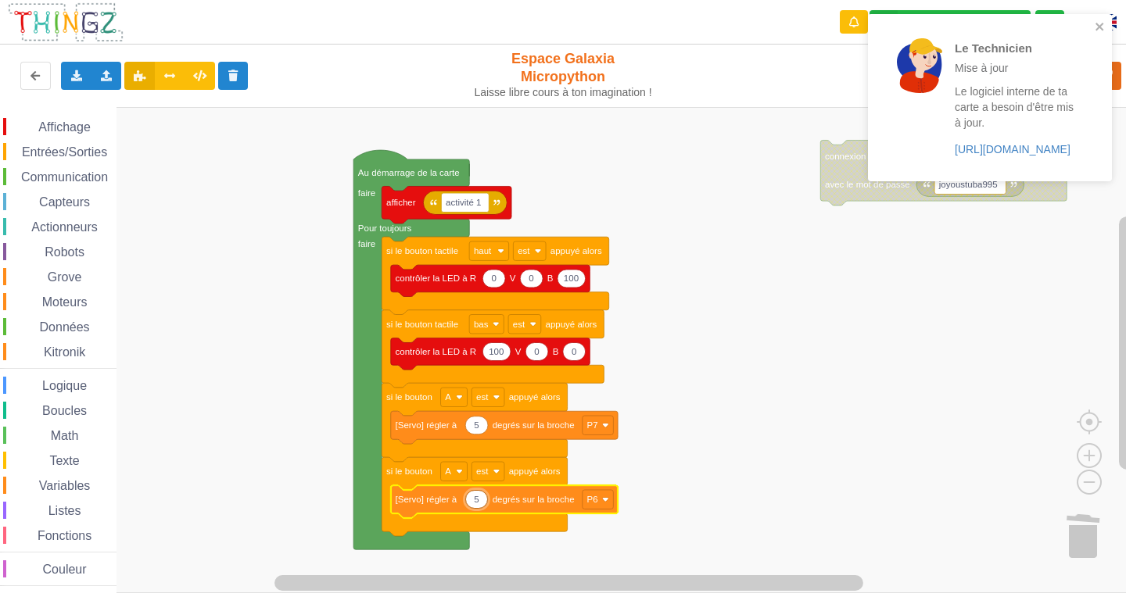
click at [1105, 68] on div "Le Technicien Mise à jour Le logiciel interne de ta carte a besoin d'être mis à…" at bounding box center [990, 97] width 244 height 167
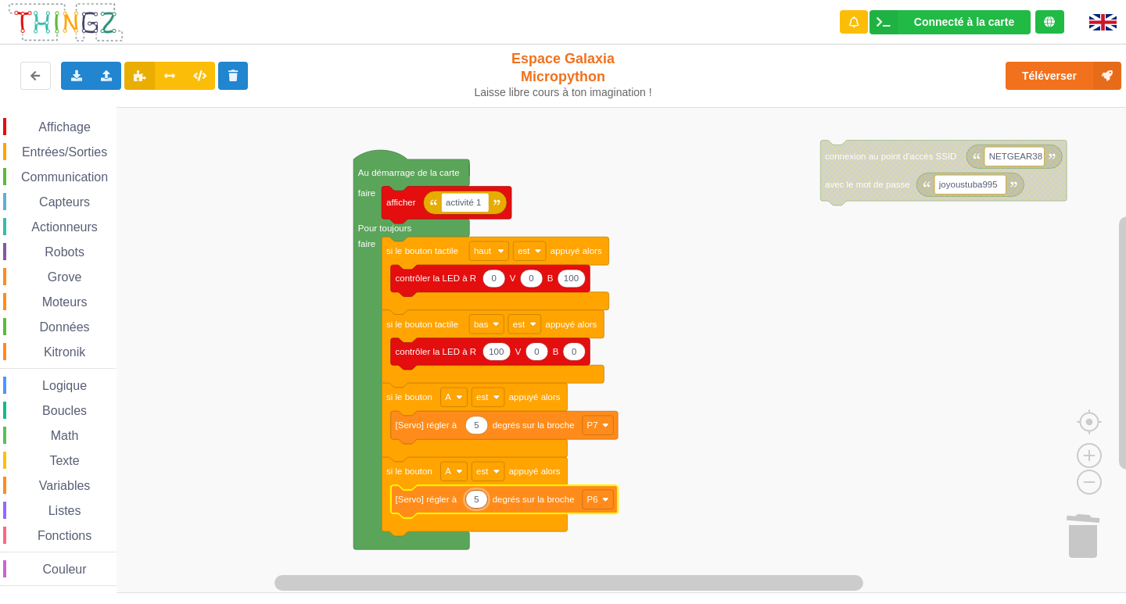
click at [1105, 68] on div "Le Technicien Mise à jour Le logiciel interne de ta carte a besoin d'être mis à…" at bounding box center [990, 103] width 250 height 184
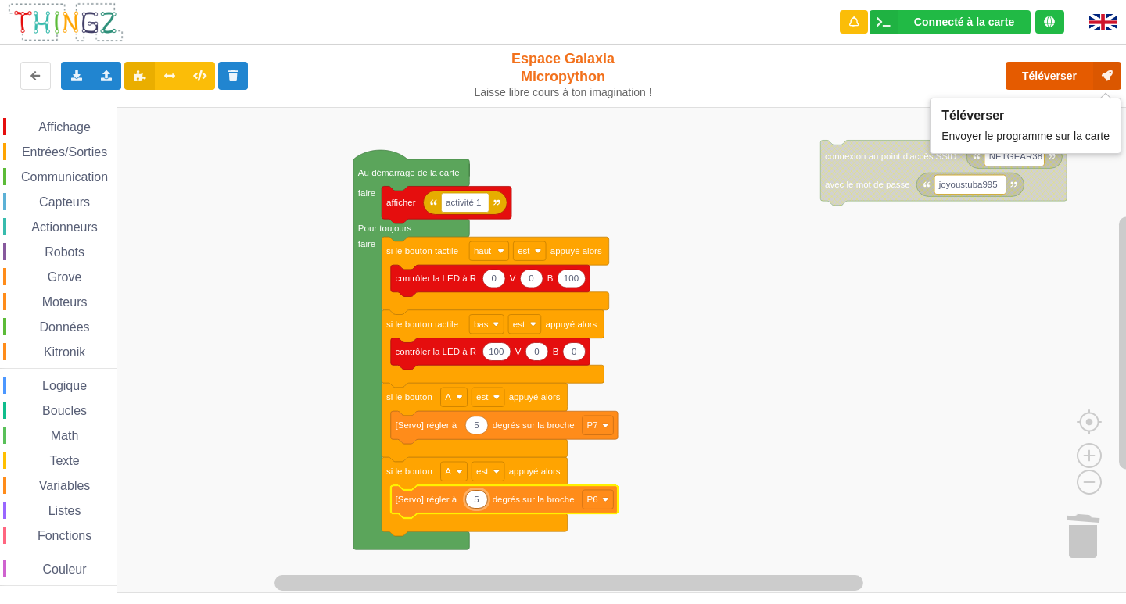
click at [1104, 73] on icon at bounding box center [1107, 76] width 28 height 28
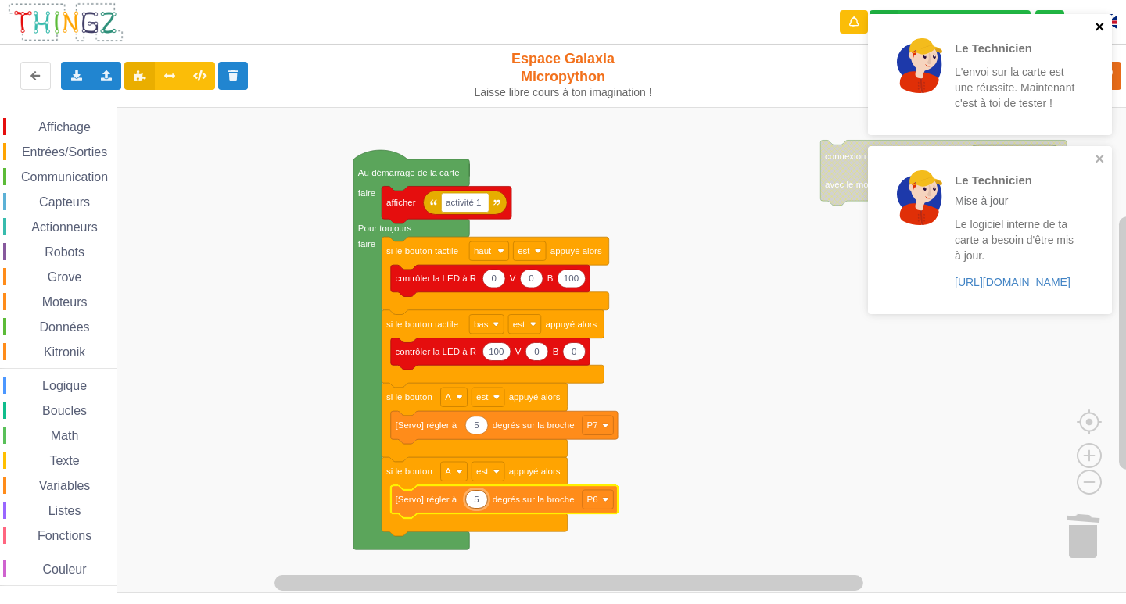
click at [1094, 22] on icon "close" at bounding box center [1099, 26] width 11 height 13
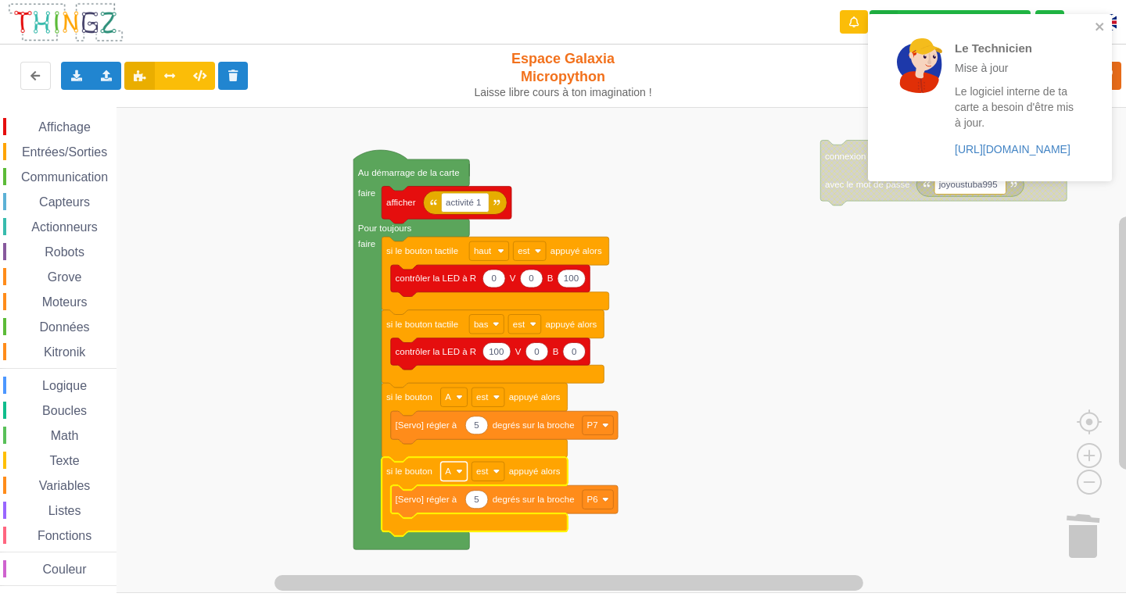
click at [459, 468] on image "Espace de travail de Blocky" at bounding box center [459, 471] width 7 height 7
click at [458, 527] on div "B" at bounding box center [459, 529] width 38 height 12
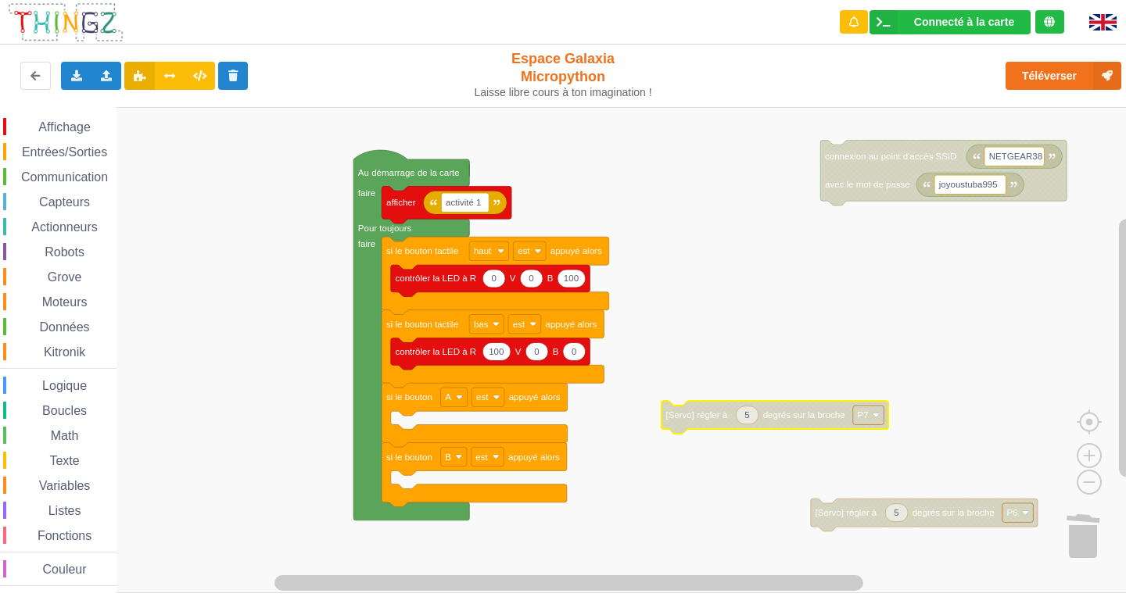
click at [49, 266] on div "Affichage Entrées/Sorties Communication Capteurs Actionneurs Robots Grove Moteu…" at bounding box center [58, 352] width 116 height 468
click at [65, 272] on span "Grove" at bounding box center [64, 276] width 39 height 13
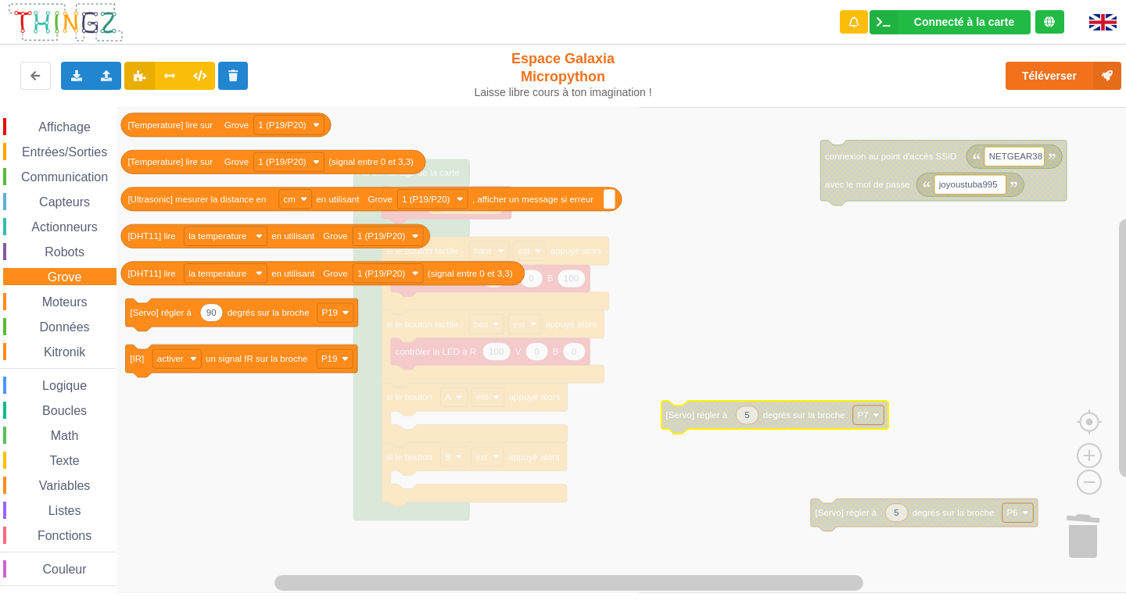
click at [797, 308] on rect "Espace de travail de Blocky" at bounding box center [568, 350] width 1137 height 486
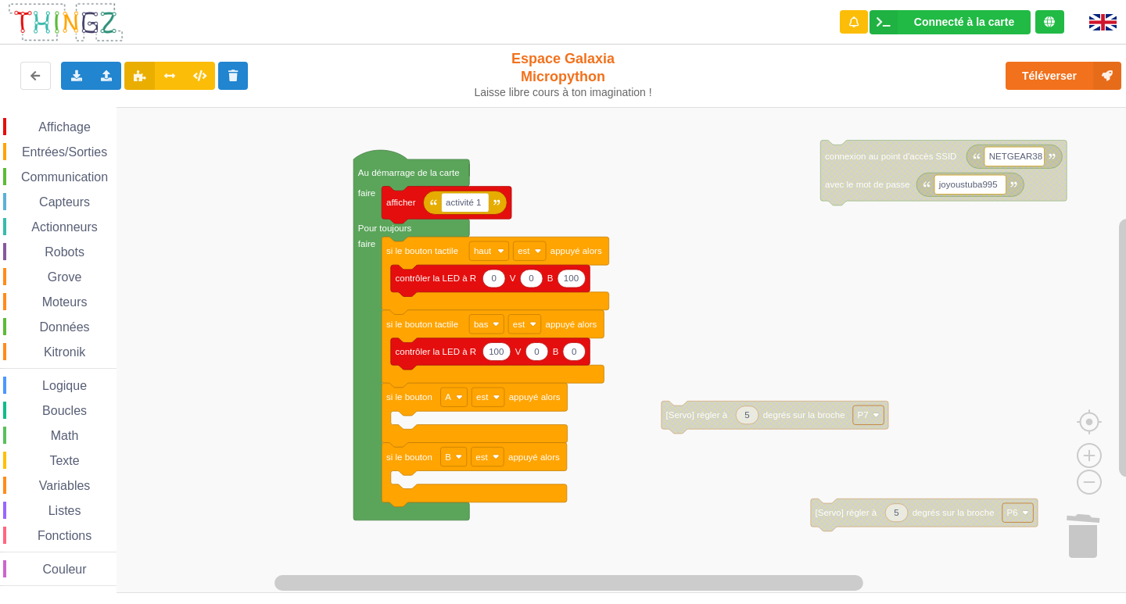
click at [767, 422] on icon "Espace de travail de Blocky" at bounding box center [774, 417] width 227 height 33
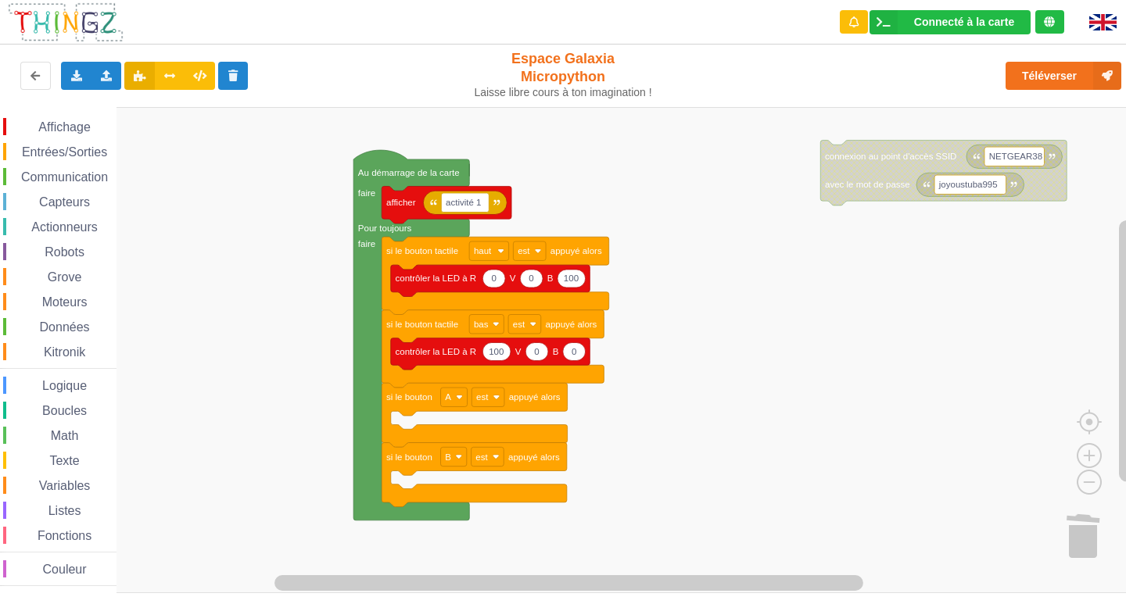
click at [49, 276] on span "Grove" at bounding box center [64, 276] width 39 height 13
click at [1093, 515] on div "Affichage Entrées/Sorties Communication Capteurs Actionneurs Robots Grove Moteu…" at bounding box center [568, 350] width 1137 height 486
click at [59, 281] on span "Grove" at bounding box center [64, 276] width 39 height 13
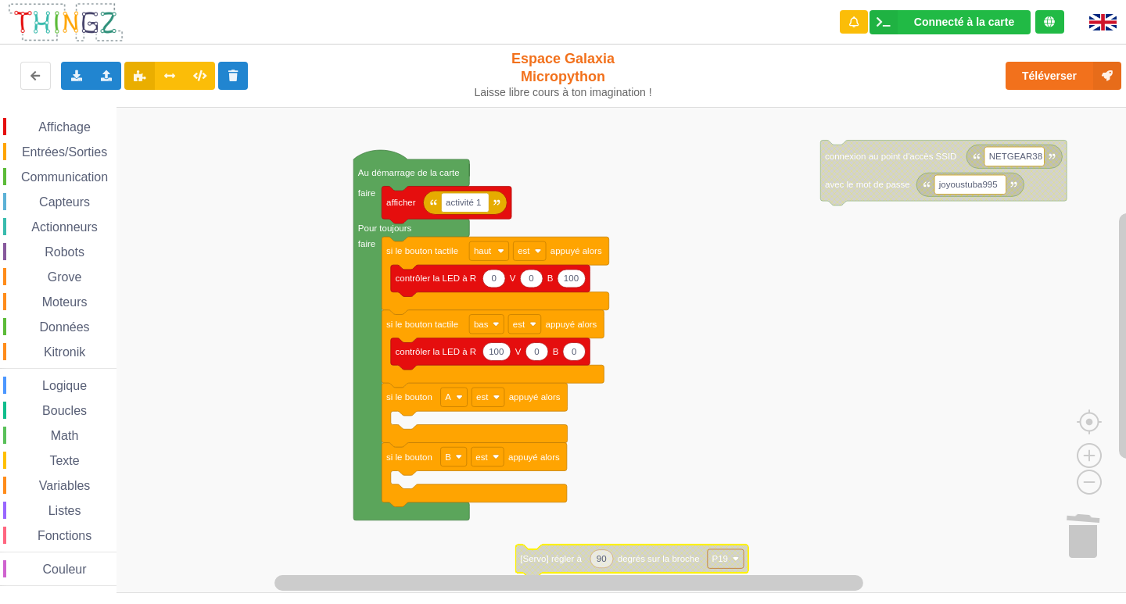
click at [467, 518] on g "NETGEAR38 joyoustuba995 connexion au point d'accès SSID avec le mot de passe Au…" at bounding box center [575, 350] width 1151 height 486
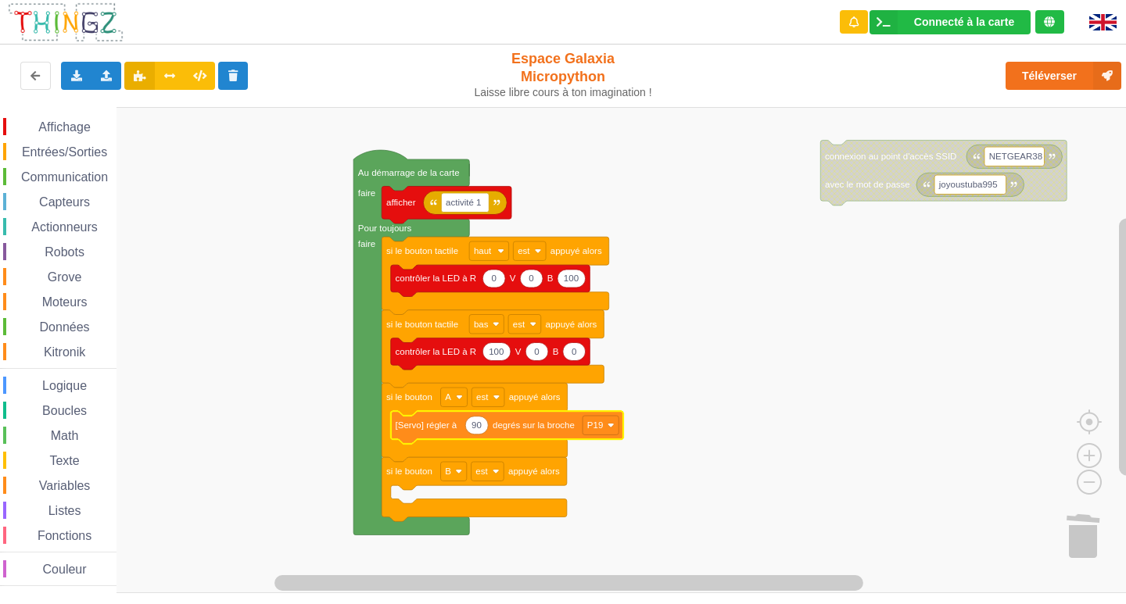
click at [61, 273] on span "Grove" at bounding box center [64, 276] width 39 height 13
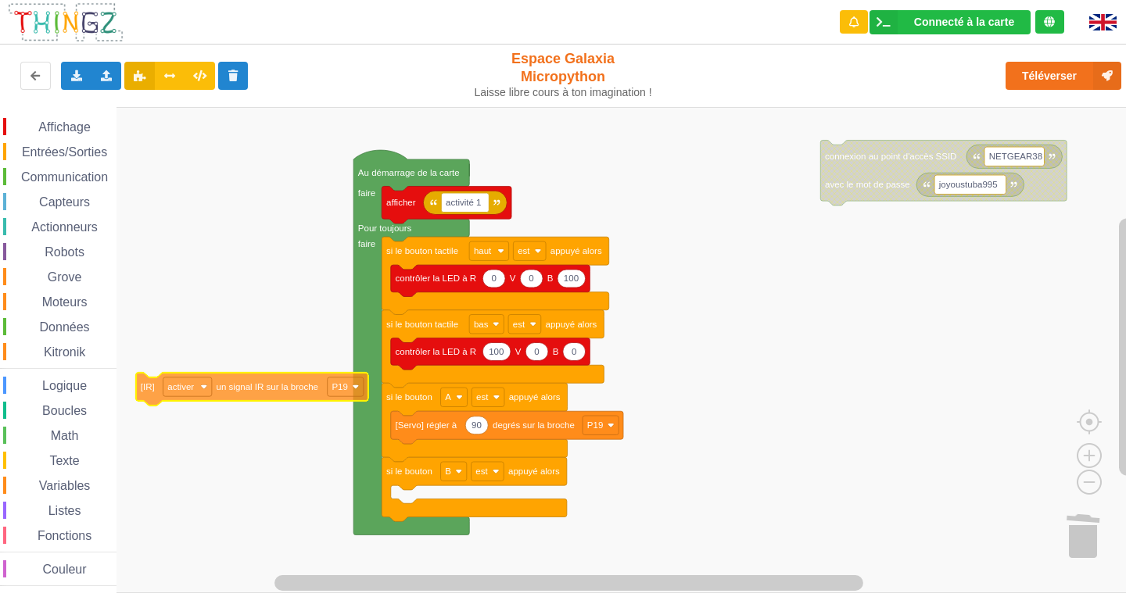
click at [257, 385] on div "Affichage Entrées/Sorties Communication Capteurs Actionneurs Robots Grove Moteu…" at bounding box center [568, 350] width 1137 height 486
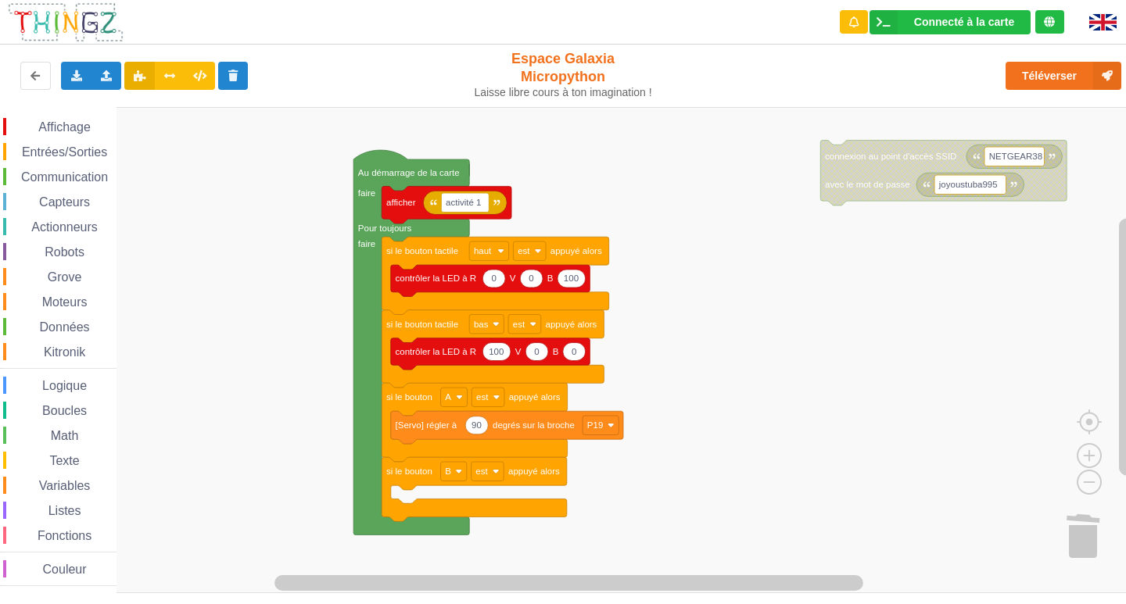
click at [61, 277] on span "Grove" at bounding box center [64, 276] width 39 height 13
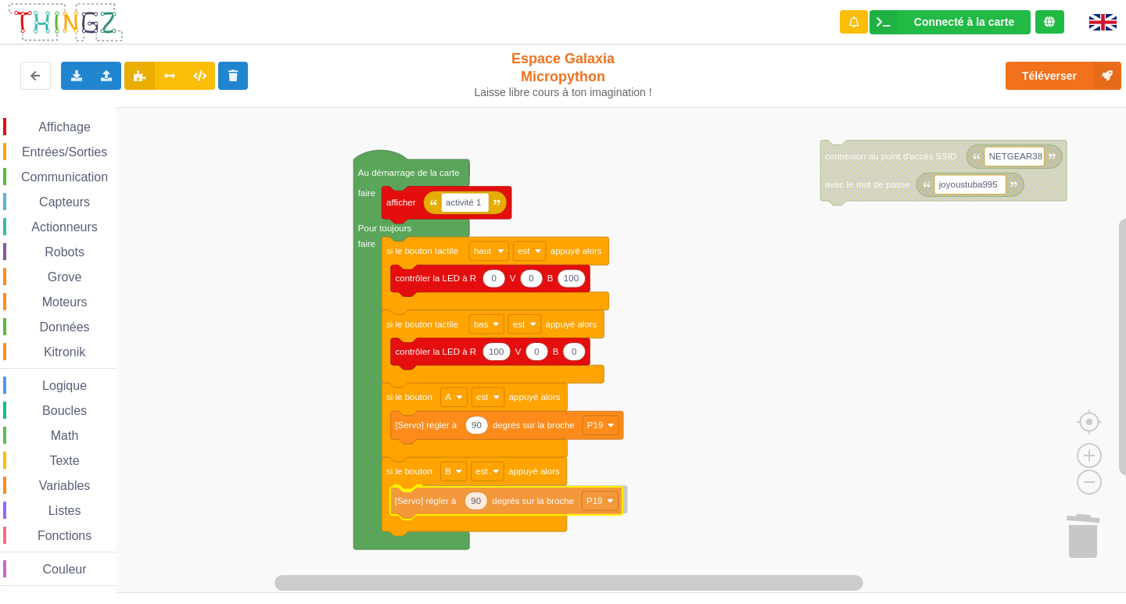
click at [435, 507] on div "Affichage Entrées/Sorties Communication Capteurs Actionneurs Robots Grove Moteu…" at bounding box center [568, 350] width 1137 height 486
click at [608, 503] on rect "Espace de travail de Blocky" at bounding box center [600, 499] width 36 height 19
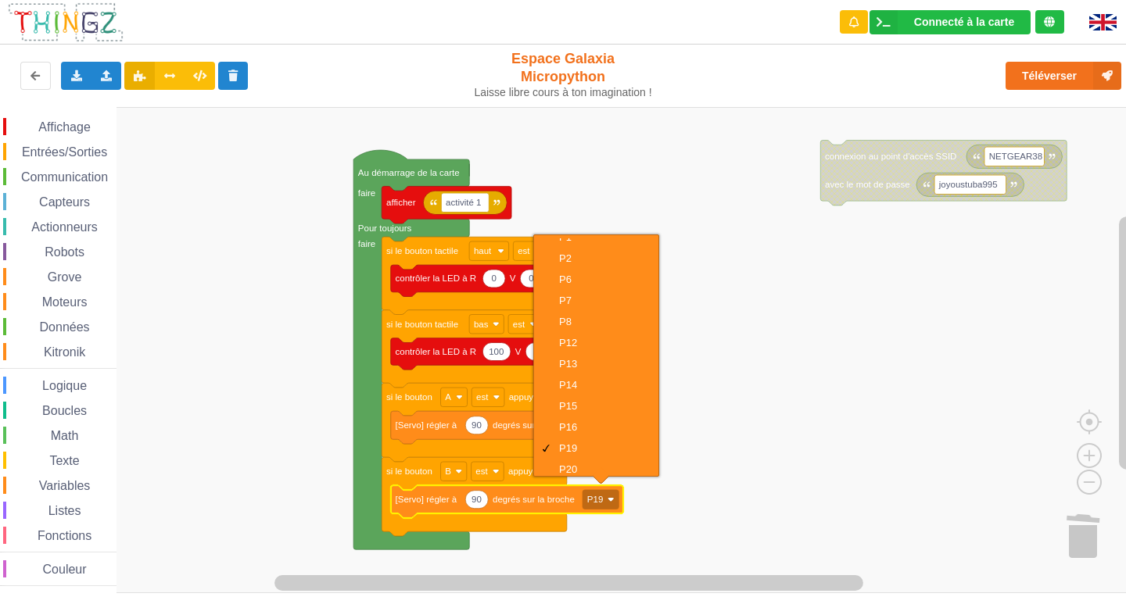
scroll to position [82, 0]
click at [574, 458] on div "P20" at bounding box center [601, 463] width 84 height 12
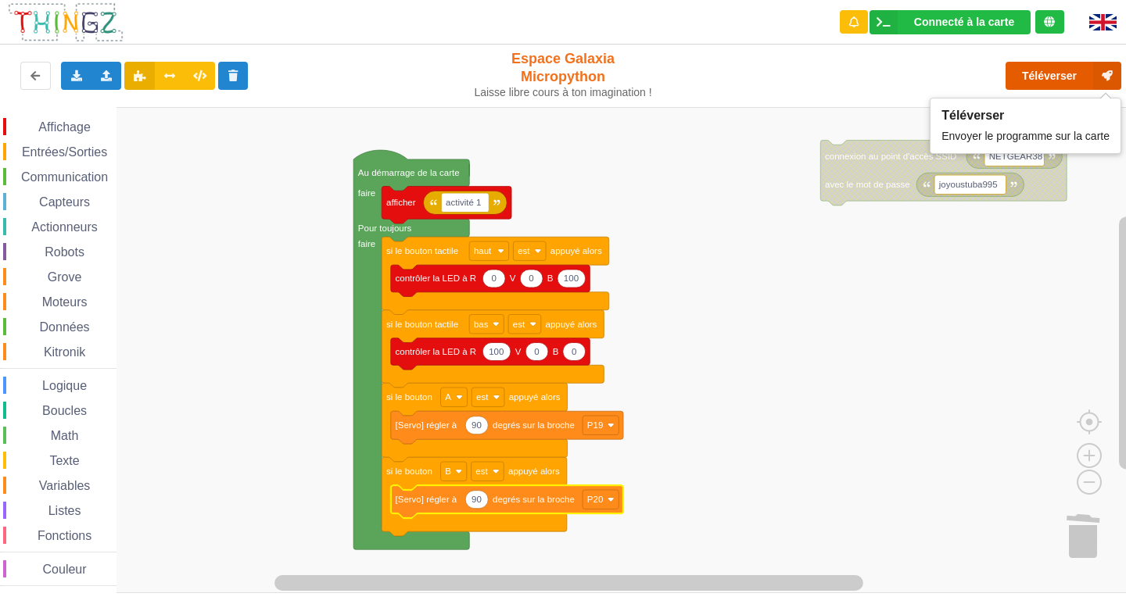
click at [1032, 70] on button "Téléverser" at bounding box center [1063, 76] width 116 height 28
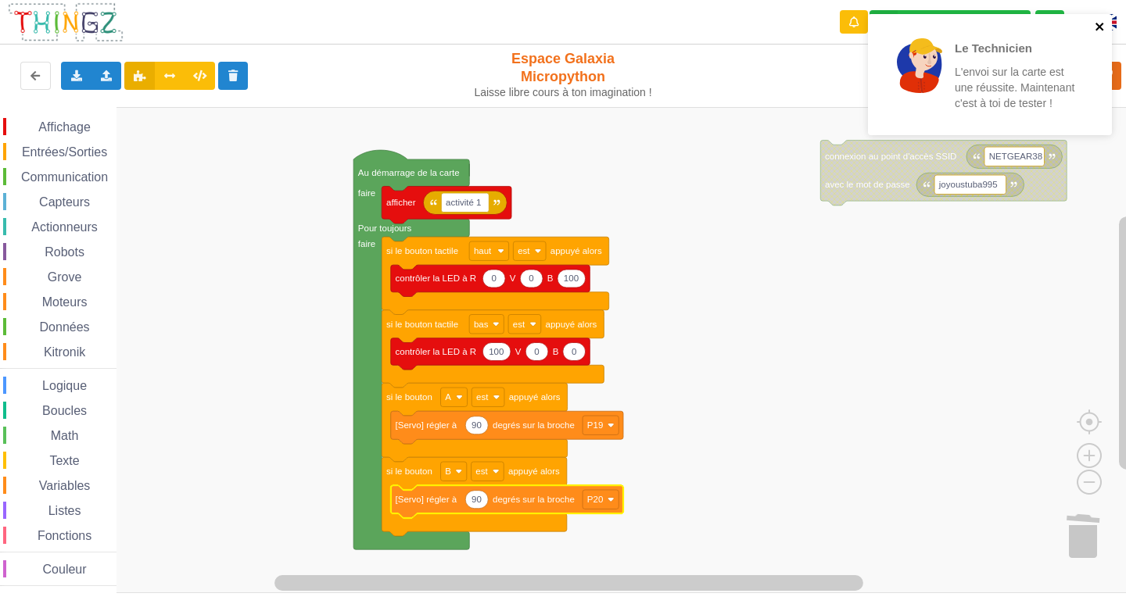
click at [1097, 25] on icon "close" at bounding box center [1099, 27] width 8 height 8
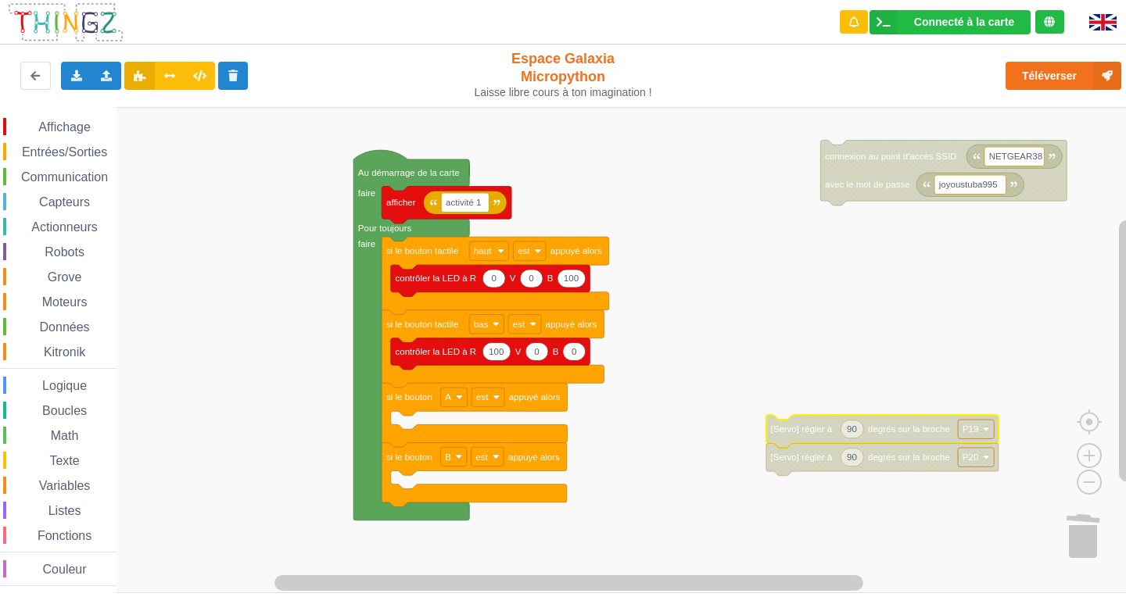
click at [91, 204] on span "Capteurs" at bounding box center [65, 201] width 56 height 13
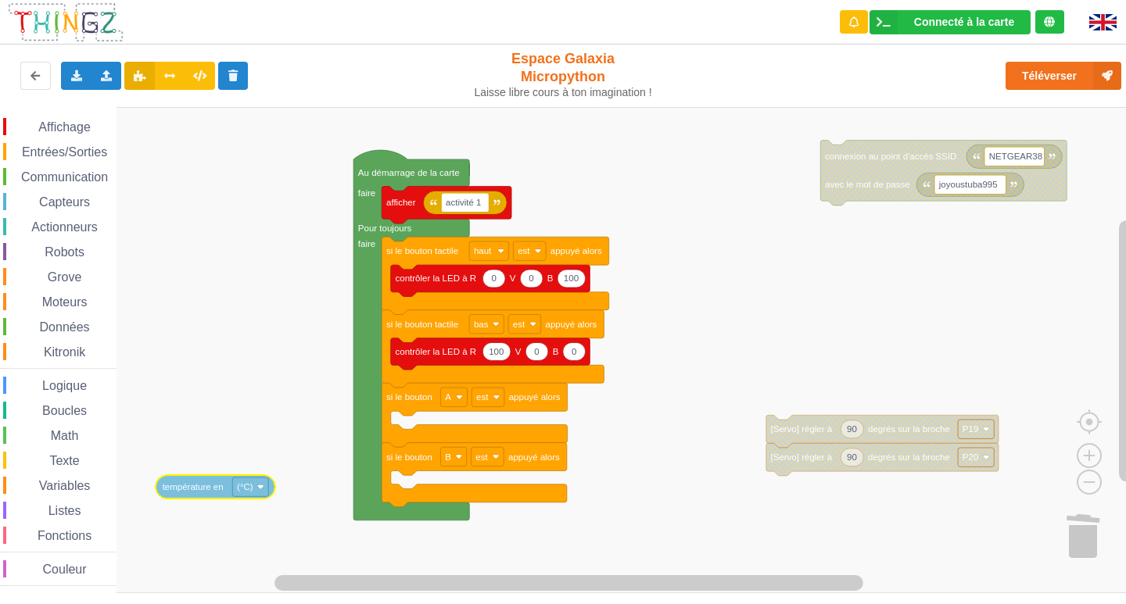
click at [229, 496] on div "Affichage Entrées/Sorties Communication Capteurs Actionneurs Robots Grove Moteu…" at bounding box center [568, 350] width 1137 height 486
click at [53, 133] on span "Affichage" at bounding box center [64, 126] width 56 height 13
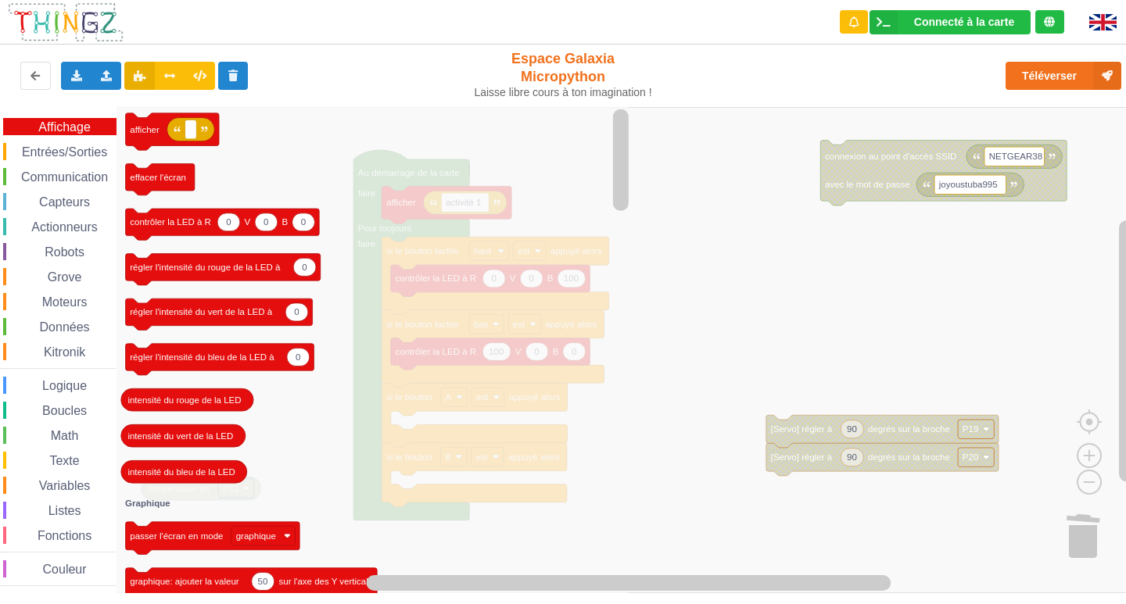
click at [56, 141] on div "Affichage Entrées/Sorties Communication Capteurs Actionneurs Robots Grove Moteu…" at bounding box center [568, 350] width 1137 height 486
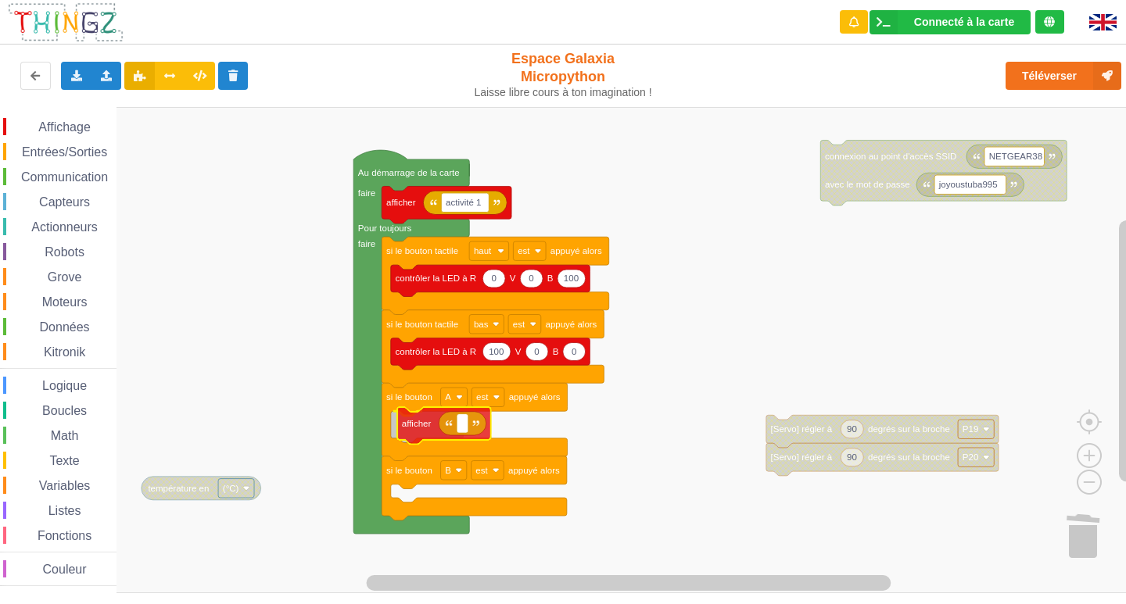
click at [405, 431] on div "Affichage Entrées/Sorties Communication Capteurs Actionneurs Robots Grove Moteu…" at bounding box center [568, 350] width 1137 height 486
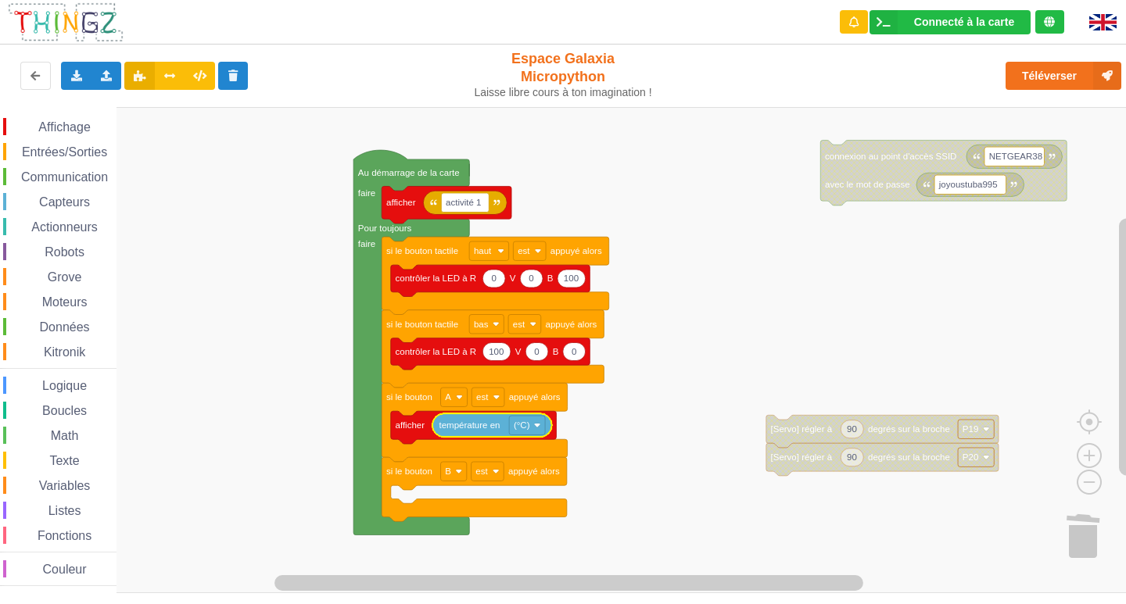
click at [488, 431] on icon "Espace de travail de Blocky" at bounding box center [492, 425] width 120 height 23
click at [540, 435] on icon "Espace de travail de Blocky" at bounding box center [492, 425] width 120 height 23
click at [538, 424] on image "Espace de travail de Blocky" at bounding box center [537, 425] width 7 height 7
click at [554, 517] on div "(°C) (°F) (K)" at bounding box center [526, 482] width 79 height 71
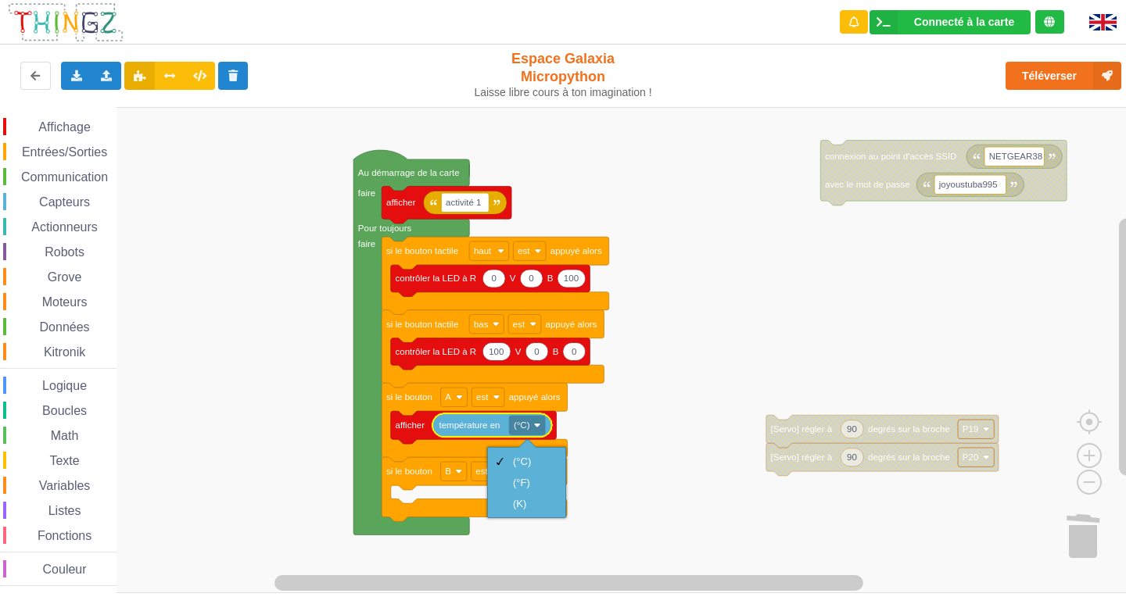
click at [255, 521] on rect "Espace de travail de Blocky" at bounding box center [568, 350] width 1137 height 486
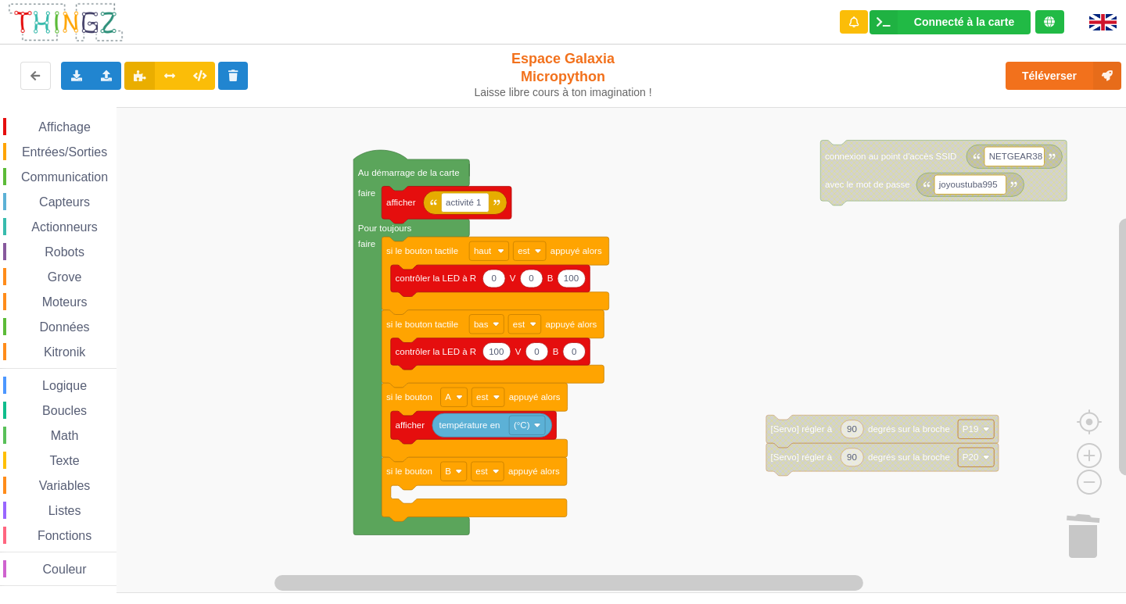
click at [74, 131] on span "Affichage" at bounding box center [64, 126] width 56 height 13
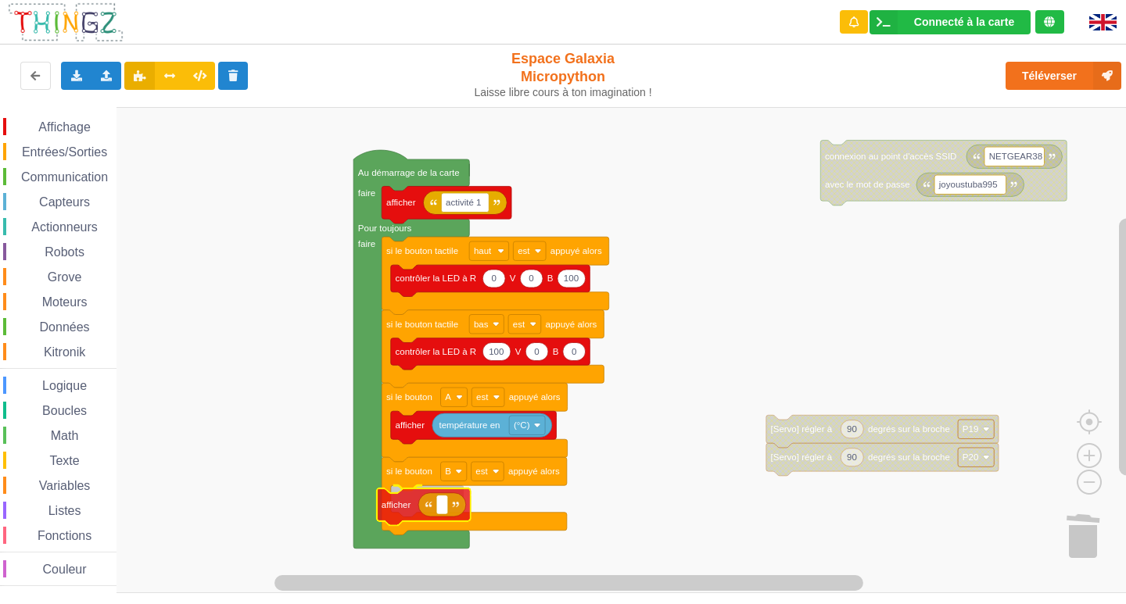
click at [399, 499] on div "Affichage Entrées/Sorties Communication Capteurs Actionneurs Robots Grove Moteu…" at bounding box center [568, 350] width 1137 height 486
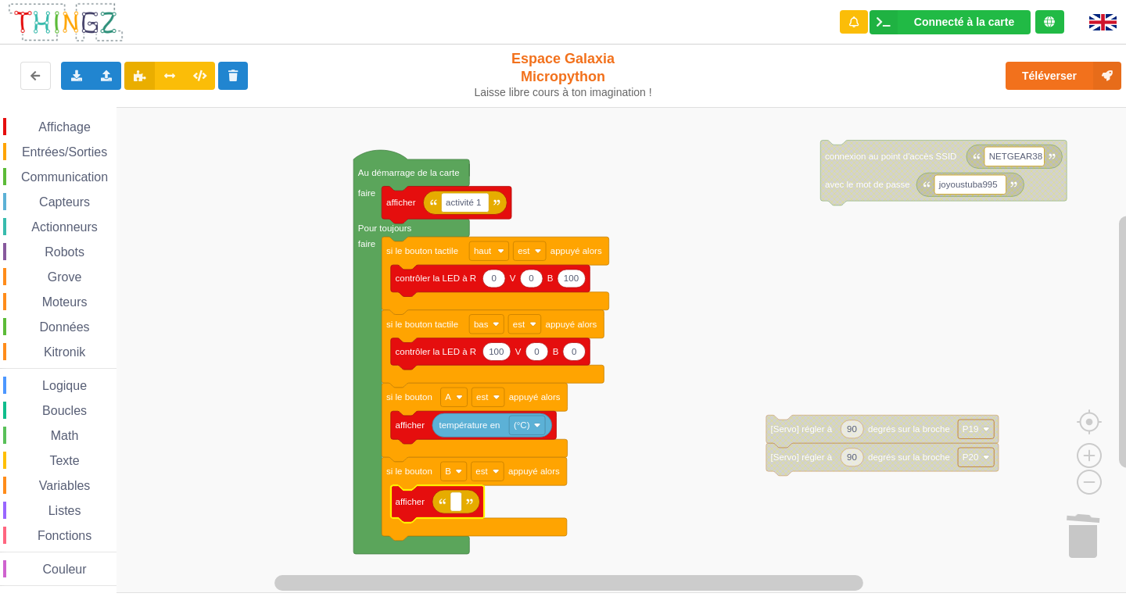
click at [63, 166] on div "Affichage Entrées/Sorties Communication Capteurs Actionneurs Robots Grove Moteu…" at bounding box center [58, 352] width 116 height 468
click at [68, 206] on span "Capteurs" at bounding box center [65, 201] width 56 height 13
click at [507, 512] on div "Affichage Entrées/Sorties Communication Capteurs Actionneurs Robots Grove Moteu…" at bounding box center [568, 350] width 1137 height 486
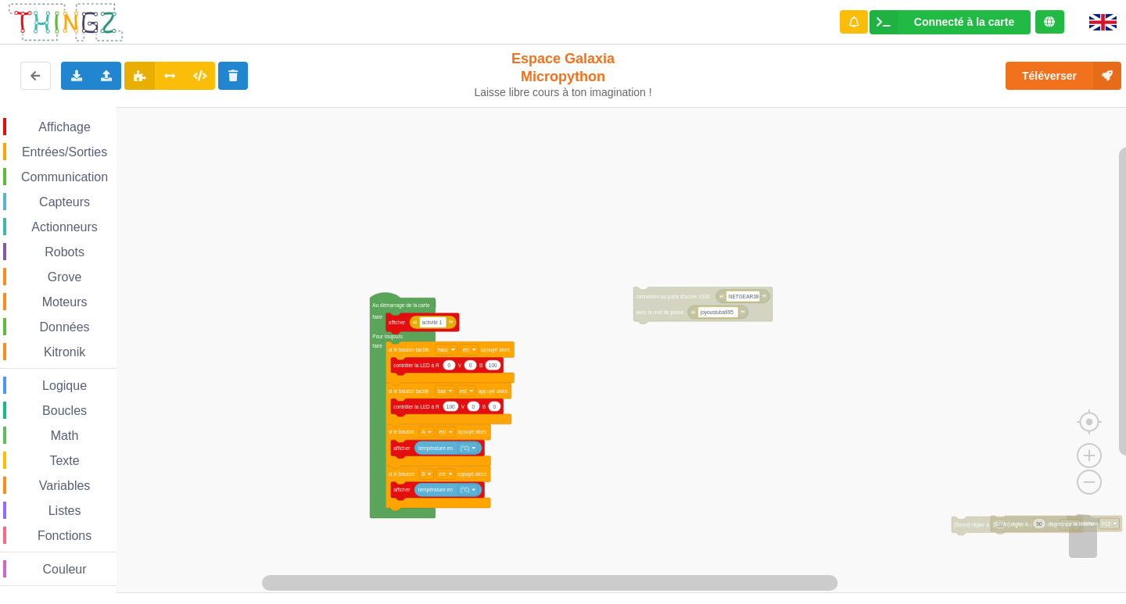
click at [1067, 510] on div "Affichage Entrées/Sorties Communication Capteurs Actionneurs Robots Grove Moteu…" at bounding box center [568, 350] width 1137 height 486
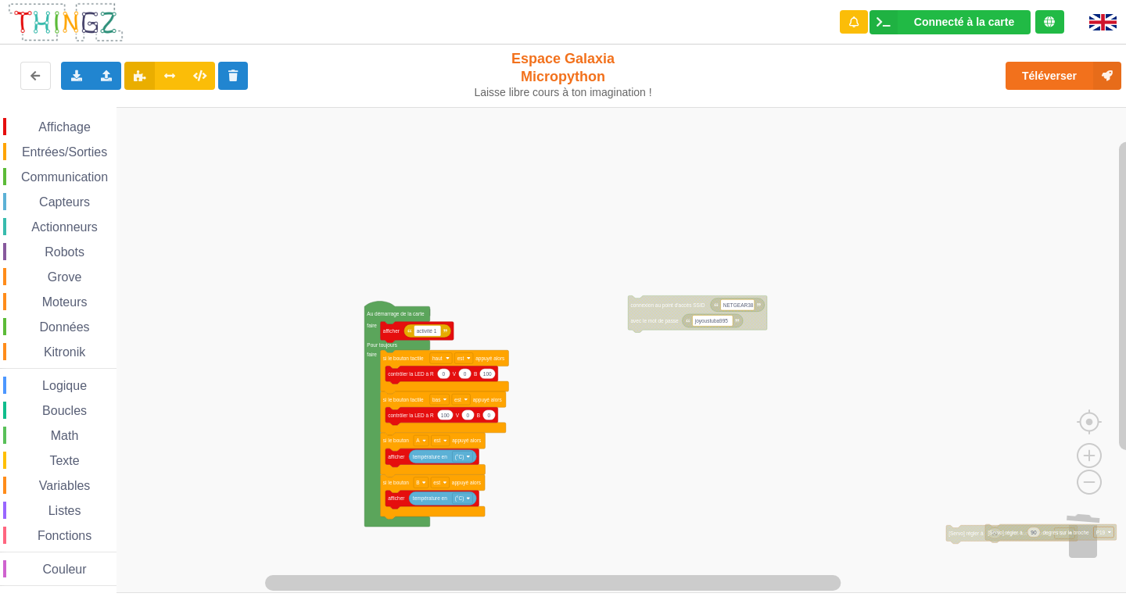
click at [1055, 524] on div "Affichage Entrées/Sorties Communication Capteurs Actionneurs Robots Grove Moteu…" at bounding box center [568, 350] width 1137 height 486
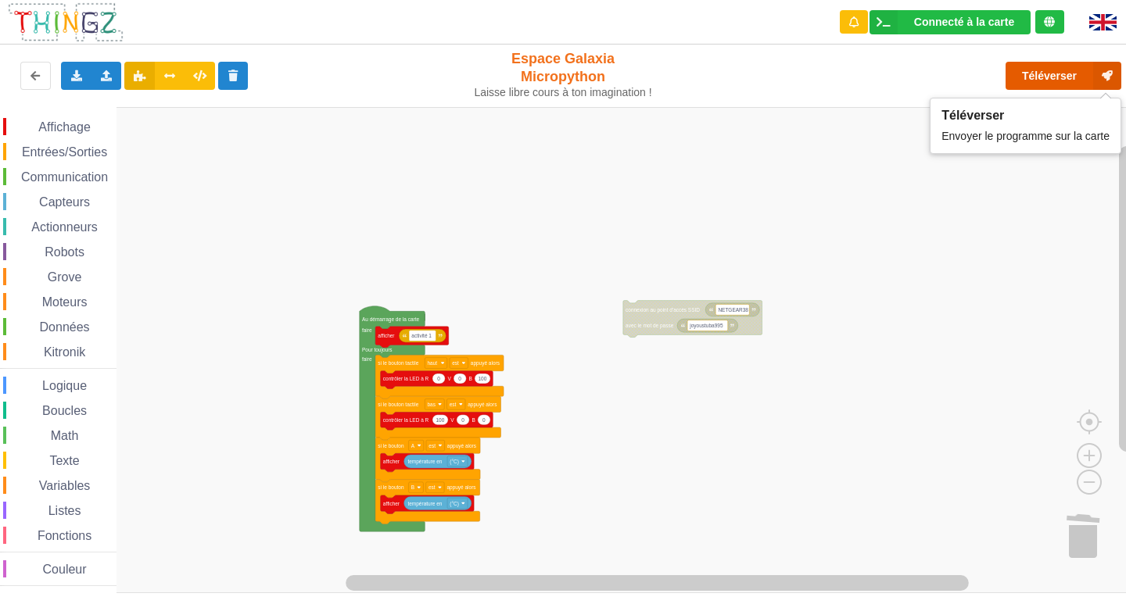
click at [1043, 73] on button "Téléverser" at bounding box center [1063, 76] width 116 height 28
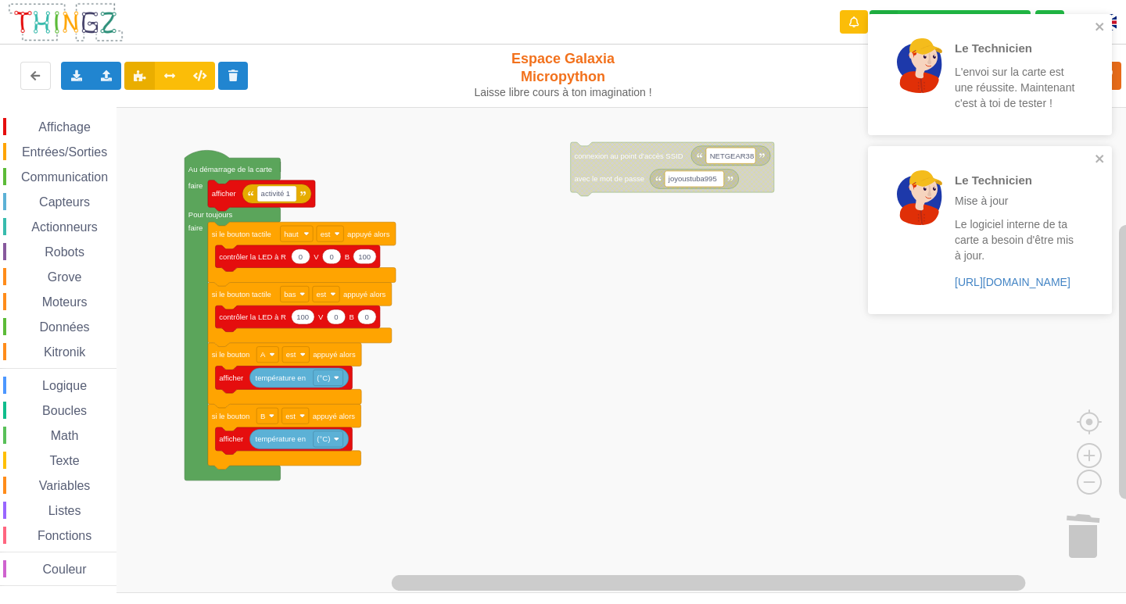
click at [467, 459] on div "Affichage Entrées/Sorties Communication Capteurs Actionneurs Robots Grove Moteu…" at bounding box center [568, 350] width 1137 height 486
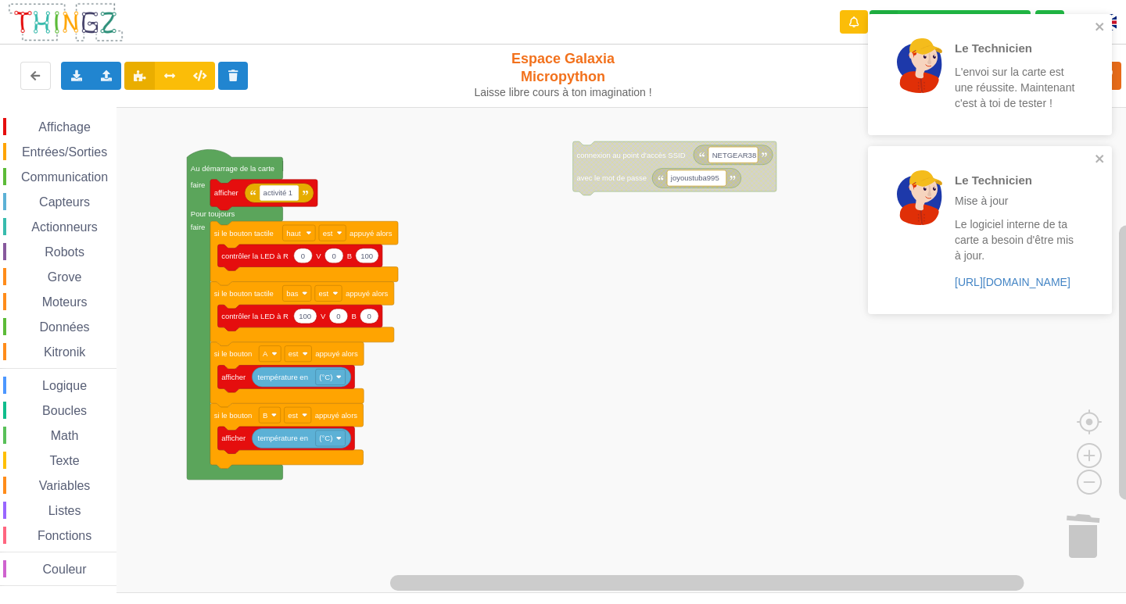
click at [355, 443] on g "NETGEAR38 joyoustuba995 connexion au point d'accès SSID avec le mot de passe Au…" at bounding box center [575, 350] width 1151 height 486
click at [351, 442] on icon "Espace de travail de Blocky" at bounding box center [286, 440] width 137 height 27
click at [249, 442] on icon "Espace de travail de Blocky" at bounding box center [286, 440] width 137 height 27
click at [1097, 27] on icon "close" at bounding box center [1099, 27] width 8 height 8
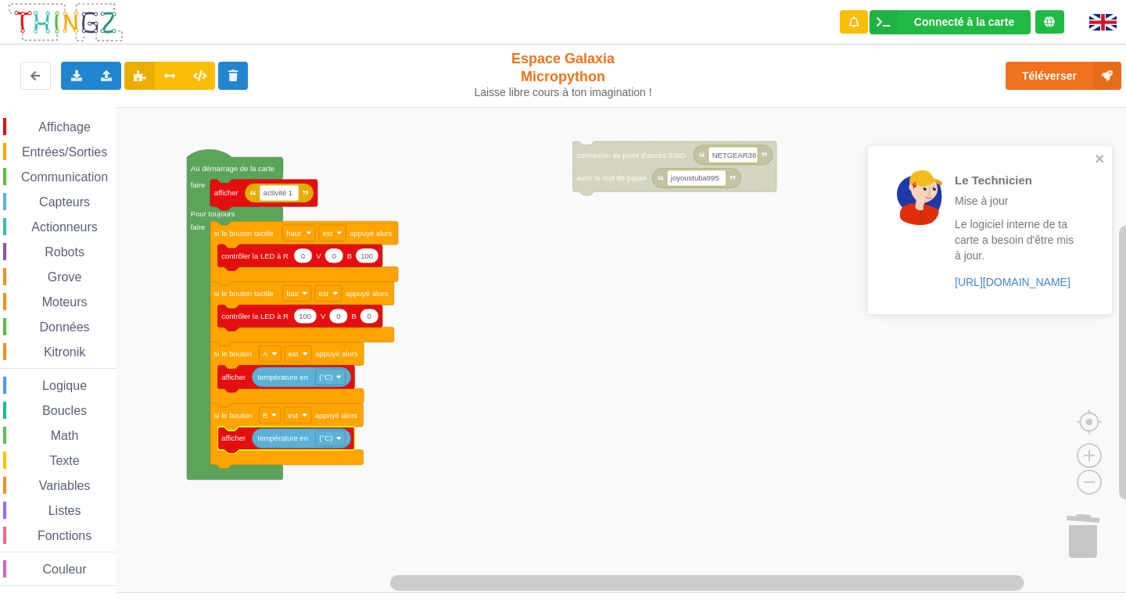
click at [1097, 158] on div "Le Technicien Mise à jour Le logiciel interne de ta carte a besoin d'être mis à…" at bounding box center [990, 229] width 244 height 167
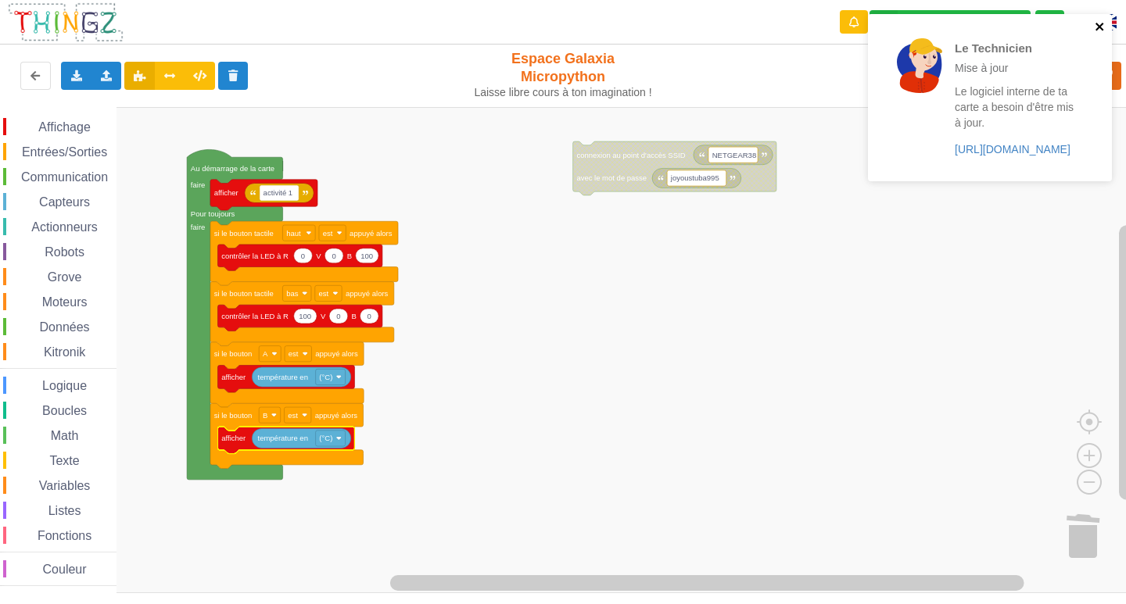
click at [1097, 29] on icon "close" at bounding box center [1099, 27] width 8 height 8
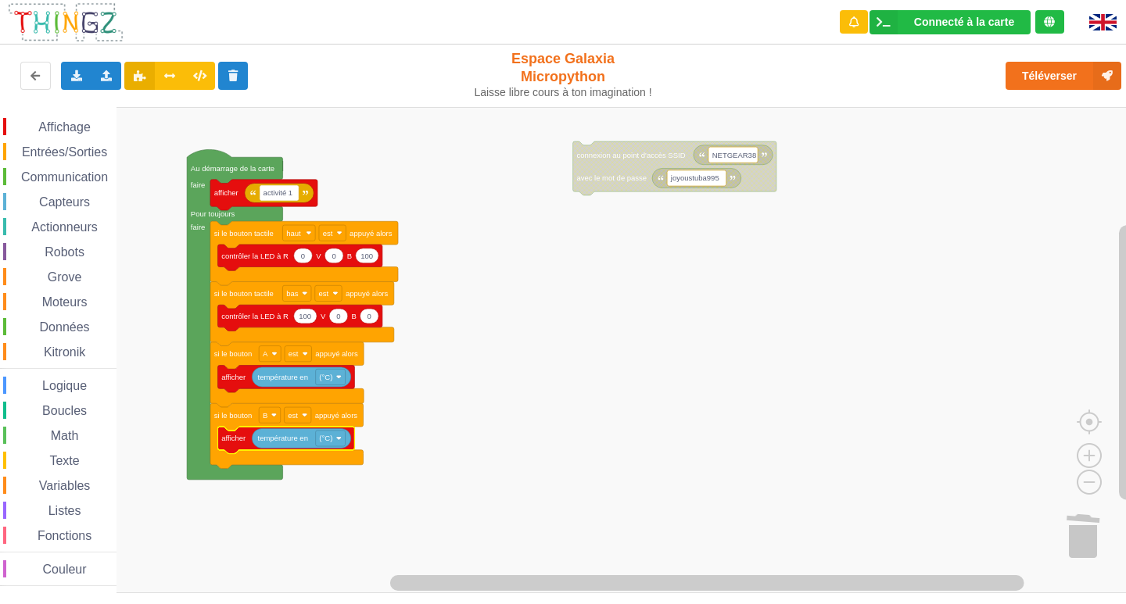
click at [1097, 77] on div "Le Technicien Mise à jour Le logiciel interne de ta carte a besoin d'être mis à…" at bounding box center [990, 103] width 250 height 184
click at [1097, 77] on icon at bounding box center [1107, 76] width 28 height 28
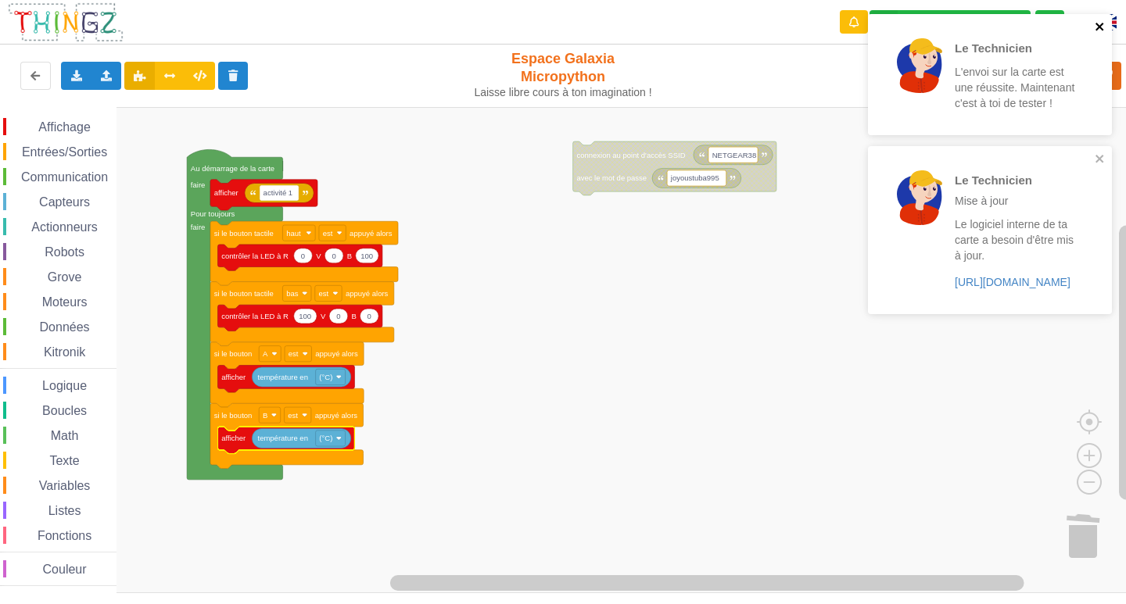
click at [1104, 30] on icon "close" at bounding box center [1099, 26] width 11 height 13
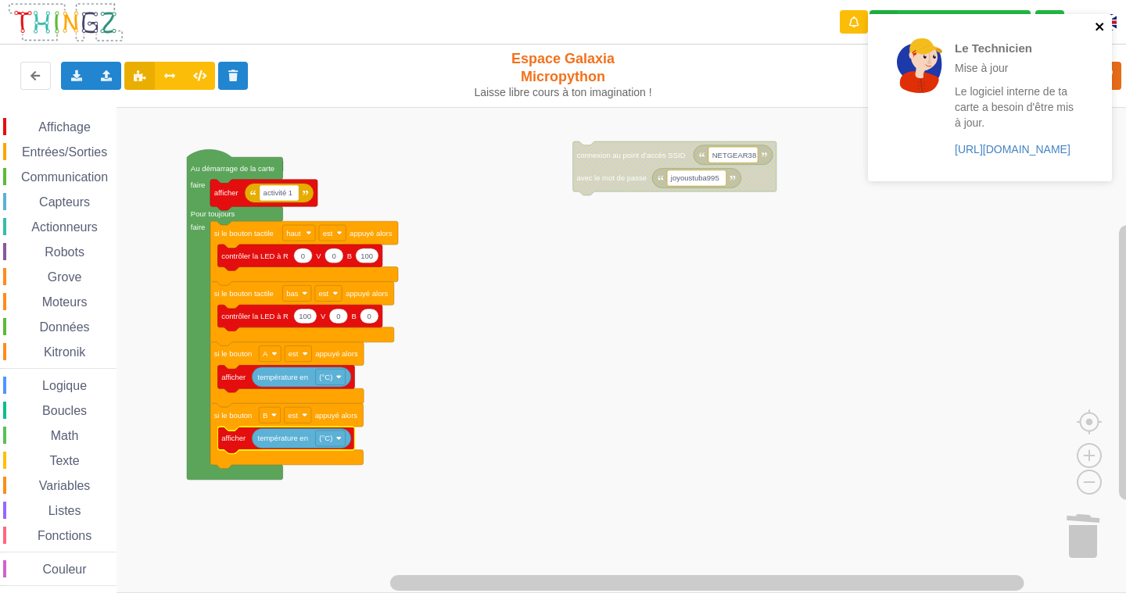
click at [1097, 25] on icon "close" at bounding box center [1099, 27] width 8 height 8
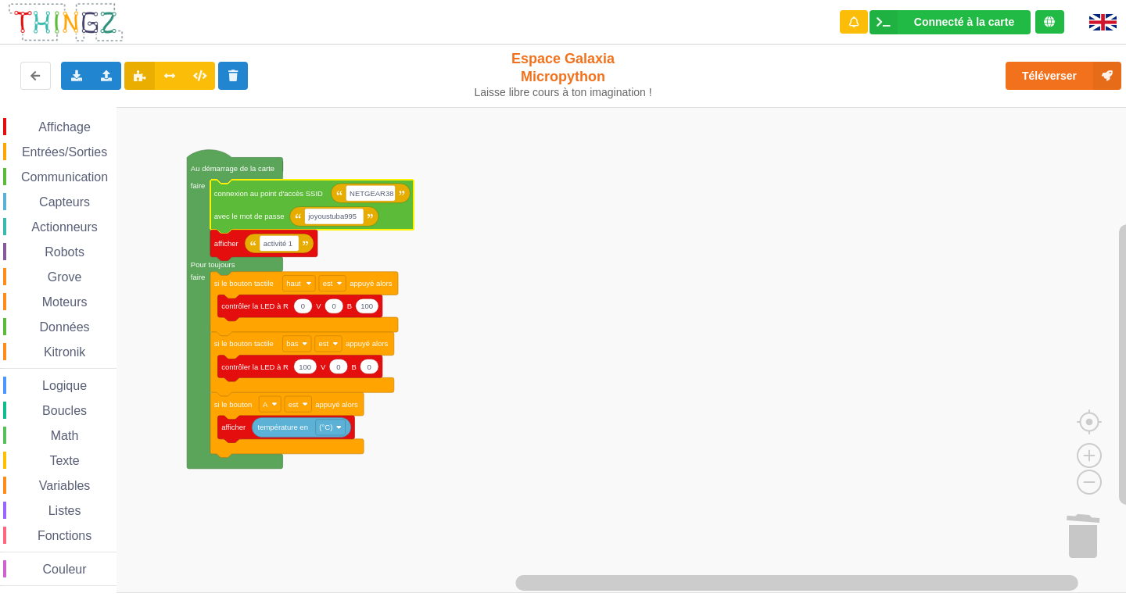
click at [56, 121] on span "Affichage" at bounding box center [64, 126] width 56 height 13
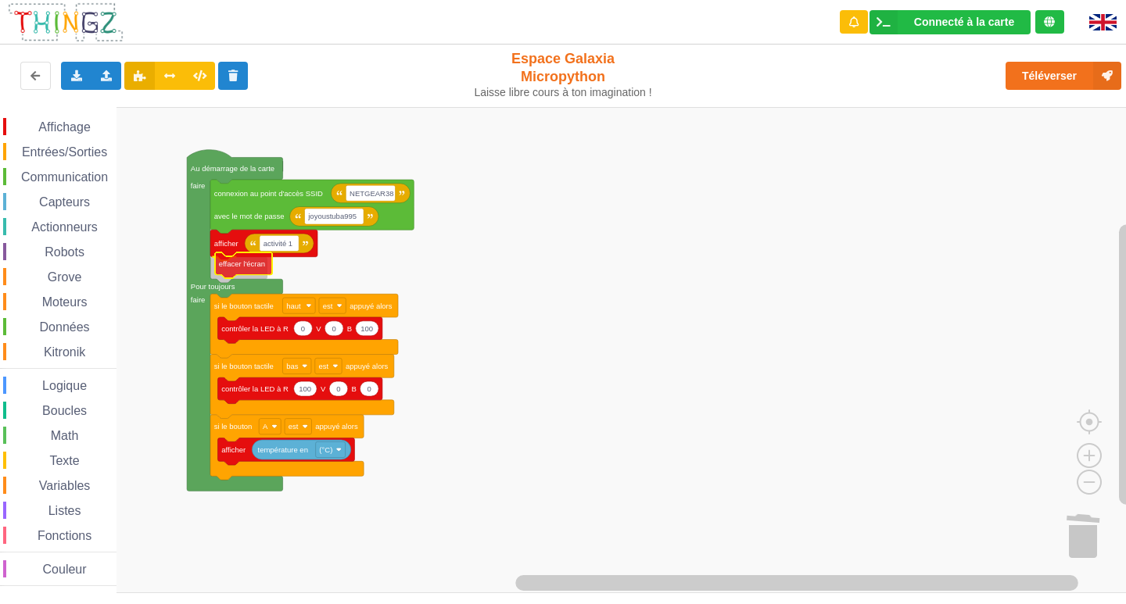
click at [233, 270] on div "Affichage Entrées/Sorties Communication Capteurs Actionneurs Robots Grove Moteu…" at bounding box center [568, 350] width 1137 height 486
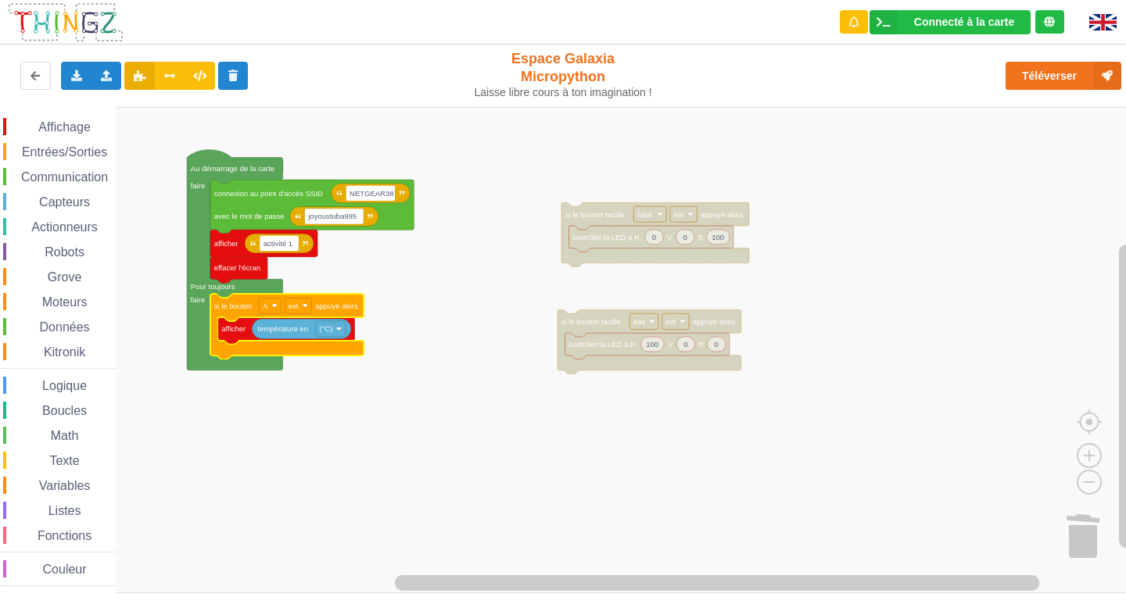
click at [94, 157] on span "Entrées/Sorties" at bounding box center [65, 151] width 90 height 13
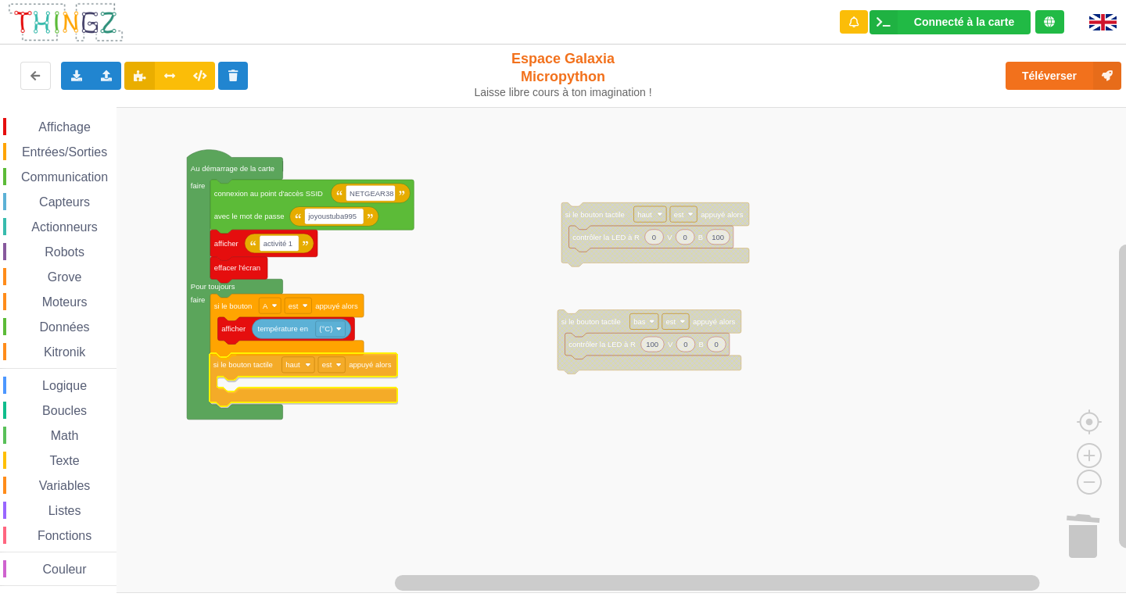
click at [253, 376] on div "Affichage Entrées/Sorties Communication Capteurs Actionneurs Robots Grove Moteu…" at bounding box center [568, 350] width 1137 height 486
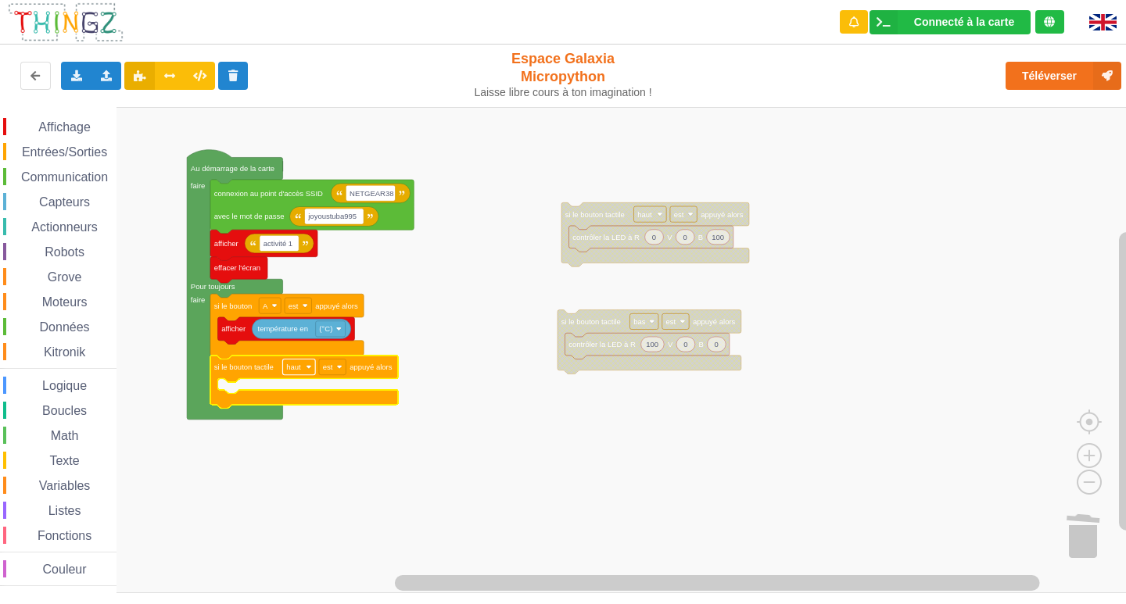
click at [314, 371] on rect "Espace de travail de Blocky" at bounding box center [298, 368] width 33 height 16
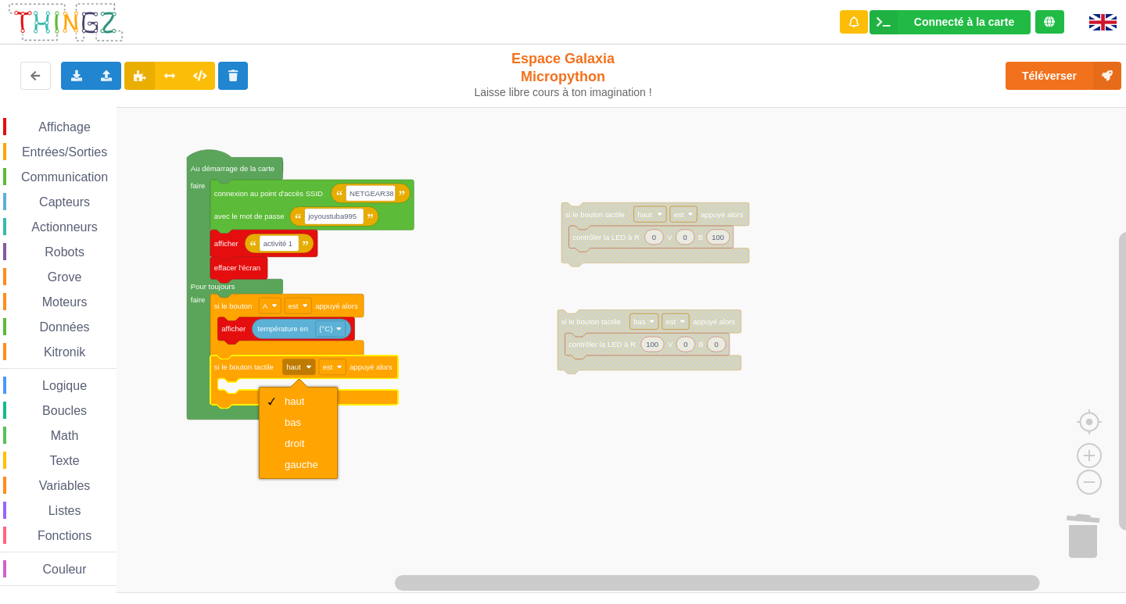
click at [267, 484] on rect "Espace de travail de Blocky" at bounding box center [568, 350] width 1137 height 486
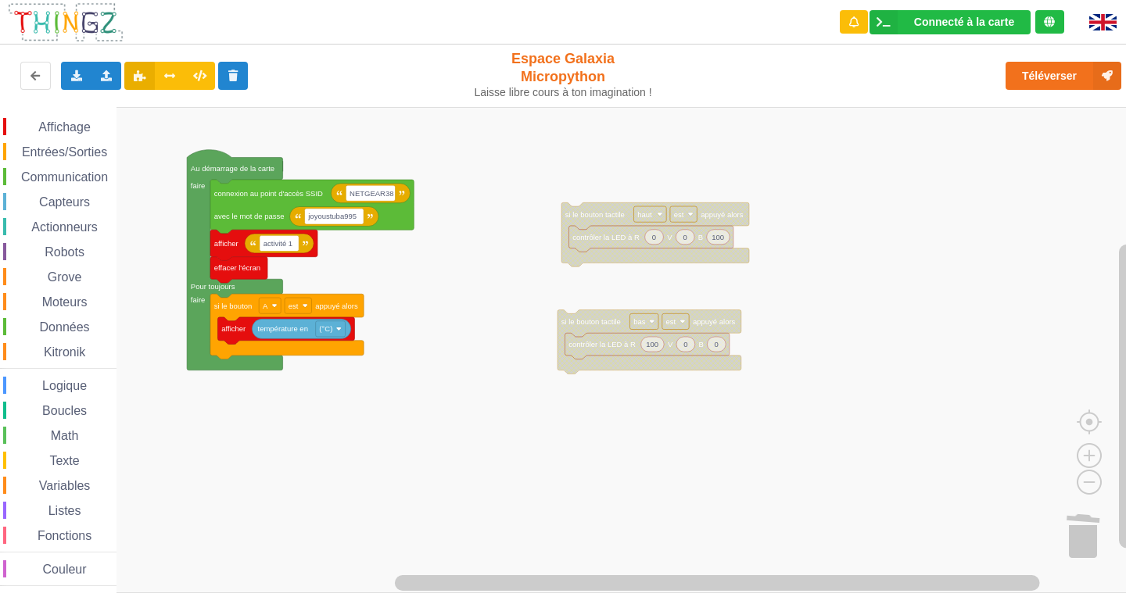
click at [67, 147] on span "Entrées/Sorties" at bounding box center [65, 151] width 90 height 13
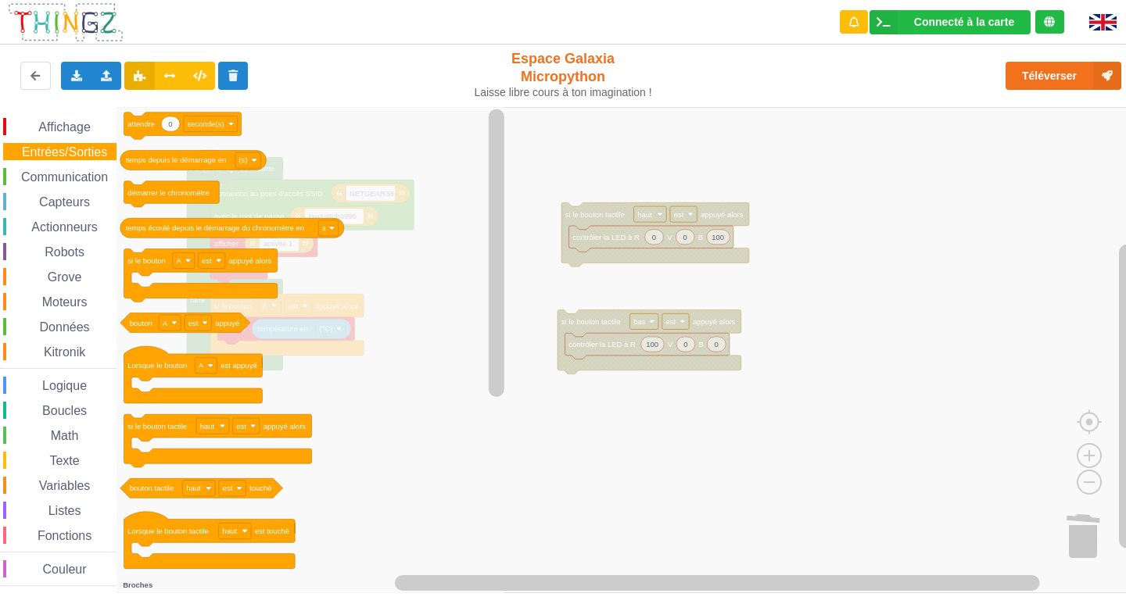
click at [328, 363] on icon "Espace de travail de Blocky" at bounding box center [312, 350] width 392 height 486
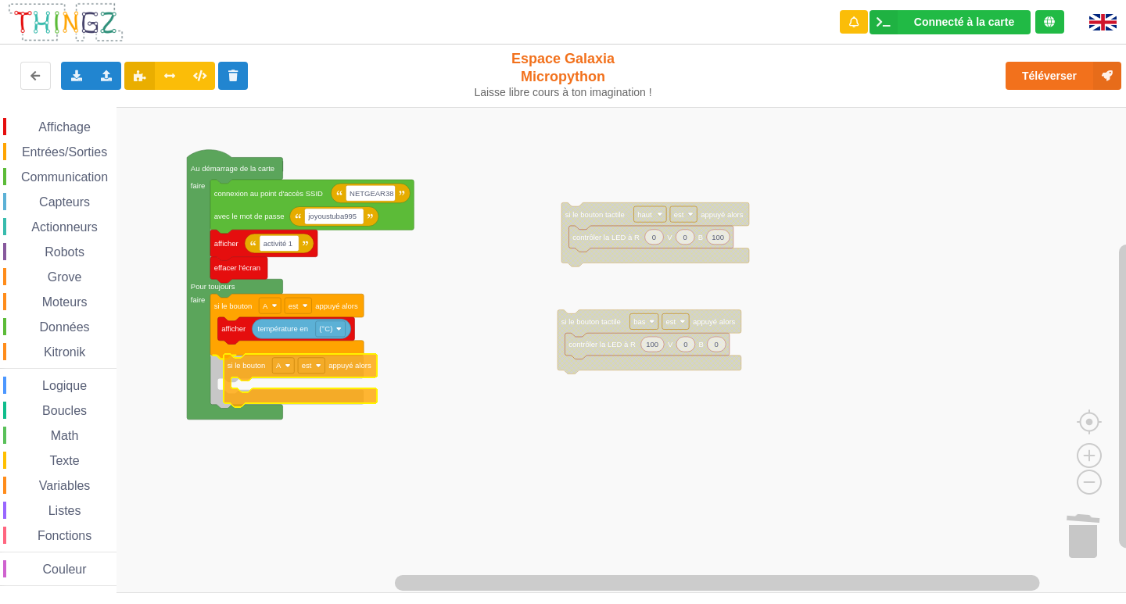
click at [306, 388] on div "Affichage Entrées/Sorties Communication Capteurs Actionneurs Robots Grove Moteu…" at bounding box center [568, 350] width 1137 height 486
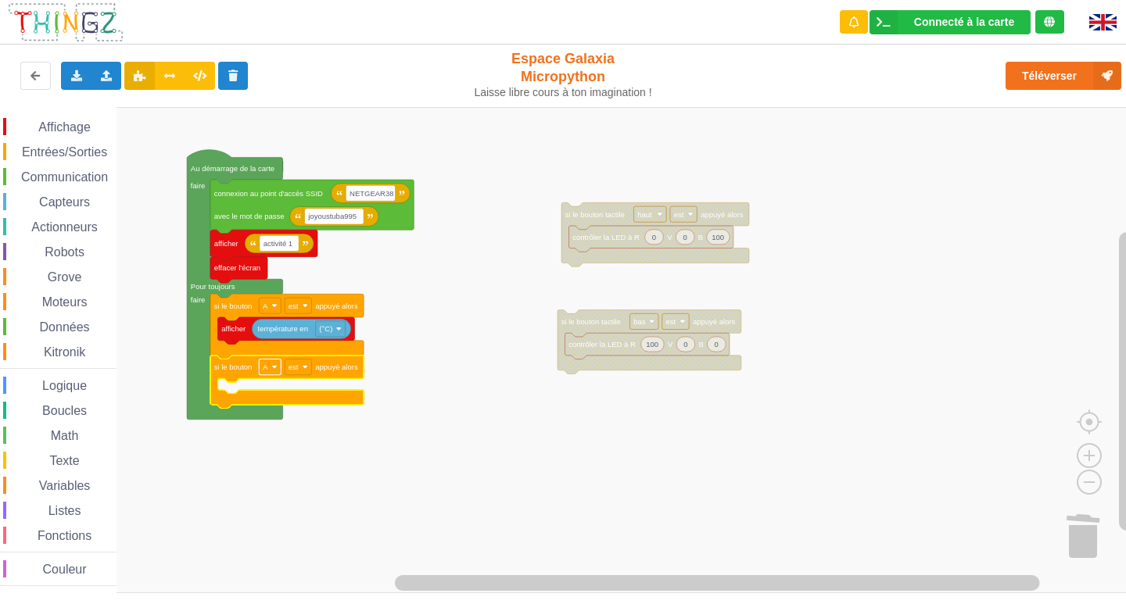
click at [273, 363] on rect "Espace de travail de Blocky" at bounding box center [270, 368] width 22 height 16
click at [283, 417] on div "B" at bounding box center [275, 423] width 38 height 12
click at [86, 120] on span "Affichage" at bounding box center [64, 126] width 56 height 13
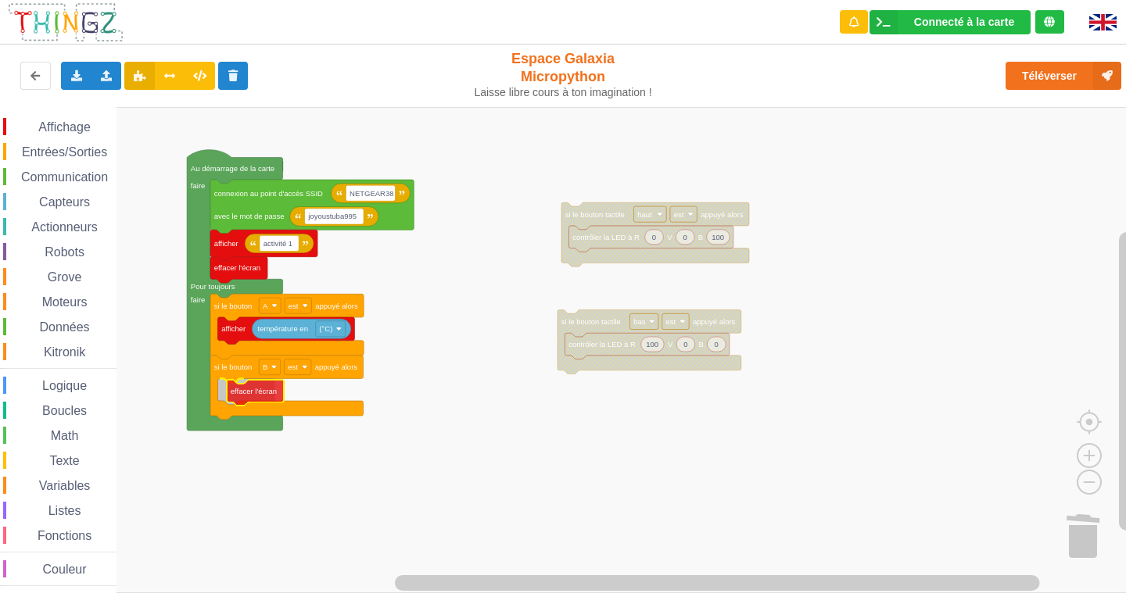
click at [249, 388] on div "Affichage Entrées/Sorties Communication Capteurs Actionneurs Robots Grove Moteu…" at bounding box center [568, 350] width 1137 height 486
click at [79, 128] on span "Affichage" at bounding box center [64, 126] width 56 height 13
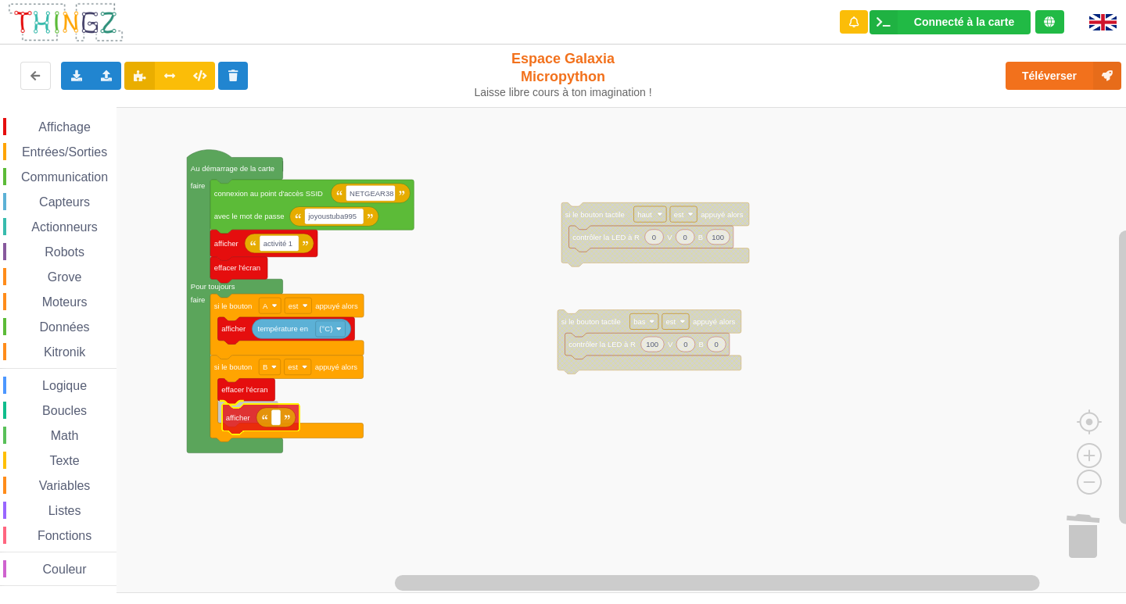
click at [252, 424] on div "Affichage Entrées/Sorties Communication Capteurs Actionneurs Robots Grove Moteu…" at bounding box center [568, 350] width 1137 height 486
click at [285, 424] on icon "Espace de travail de Blocky" at bounding box center [271, 415] width 39 height 20
click at [282, 424] on icon "Espace de travail de Blocky" at bounding box center [271, 415] width 39 height 20
click at [275, 419] on rect "Espace de travail de Blocky" at bounding box center [271, 414] width 9 height 16
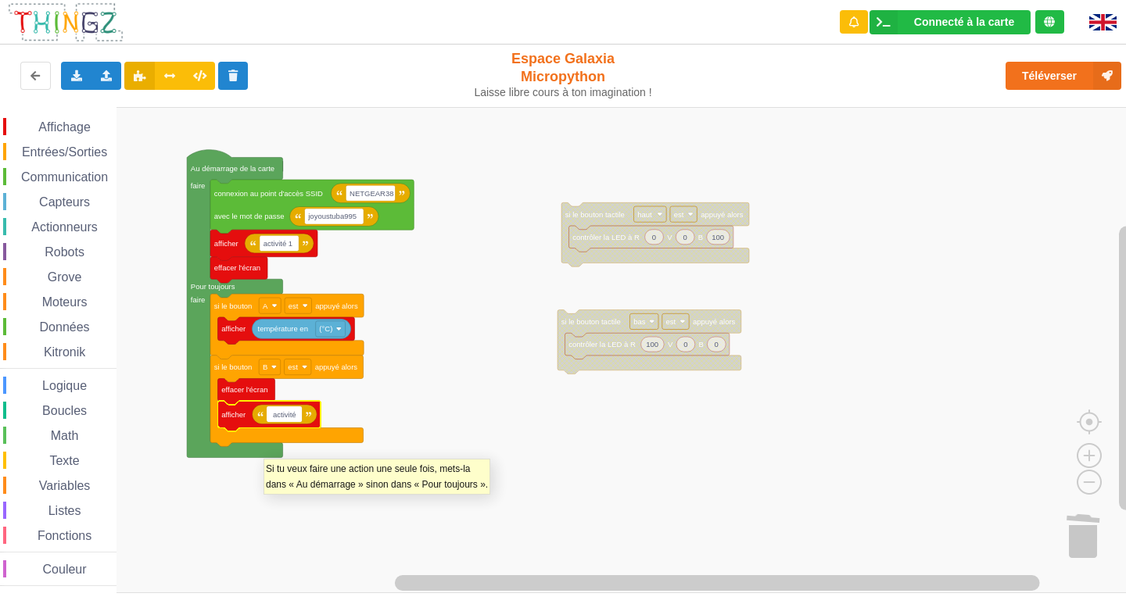
type input "activité 1"
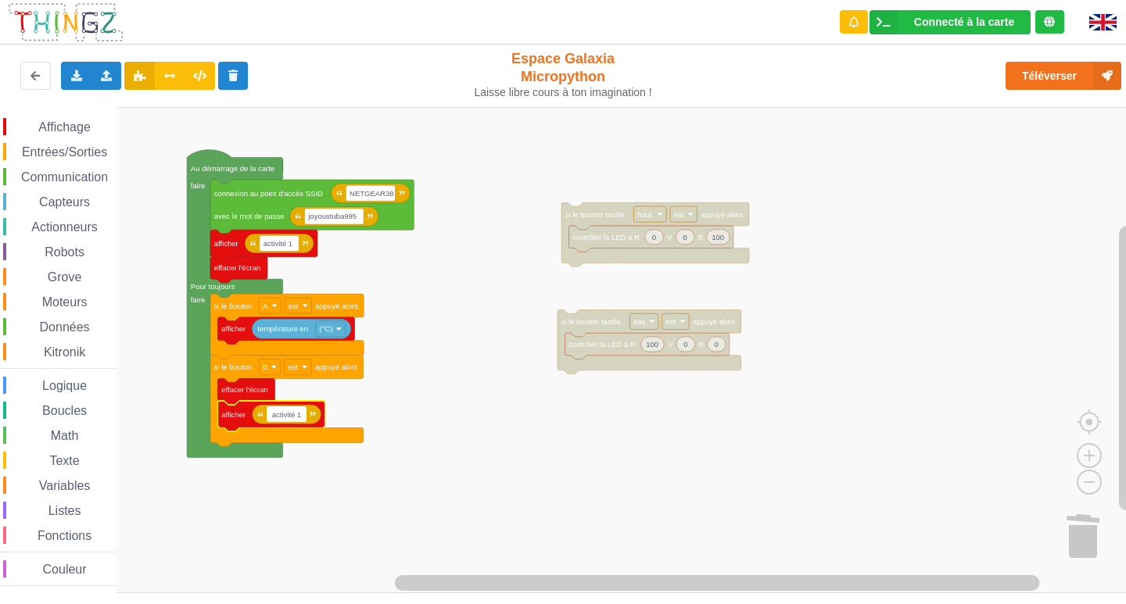
click at [48, 152] on span "Entrées/Sorties" at bounding box center [65, 151] width 90 height 13
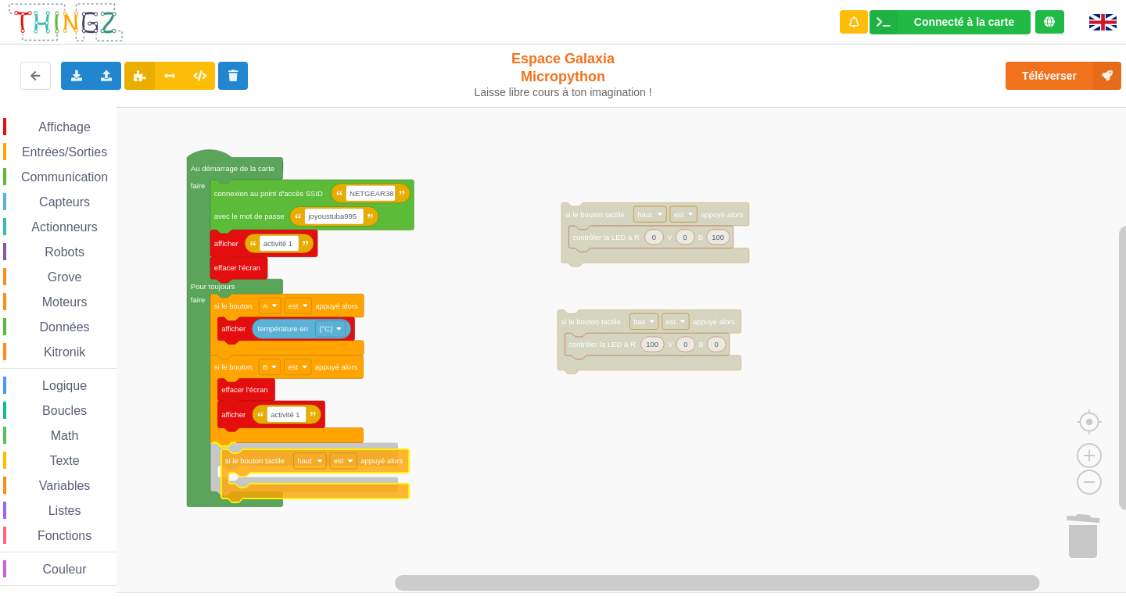
click at [278, 471] on div "Affichage Entrées/Sorties Communication Capteurs Actionneurs Robots Grove Moteu…" at bounding box center [568, 350] width 1137 height 486
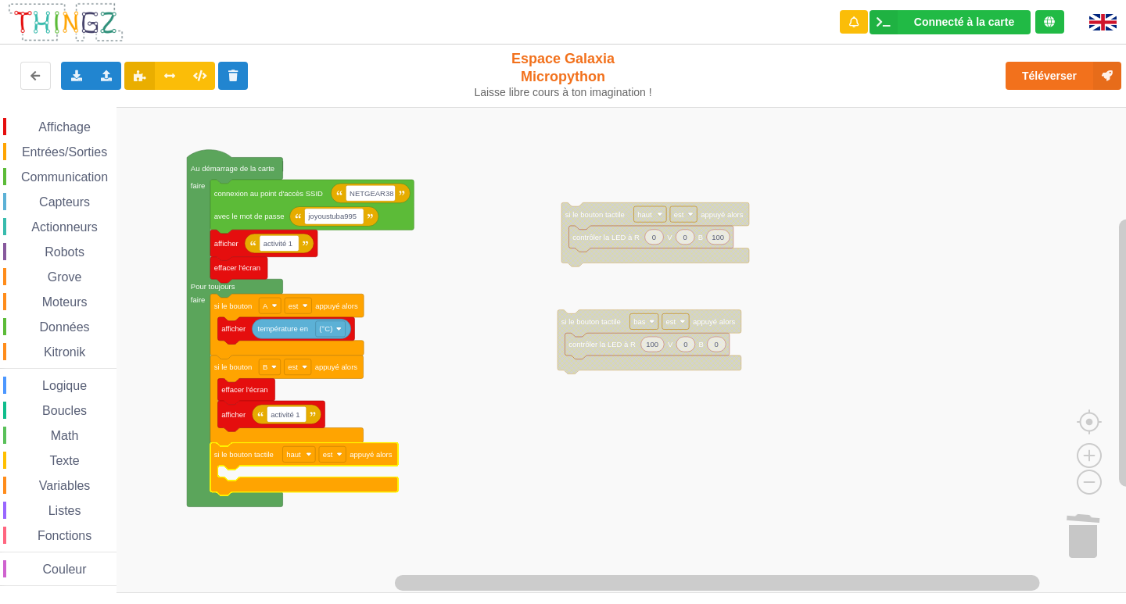
click at [66, 160] on div "Entrées/Sorties" at bounding box center [59, 151] width 113 height 17
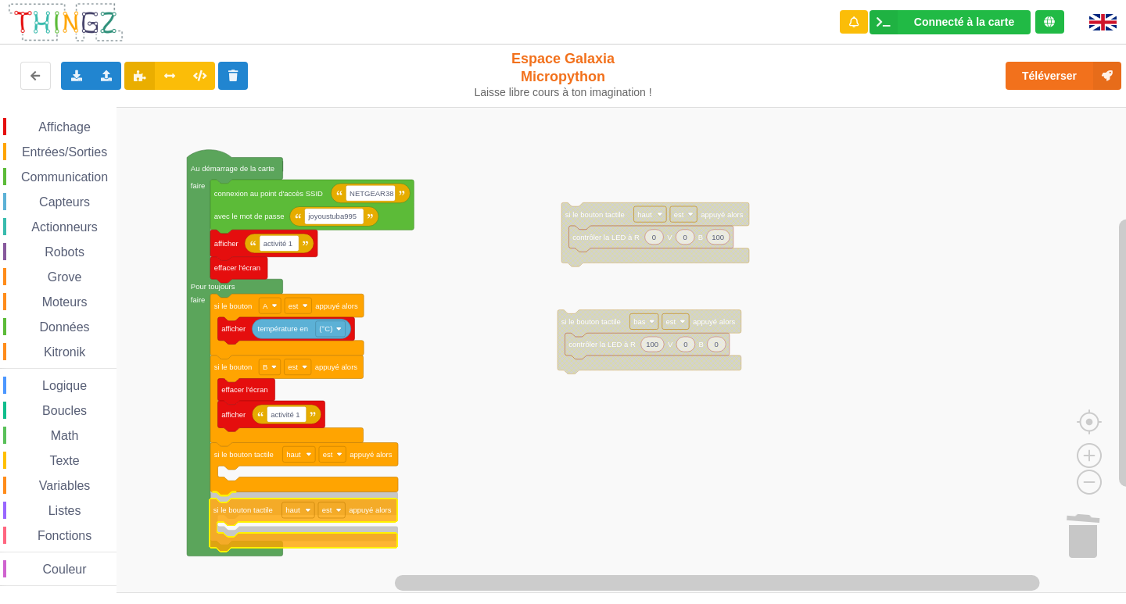
click at [248, 545] on div "Affichage Entrées/Sorties Communication Capteurs Actionneurs Robots Grove Moteu…" at bounding box center [568, 350] width 1137 height 486
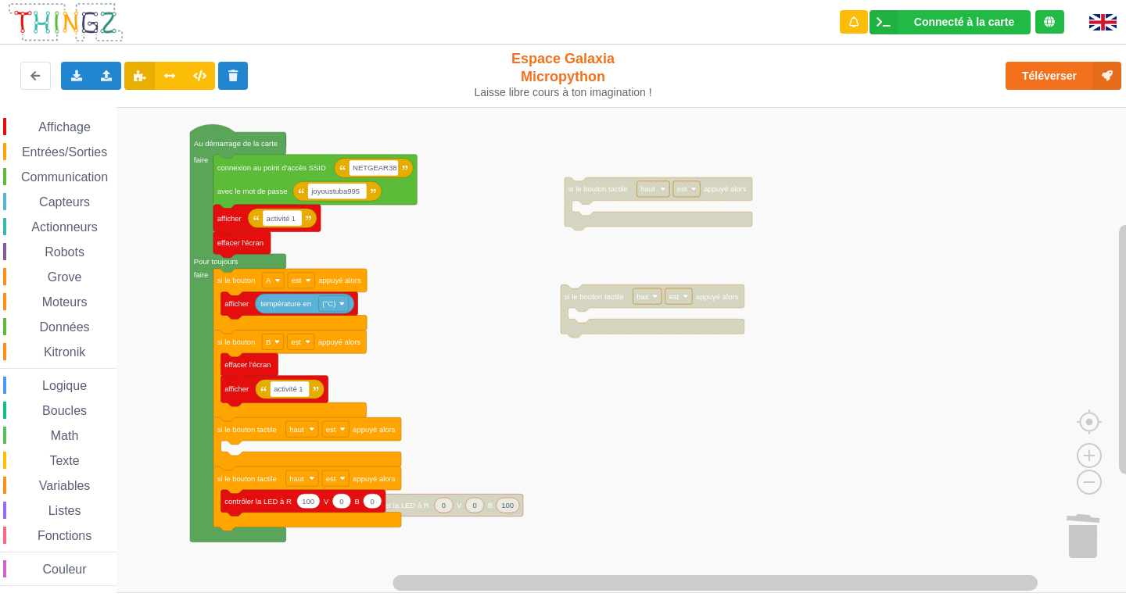
click at [412, 519] on div "Affichage Entrées/Sorties Communication Capteurs Actionneurs Robots Grove Moteu…" at bounding box center [568, 350] width 1137 height 486
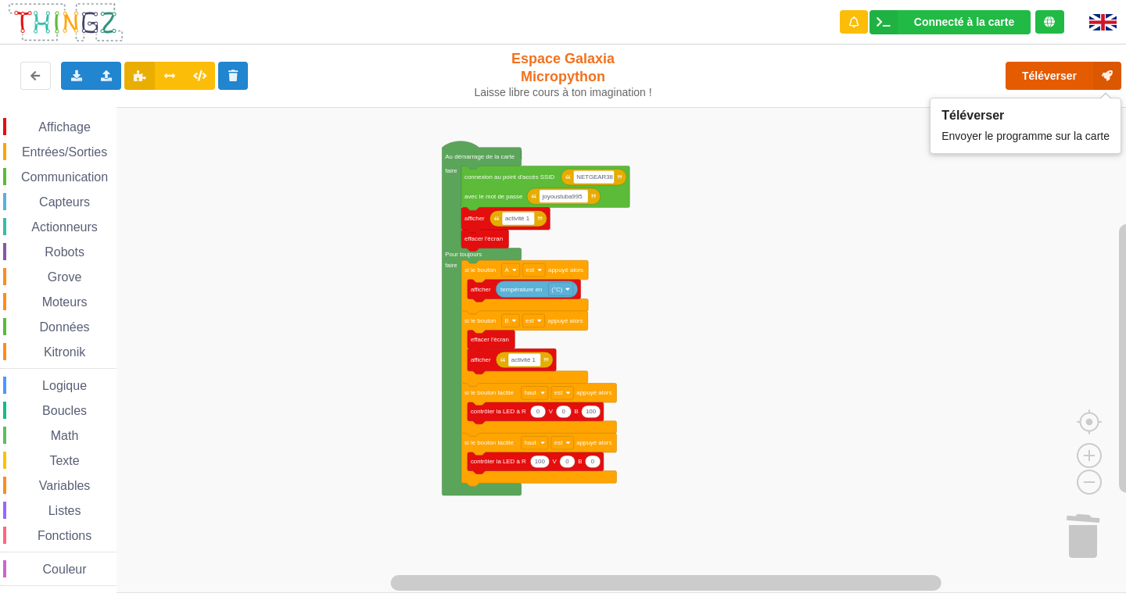
click at [1011, 63] on button "Téléverser" at bounding box center [1063, 76] width 116 height 28
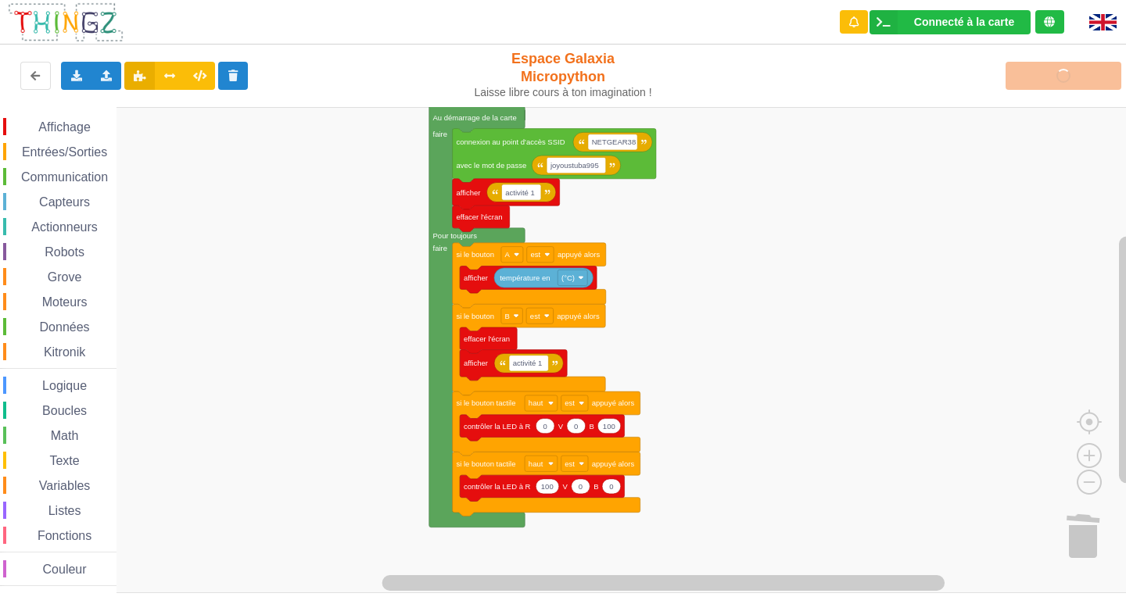
click at [356, 255] on rect "Espace de travail de Blocky" at bounding box center [568, 350] width 1137 height 486
click at [374, 262] on rect "Espace de travail de Blocky" at bounding box center [568, 350] width 1137 height 486
click at [793, 397] on rect "Espace de travail de Blocky" at bounding box center [568, 350] width 1137 height 486
click at [299, 439] on rect "Espace de travail de Blocky" at bounding box center [568, 350] width 1137 height 486
click at [671, 287] on div "Affichage Entrées/Sorties Communication Capteurs Actionneurs Robots Grove Moteu…" at bounding box center [568, 350] width 1137 height 486
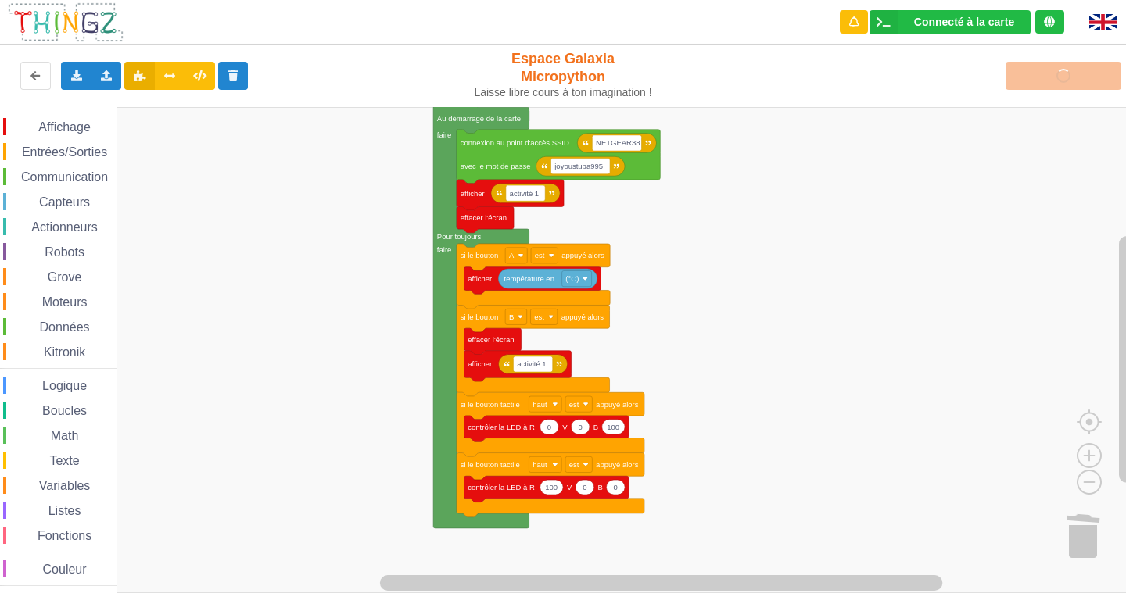
click at [664, 274] on rect "Espace de travail de Blocky" at bounding box center [568, 350] width 1137 height 486
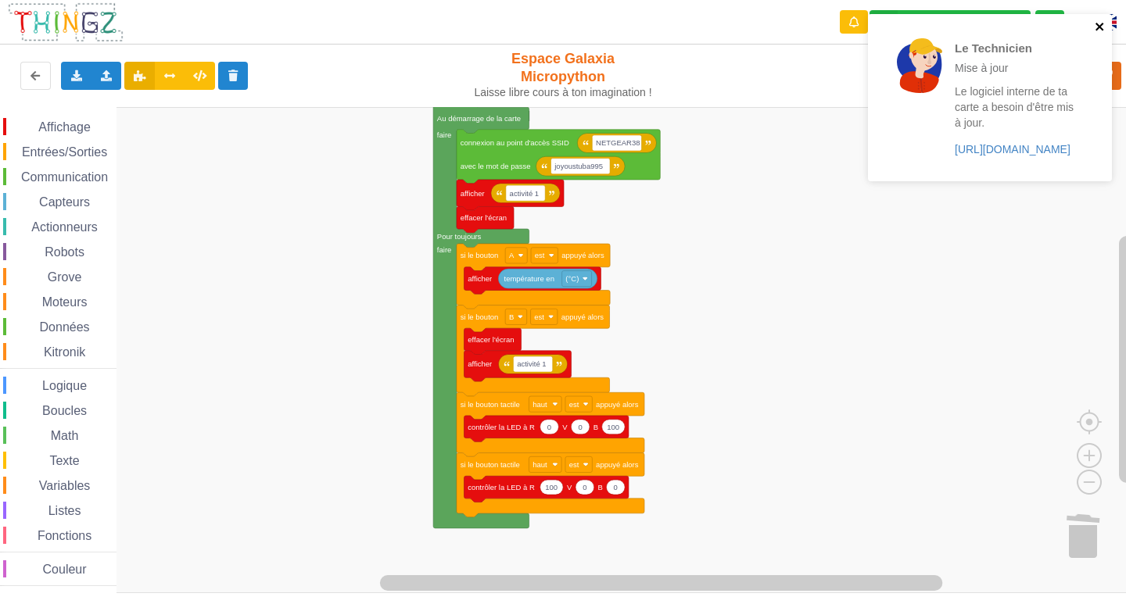
click at [1100, 27] on icon "close" at bounding box center [1099, 27] width 8 height 8
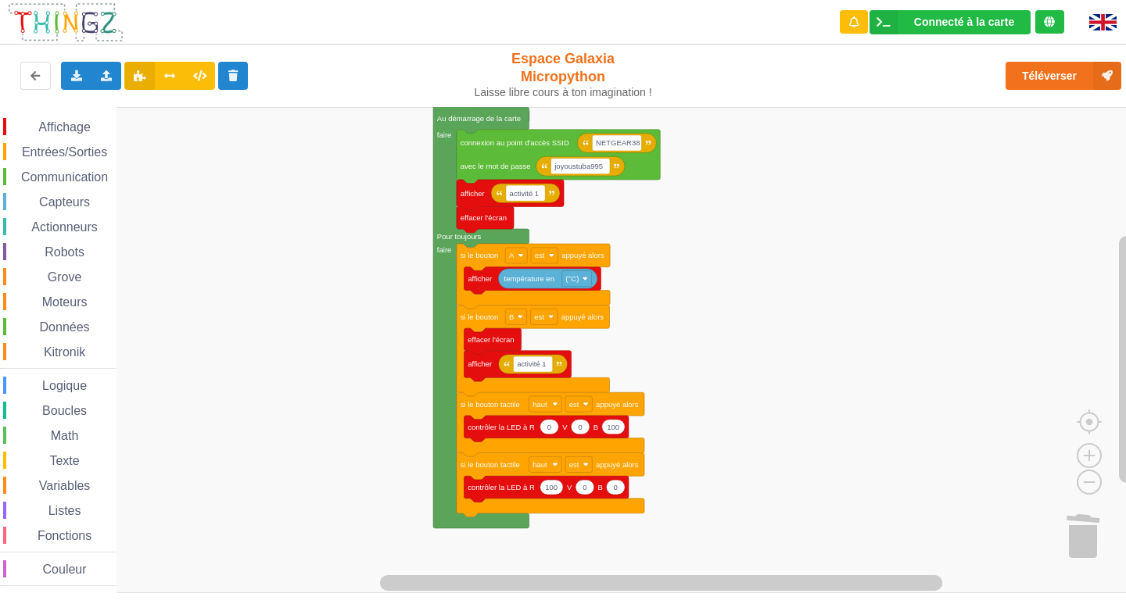
click at [1084, 67] on div "Le Technicien Mise à jour Le logiciel interne de ta carte a besoin d'être mis à…" at bounding box center [990, 103] width 250 height 184
click at [1088, 82] on button "Téléverser" at bounding box center [1063, 76] width 116 height 28
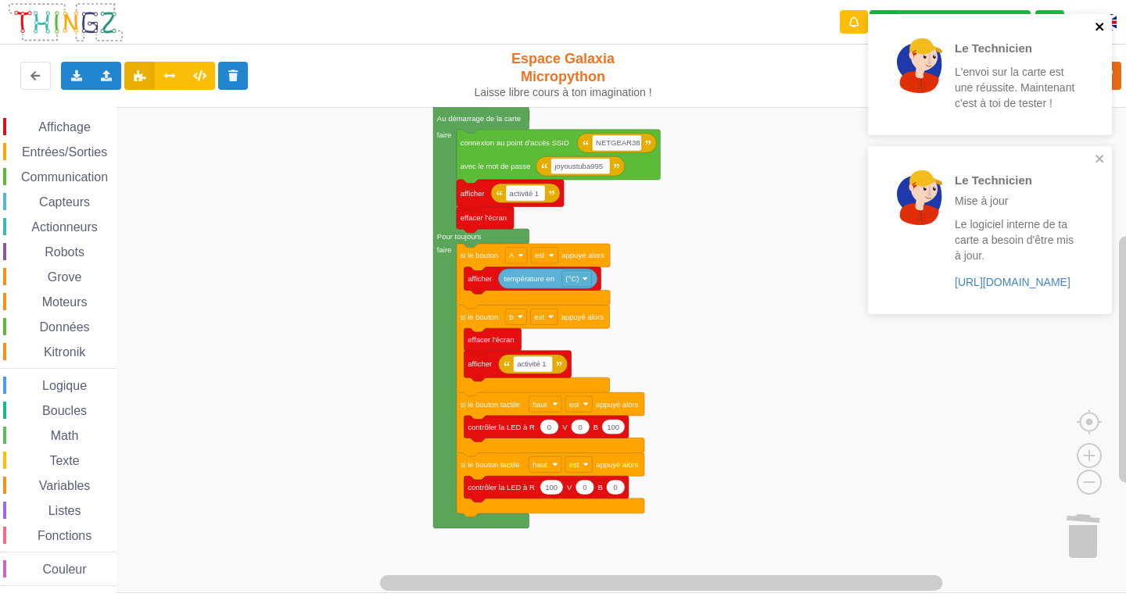
click at [1097, 30] on icon "close" at bounding box center [1099, 26] width 11 height 13
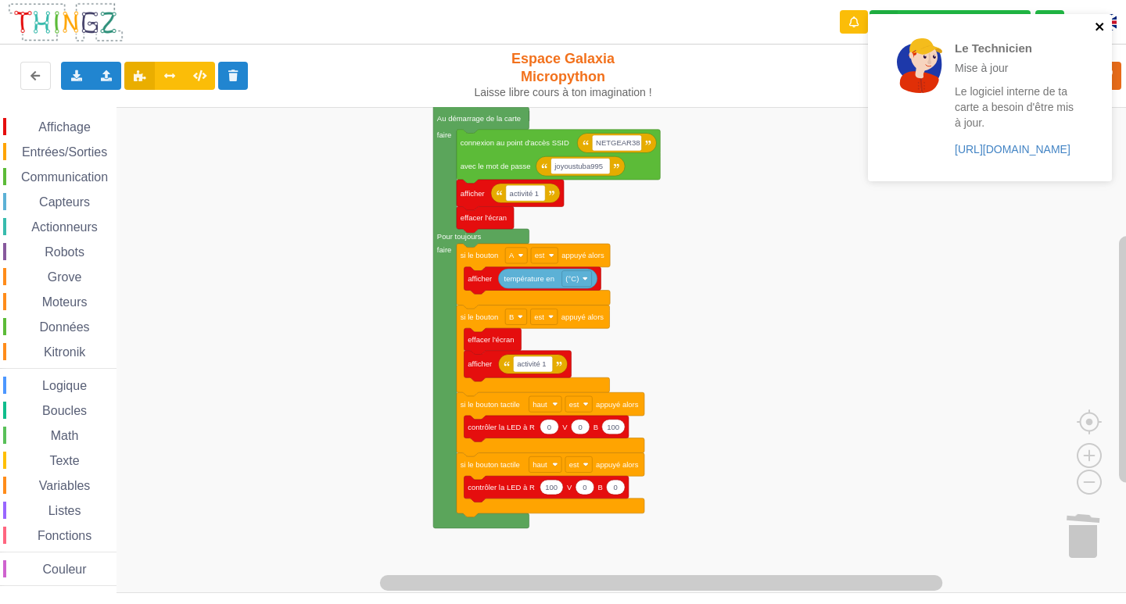
click at [1097, 156] on div "Le Technicien Mise à jour Le logiciel interne de ta carte a besoin d'être mis à…" at bounding box center [990, 97] width 244 height 167
